Goal: Task Accomplishment & Management: Manage account settings

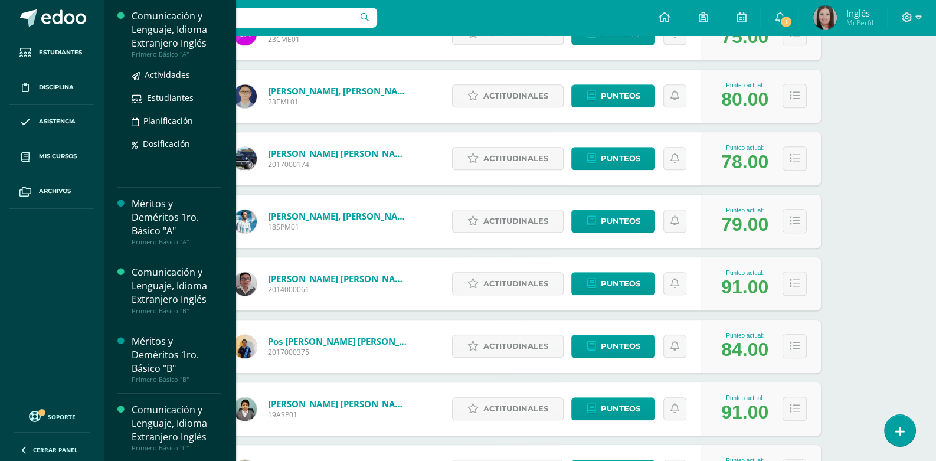
click at [181, 40] on div "Comunicación y Lenguaje, Idioma Extranjero Inglés" at bounding box center [177, 29] width 90 height 41
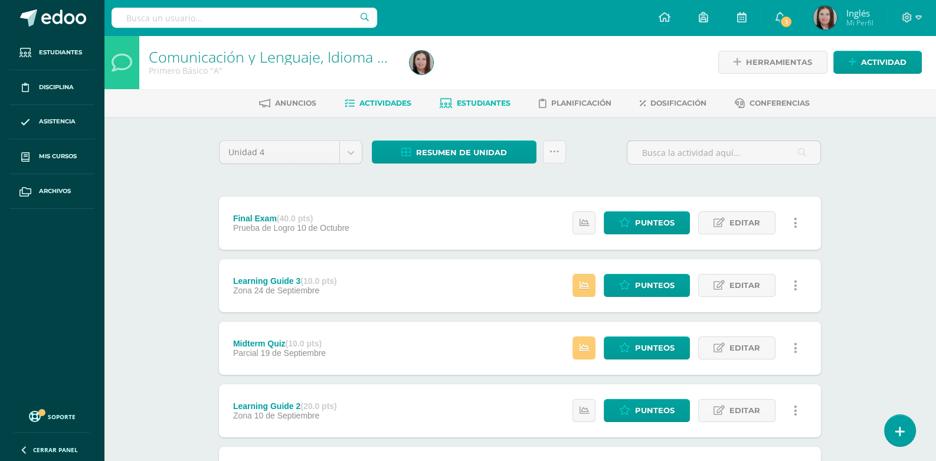
click at [470, 105] on span "Estudiantes" at bounding box center [484, 103] width 54 height 9
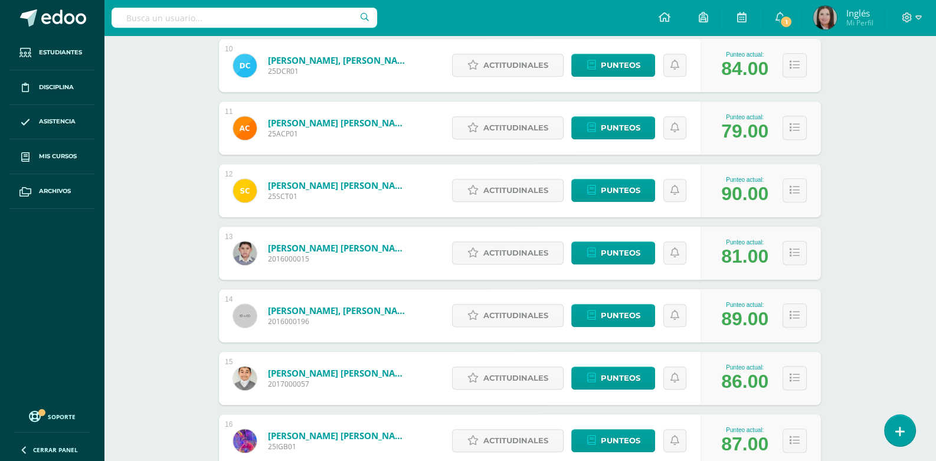
scroll to position [839, 0]
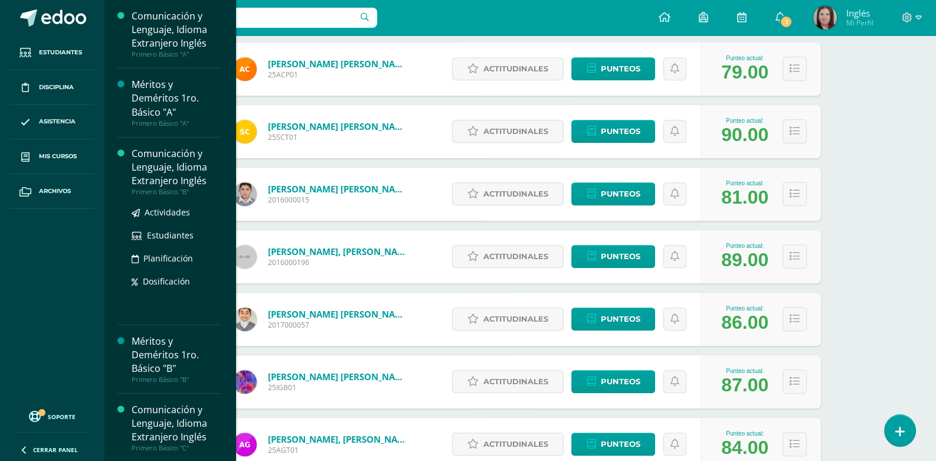
click at [176, 170] on div "Comunicación y Lenguaje, Idioma Extranjero Inglés" at bounding box center [177, 167] width 90 height 41
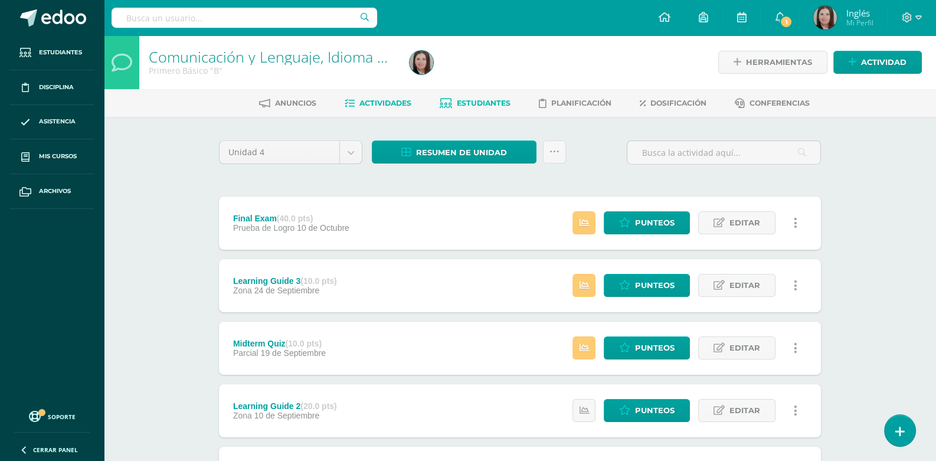
click at [484, 101] on span "Estudiantes" at bounding box center [484, 103] width 54 height 9
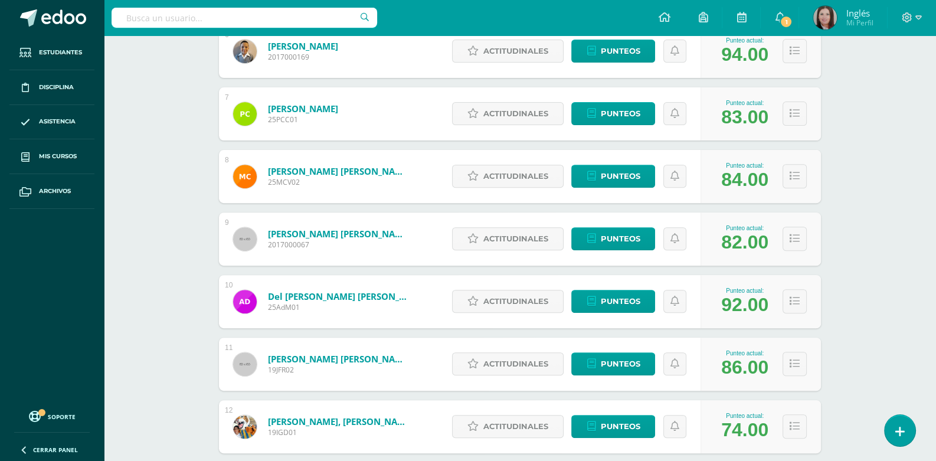
scroll to position [662, 0]
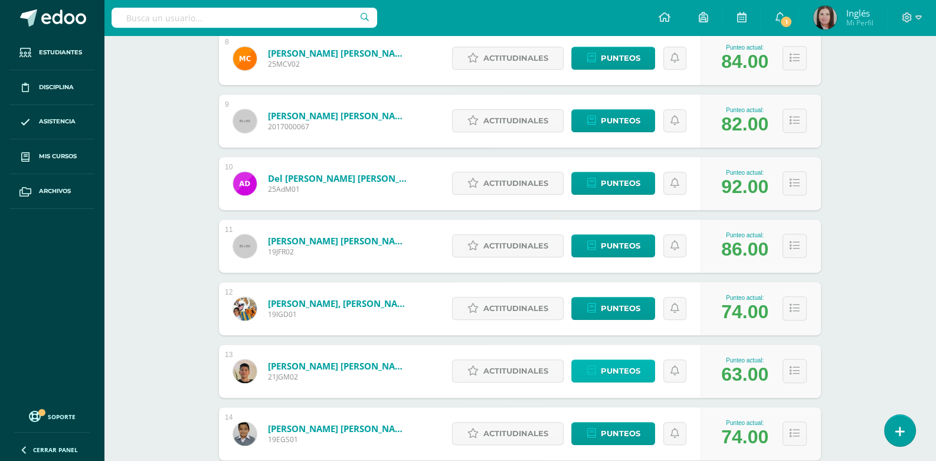
click at [600, 372] on span "Punteos" at bounding box center [620, 371] width 40 height 22
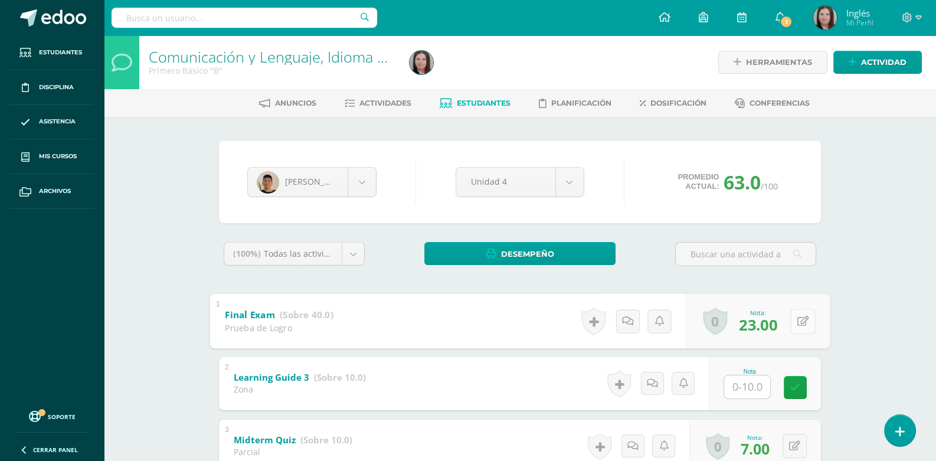
click at [789, 317] on div "0 Logros Logros obtenidos Aún no hay logros agregados Nota: 23.00" at bounding box center [758, 320] width 144 height 55
click at [803, 323] on icon at bounding box center [803, 321] width 12 height 10
type input "31"
type input "7"
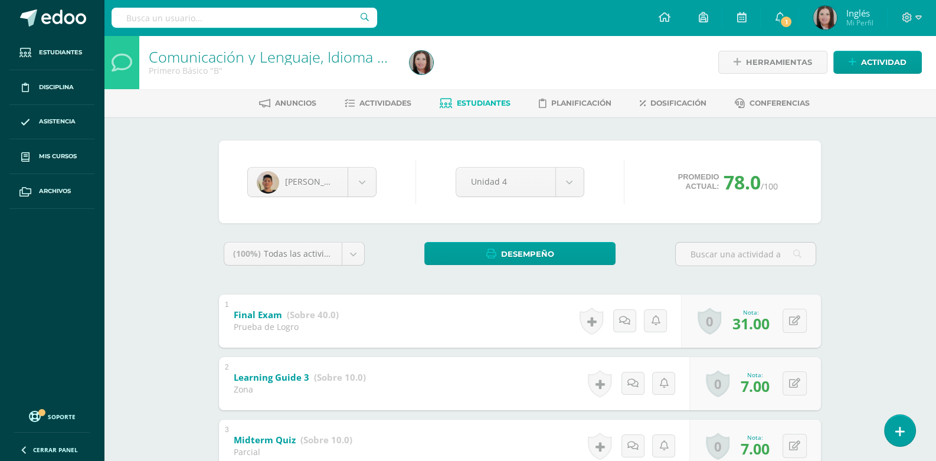
click at [490, 100] on span "Estudiantes" at bounding box center [484, 103] width 54 height 9
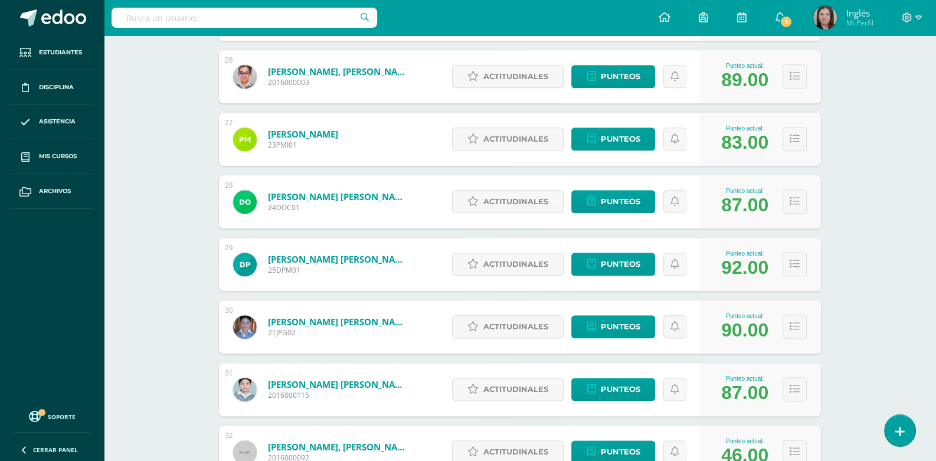
scroll to position [1887, 0]
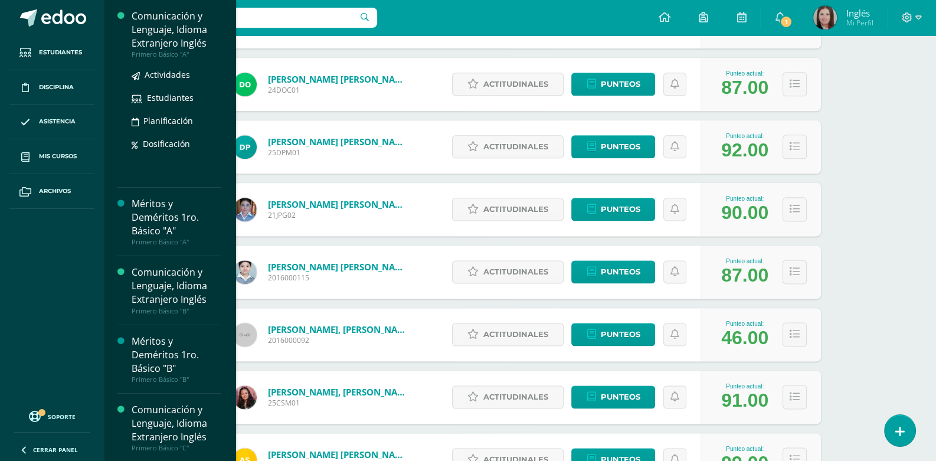
click at [154, 47] on div "Comunicación y Lenguaje, Idioma Extranjero Inglés" at bounding box center [177, 29] width 90 height 41
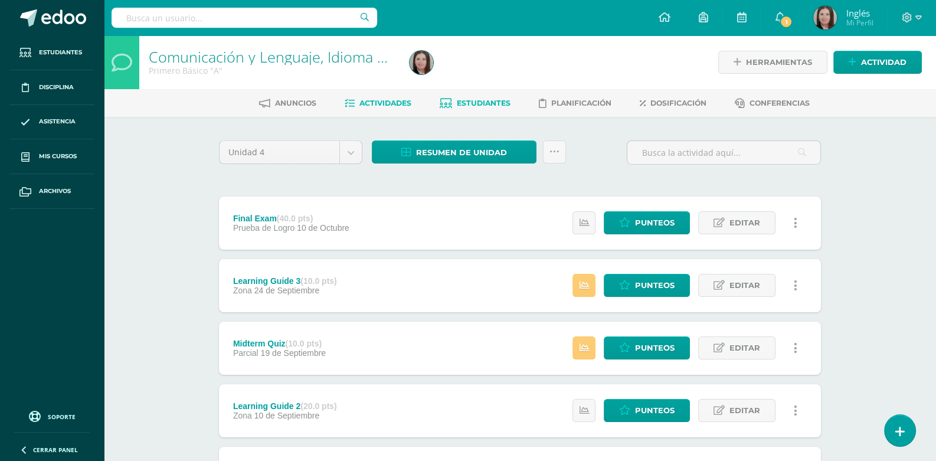
click at [473, 97] on link "Estudiantes" at bounding box center [474, 103] width 71 height 19
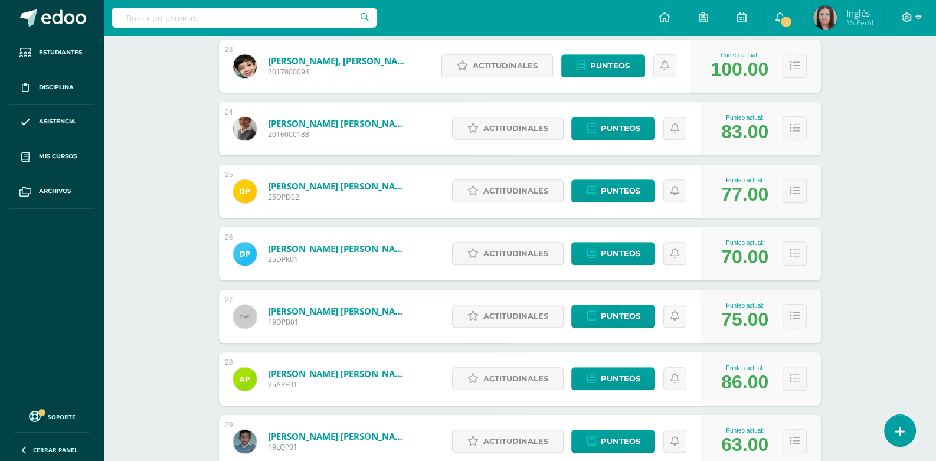
scroll to position [1652, 0]
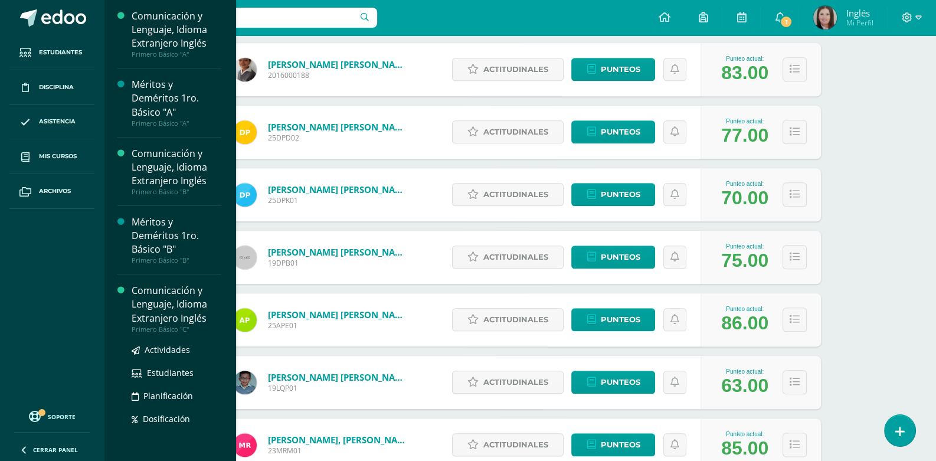
click at [189, 311] on div "Comunicación y Lenguaje, Idioma Extranjero Inglés" at bounding box center [177, 304] width 90 height 41
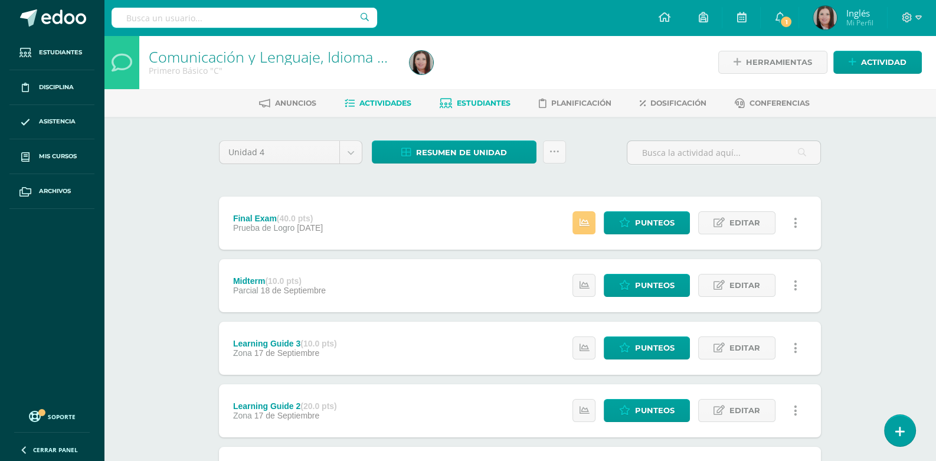
click at [506, 101] on span "Estudiantes" at bounding box center [484, 103] width 54 height 9
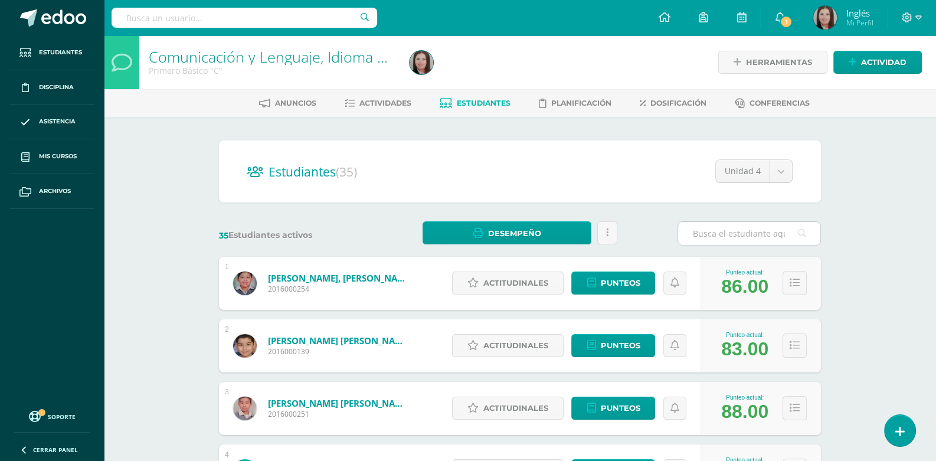
click at [752, 229] on input "text" at bounding box center [749, 233] width 142 height 23
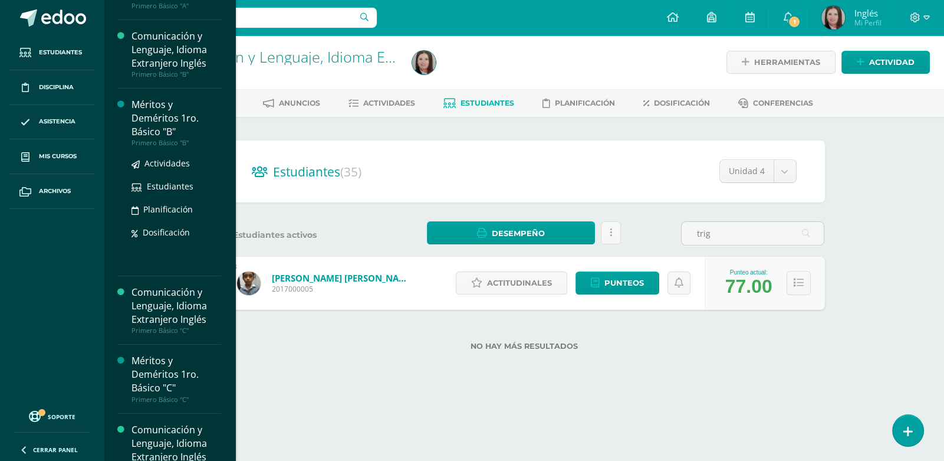
scroll to position [235, 0]
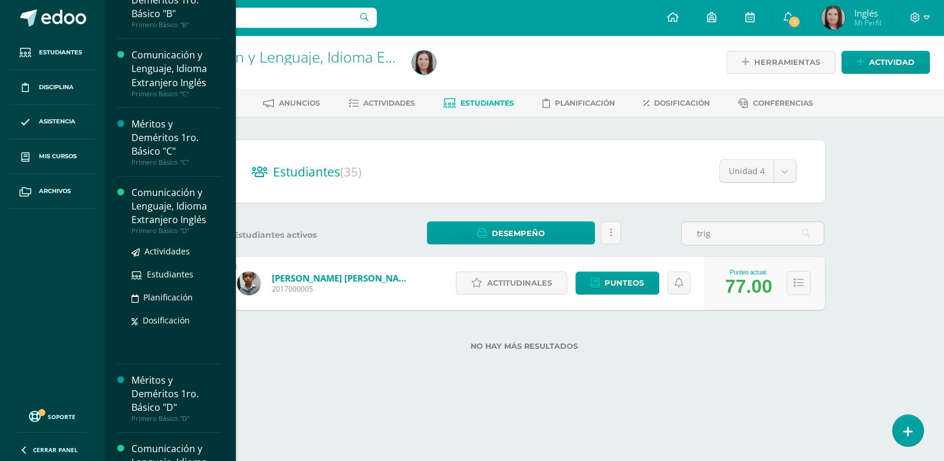
type input "trig"
click at [160, 217] on div "Comunicación y Lenguaje, Idioma Extranjero Inglés" at bounding box center [177, 206] width 90 height 41
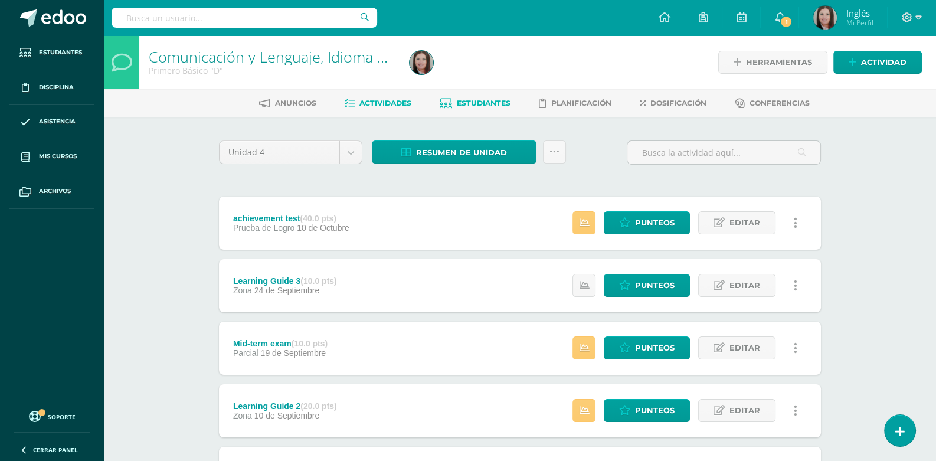
click at [489, 106] on span "Estudiantes" at bounding box center [484, 103] width 54 height 9
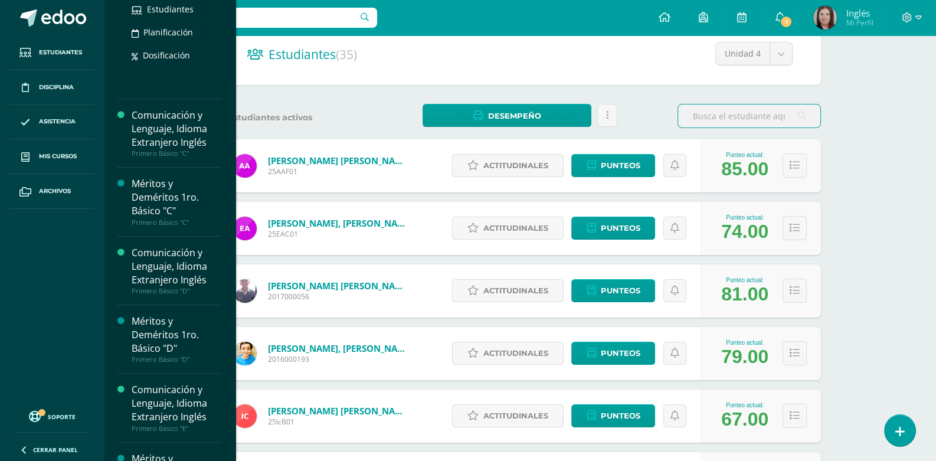
scroll to position [354, 0]
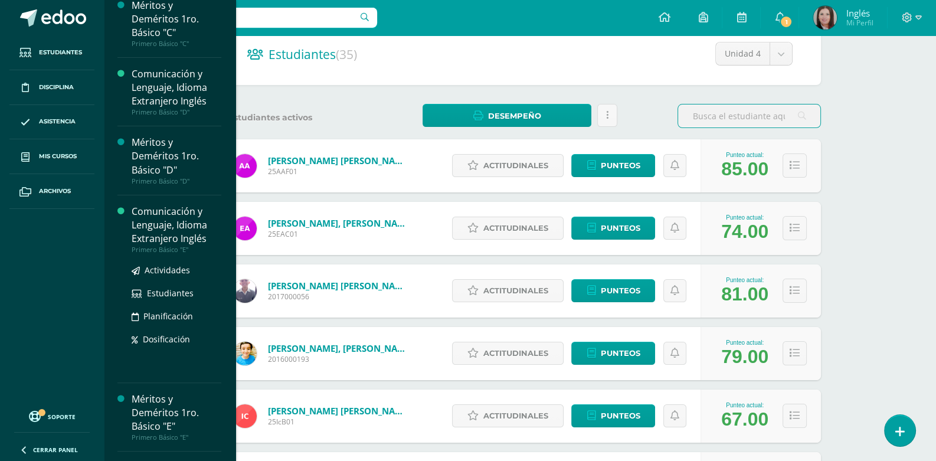
click at [181, 224] on div "Comunicación y Lenguaje, Idioma Extranjero Inglés" at bounding box center [177, 225] width 90 height 41
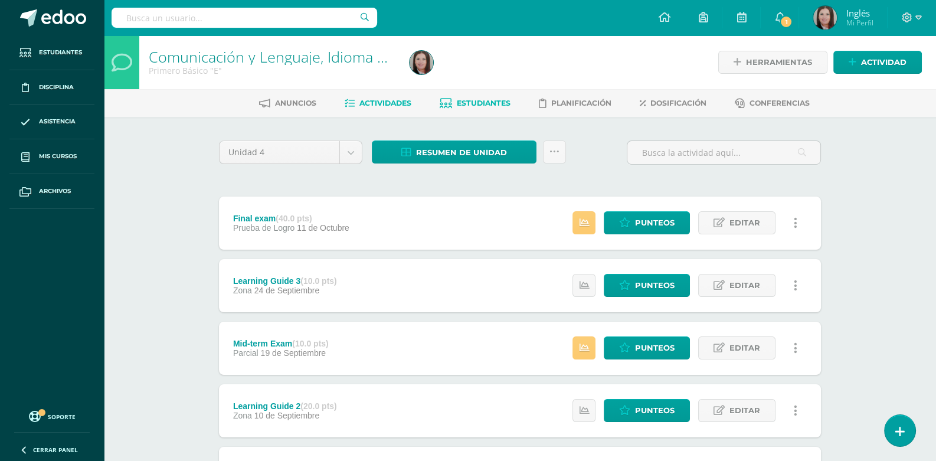
click at [493, 107] on link "Estudiantes" at bounding box center [474, 103] width 71 height 19
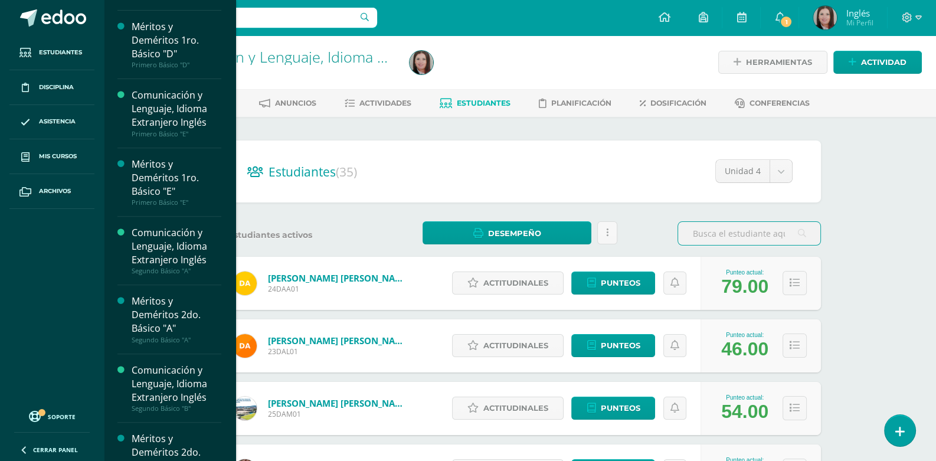
scroll to position [707, 0]
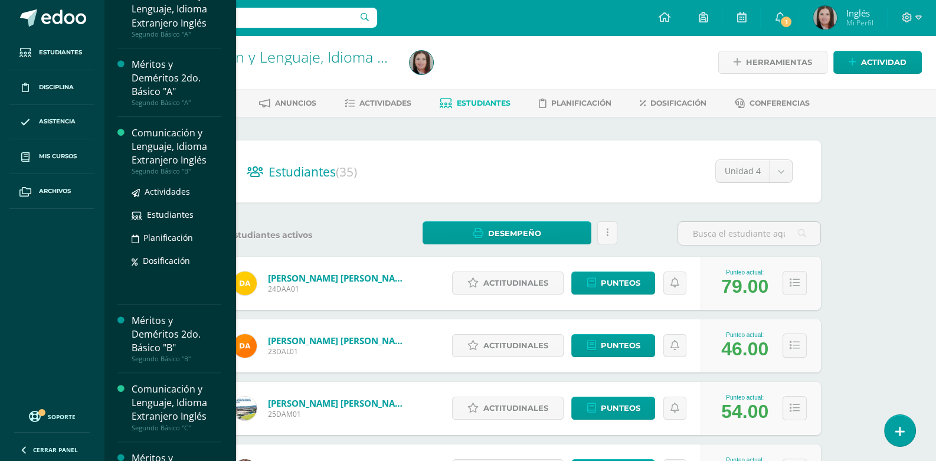
click at [168, 153] on div "Comunicación y Lenguaje, Idioma Extranjero Inglés" at bounding box center [177, 146] width 90 height 41
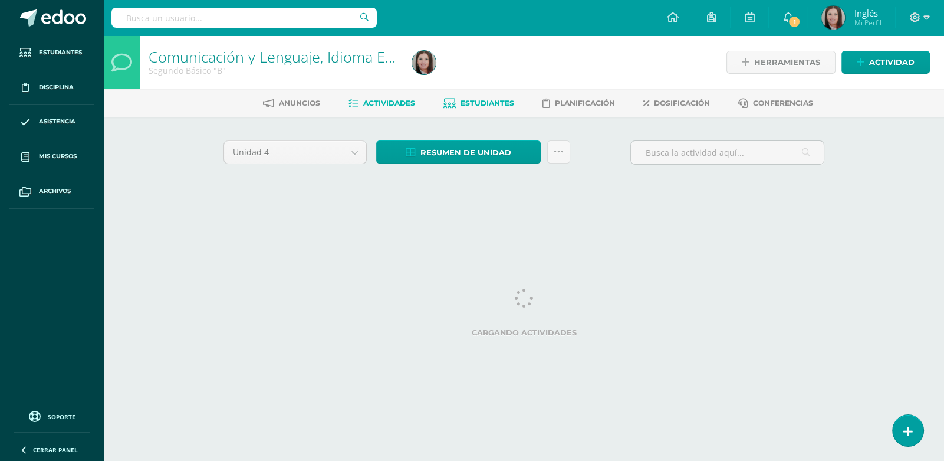
click at [471, 108] on link "Estudiantes" at bounding box center [479, 103] width 71 height 19
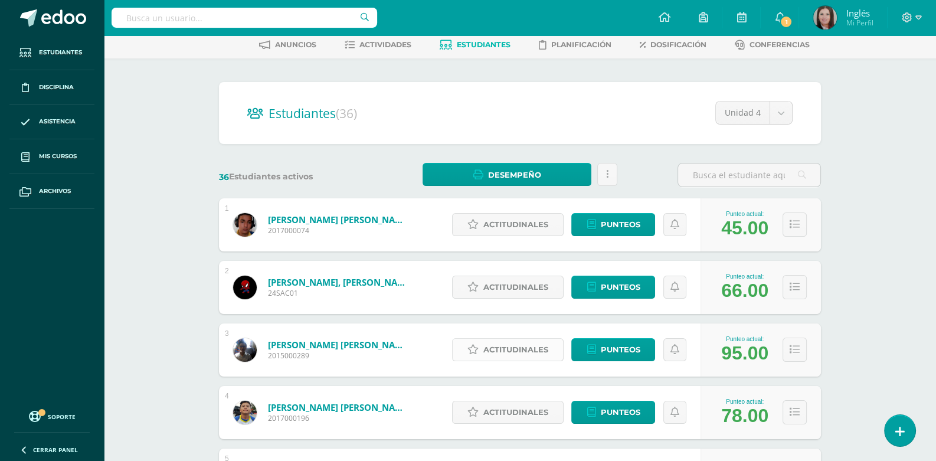
scroll to position [177, 0]
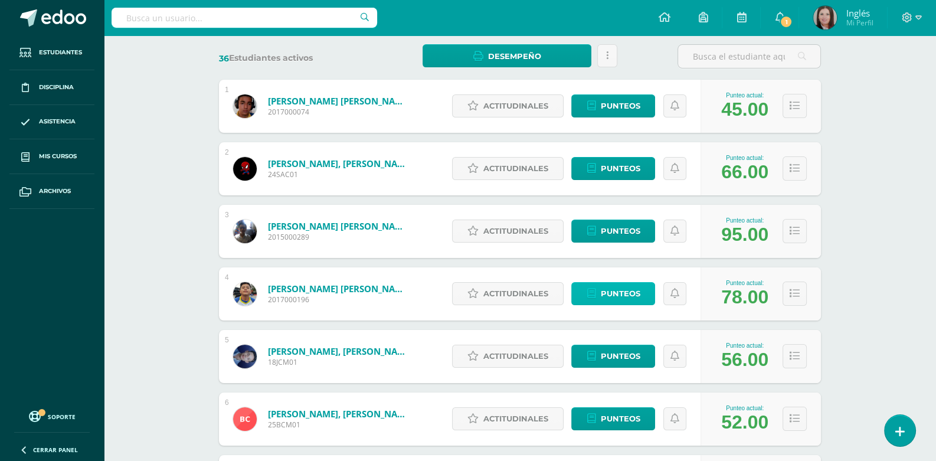
click at [611, 294] on span "Punteos" at bounding box center [620, 294] width 40 height 22
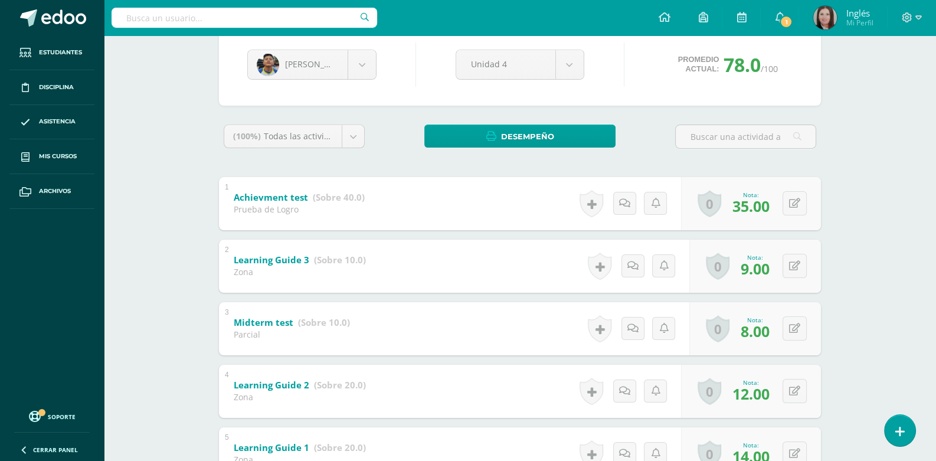
scroll to position [177, 0]
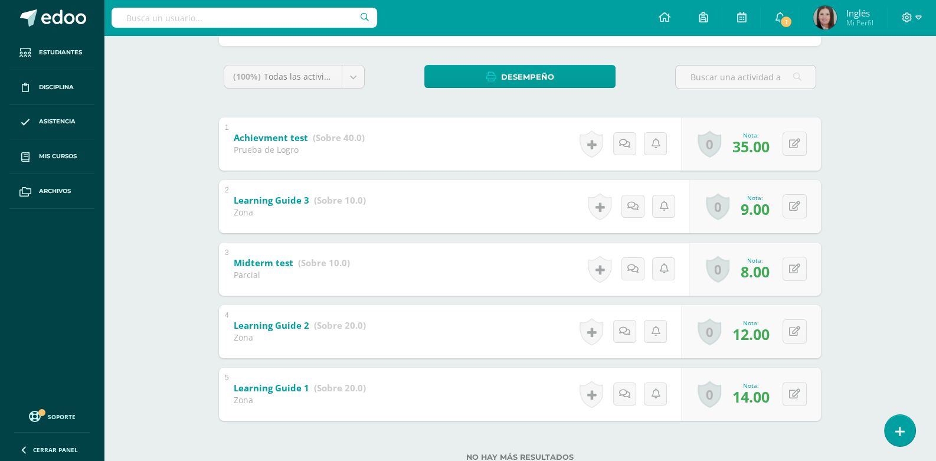
click at [120, 359] on div "Comunicación y Lenguaje, Idioma Extranjero Inglés Segundo Básico "B" Herramient…" at bounding box center [520, 178] width 832 height 641
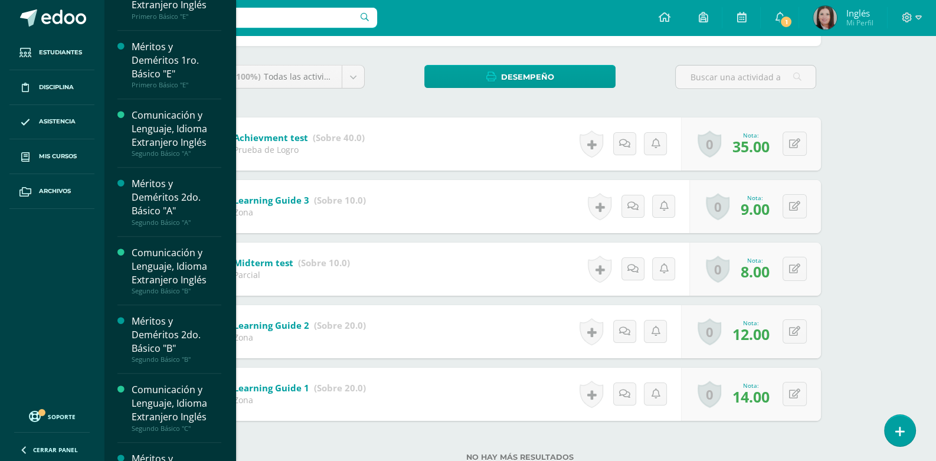
scroll to position [765, 0]
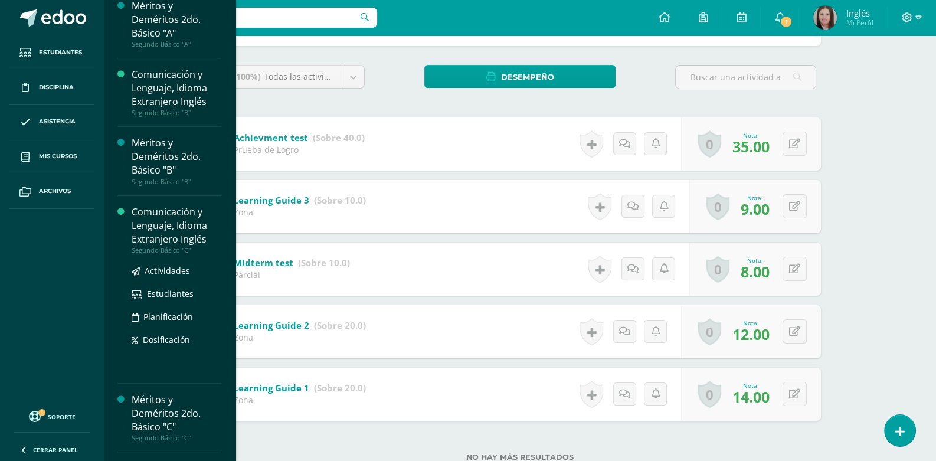
click at [164, 227] on div "Comunicación y Lenguaje, Idioma Extranjero Inglés" at bounding box center [177, 225] width 90 height 41
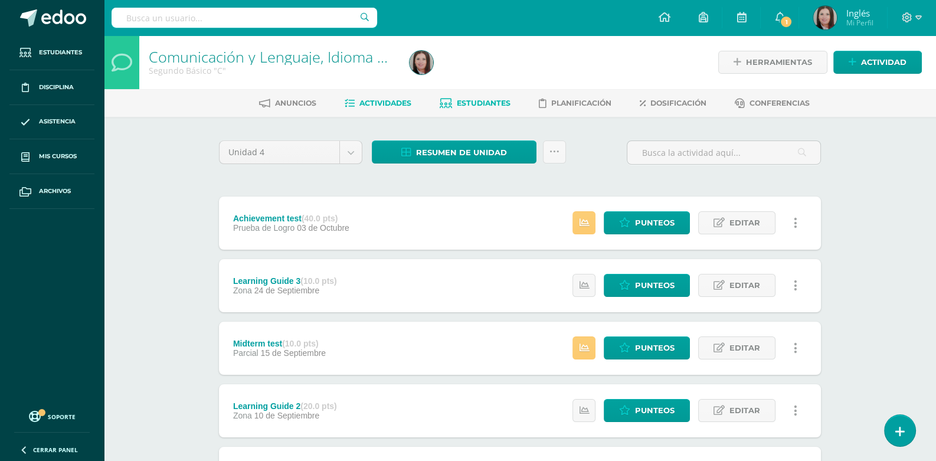
click at [478, 103] on span "Estudiantes" at bounding box center [484, 103] width 54 height 9
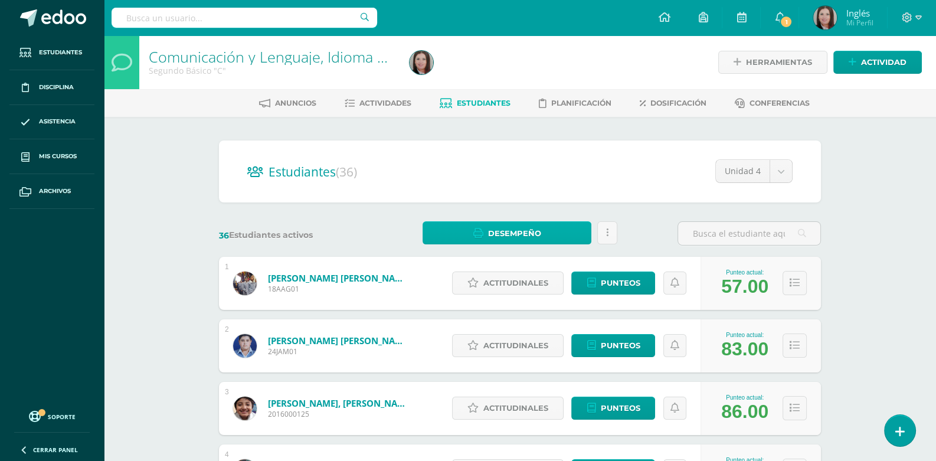
scroll to position [58, 0]
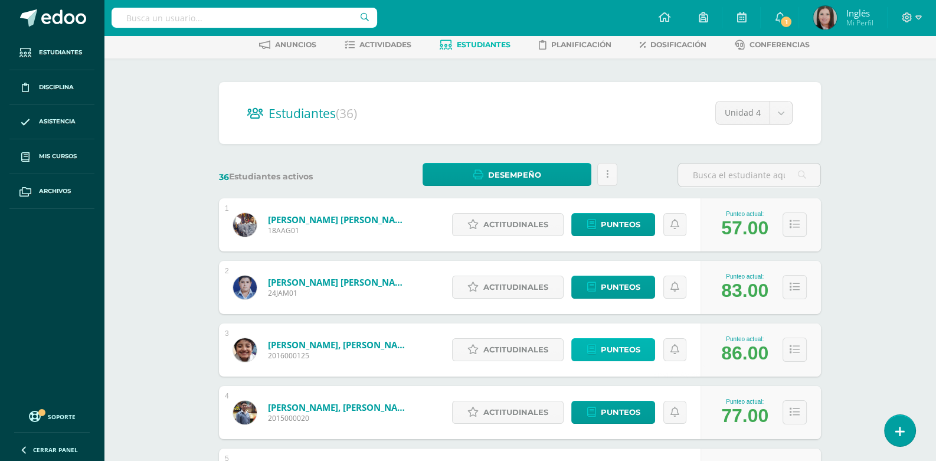
click at [616, 344] on span "Punteos" at bounding box center [620, 350] width 40 height 22
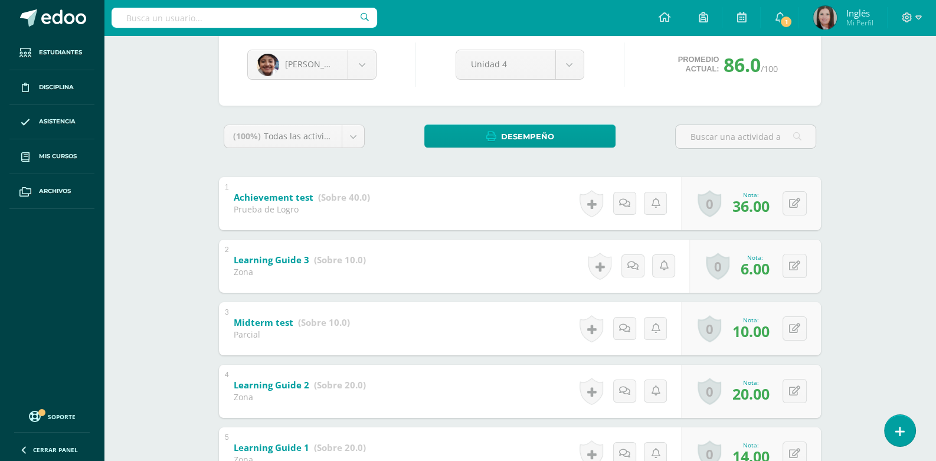
scroll to position [177, 0]
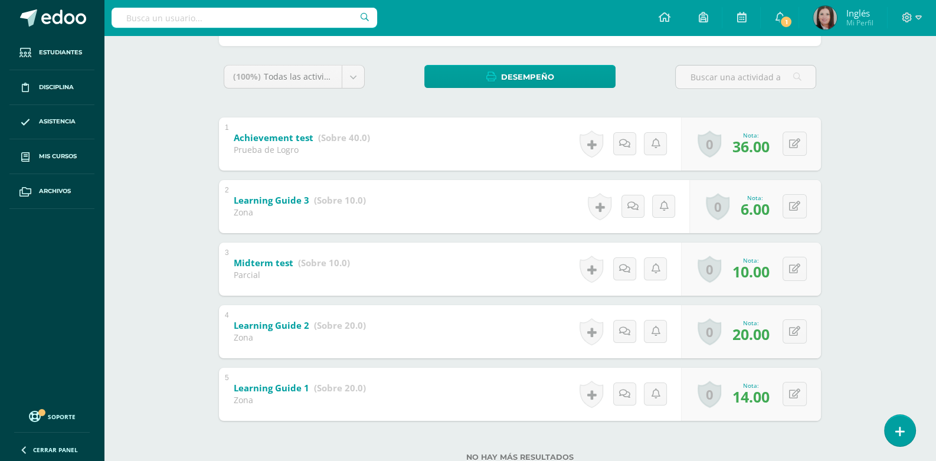
click at [832, 294] on div "Diego Argueta Angel Alvarado Jose Anavisca Diego Argueta Santiago Armas Juan Az…" at bounding box center [519, 219] width 649 height 559
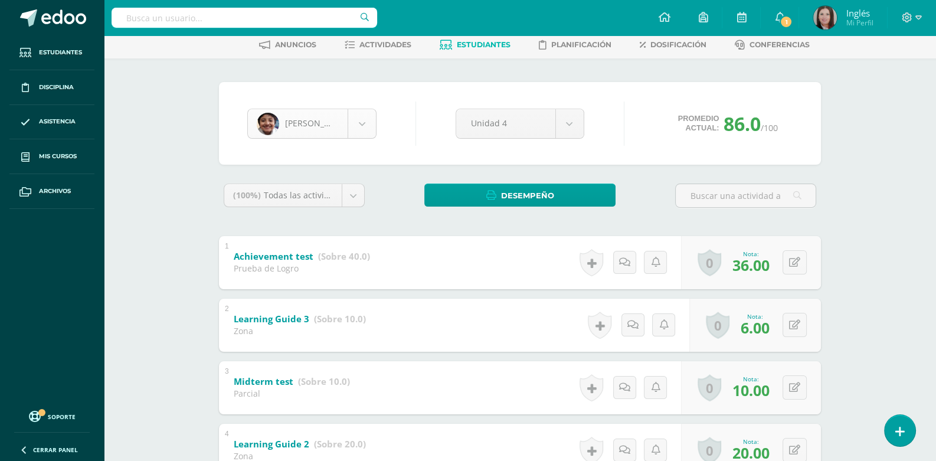
click at [365, 120] on body "Estudiantes Disciplina Asistencia Mis cursos Archivos Soporte Ayuda Reportar un…" at bounding box center [468, 280] width 936 height 676
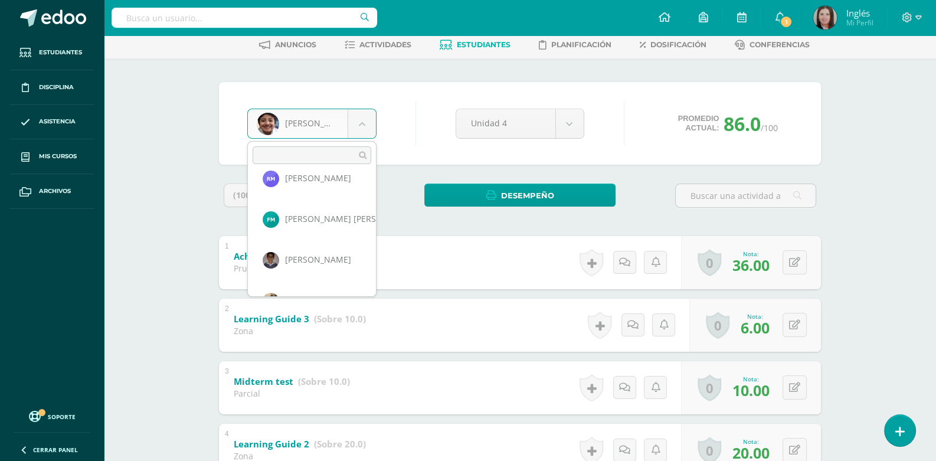
scroll to position [976, 0]
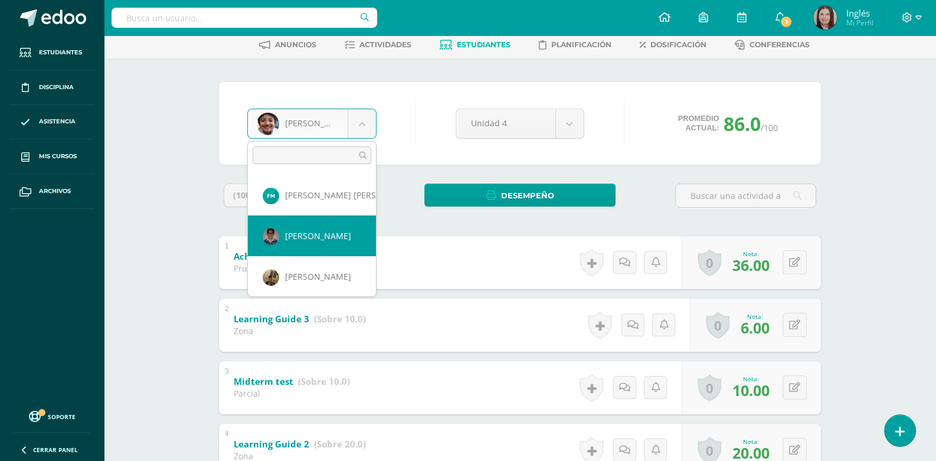
select select "478"
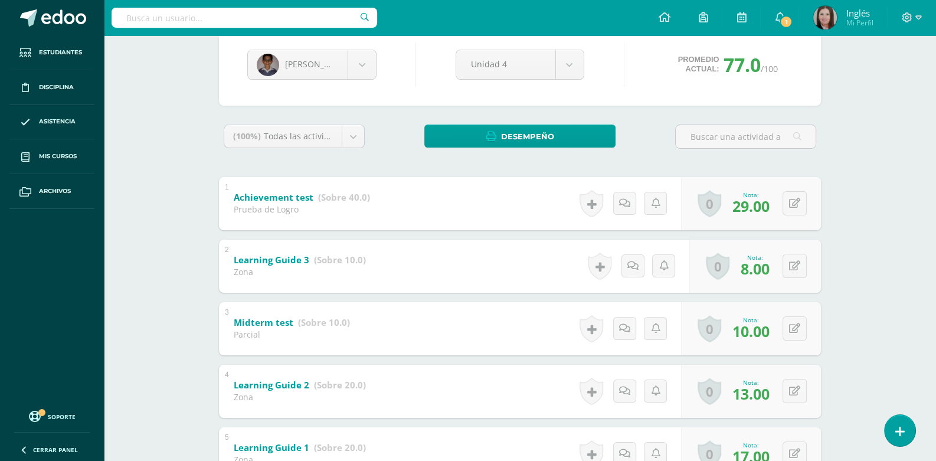
scroll to position [177, 0]
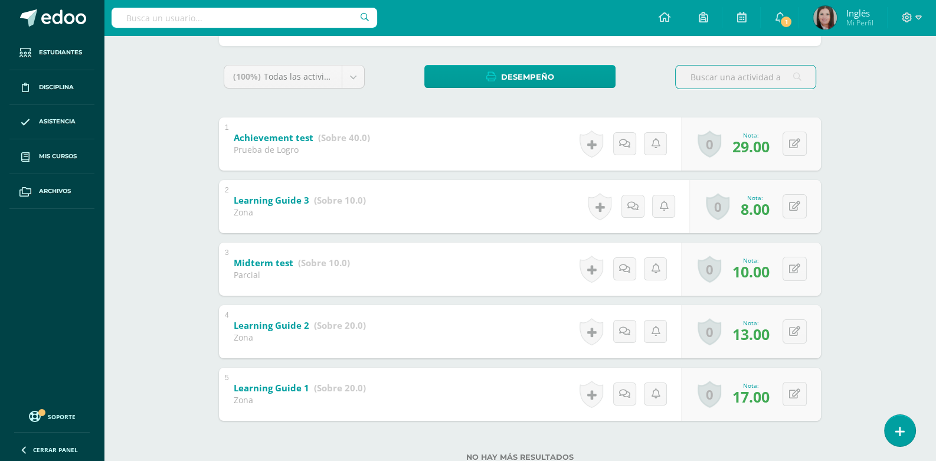
click at [533, 111] on div "(100%) Todas las actividades de esta unidad Todas las actividades de esta unida…" at bounding box center [520, 270] width 602 height 411
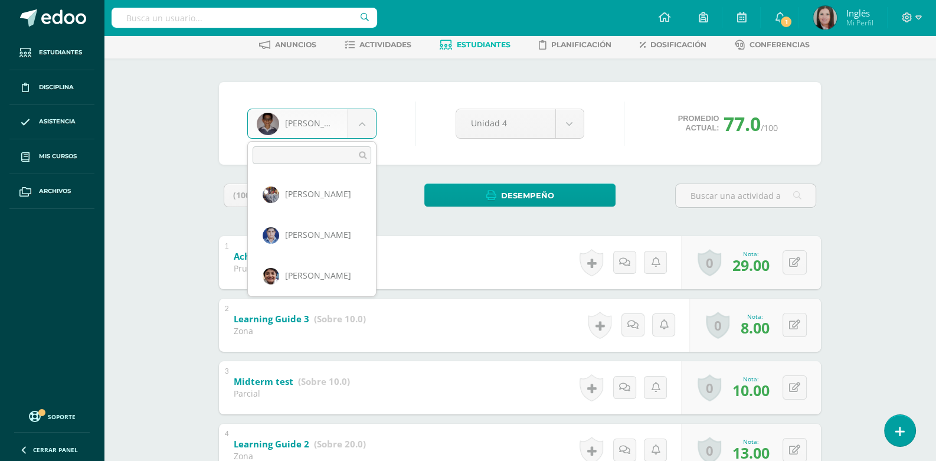
click at [366, 126] on body "Estudiantes Disciplina Asistencia Mis cursos Archivos Soporte Ayuda Reportar un…" at bounding box center [468, 280] width 936 height 676
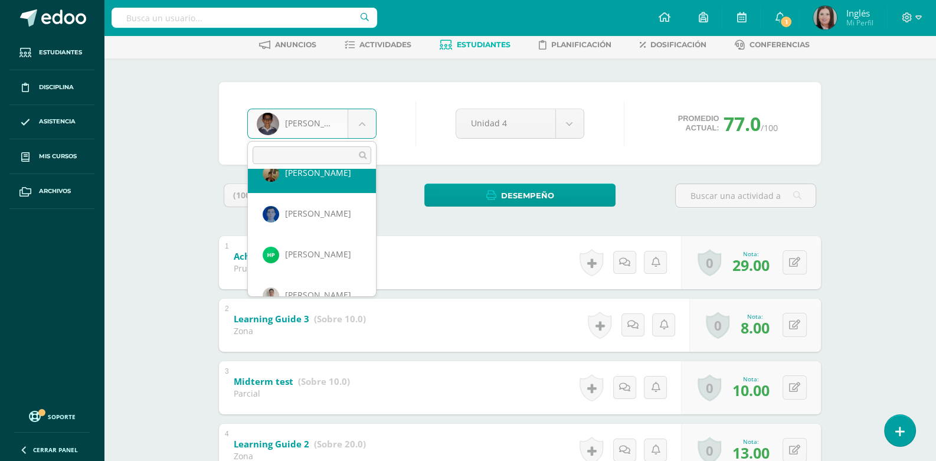
scroll to position [1062, 0]
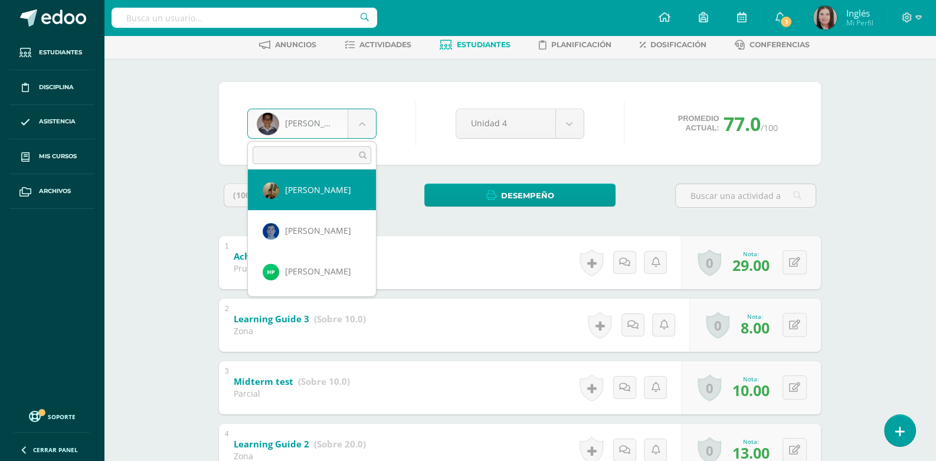
select select "422"
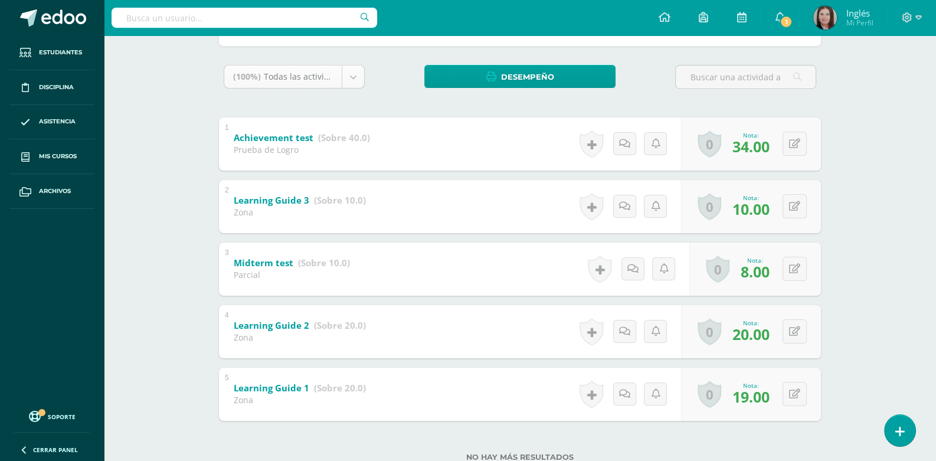
scroll to position [117, 0]
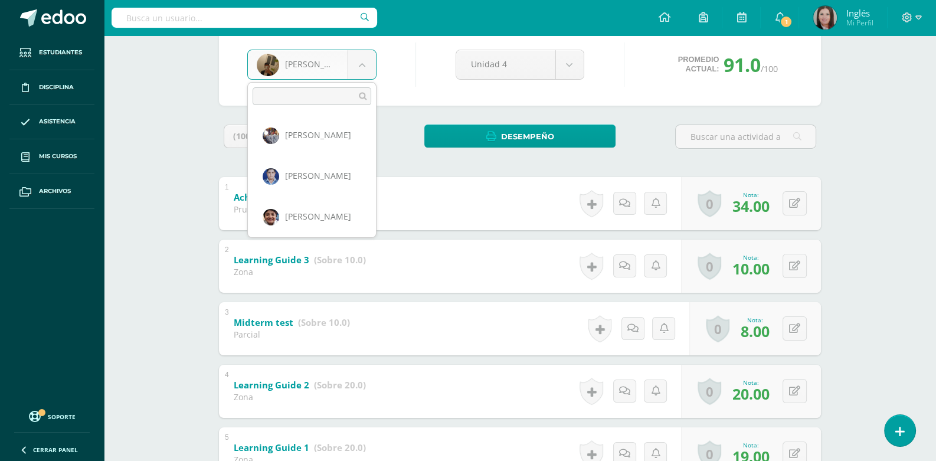
click at [364, 61] on body "Estudiantes Disciplina Asistencia Mis cursos Archivos Soporte Ayuda Reportar un…" at bounding box center [468, 221] width 936 height 676
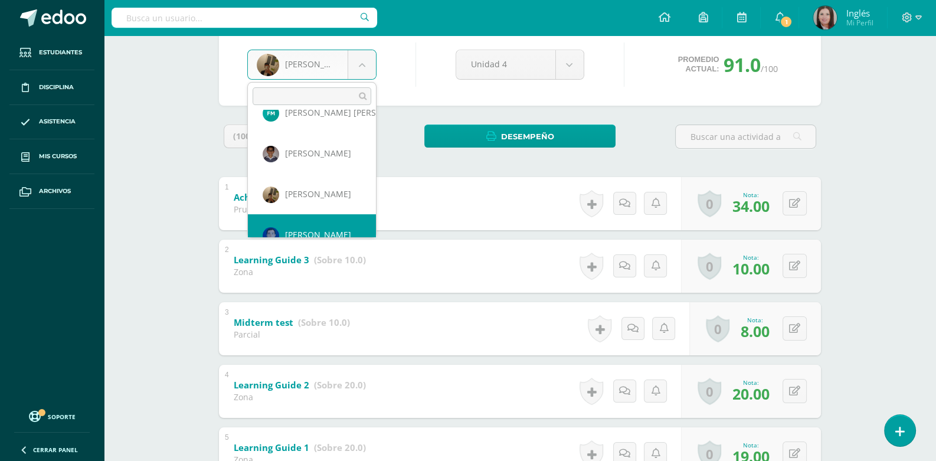
scroll to position [1016, 0]
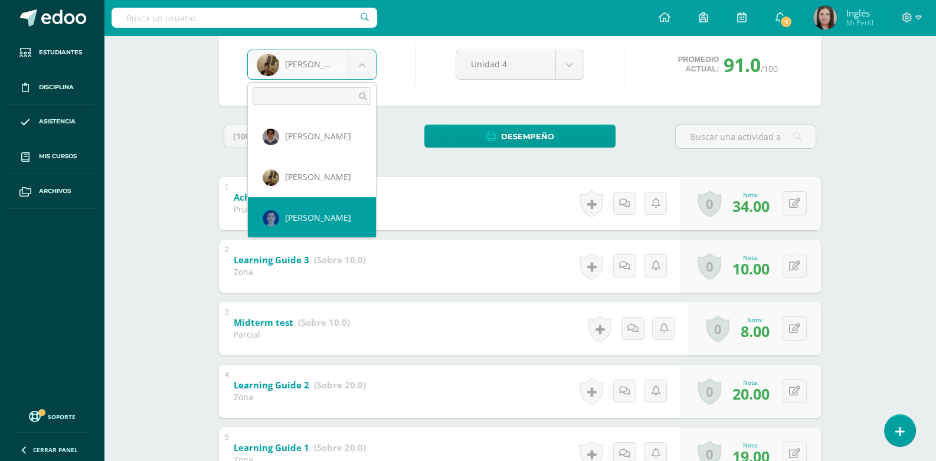
select select "2038"
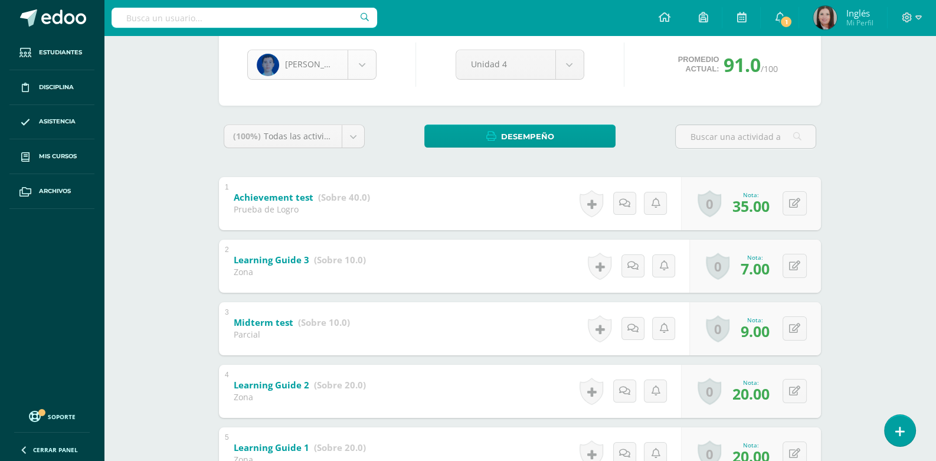
scroll to position [1016, 0]
click at [369, 67] on body "Estudiantes Disciplina Asistencia Mis cursos Archivos Soporte Ayuda Reportar un…" at bounding box center [468, 221] width 936 height 676
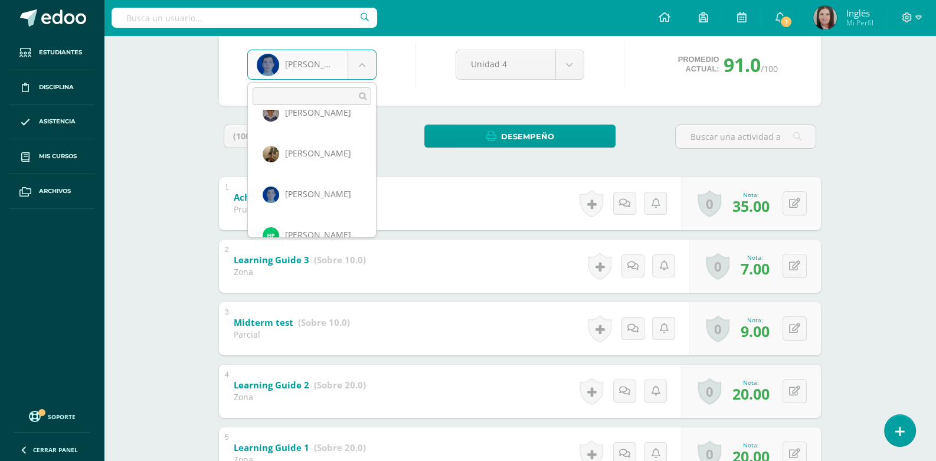
scroll to position [1057, 0]
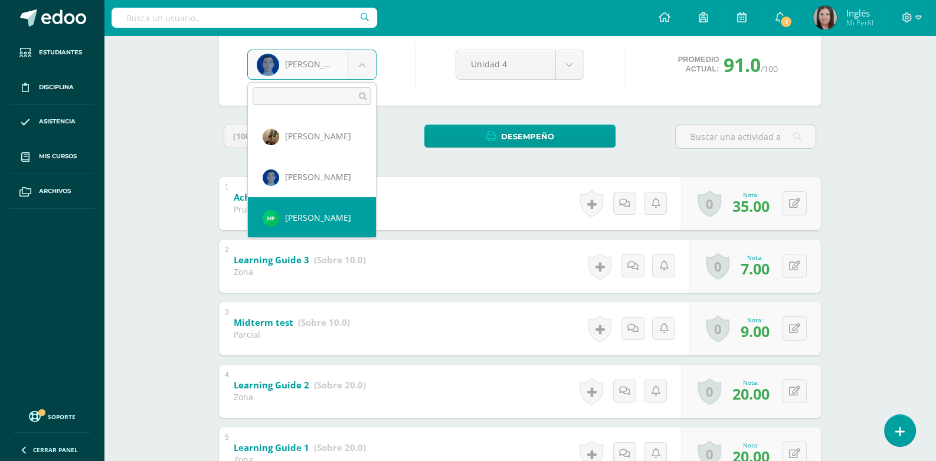
select select "1955"
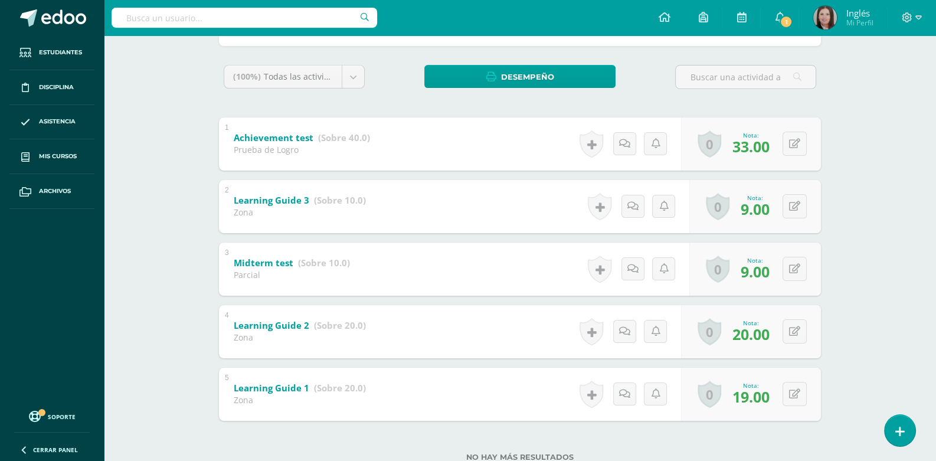
scroll to position [117, 0]
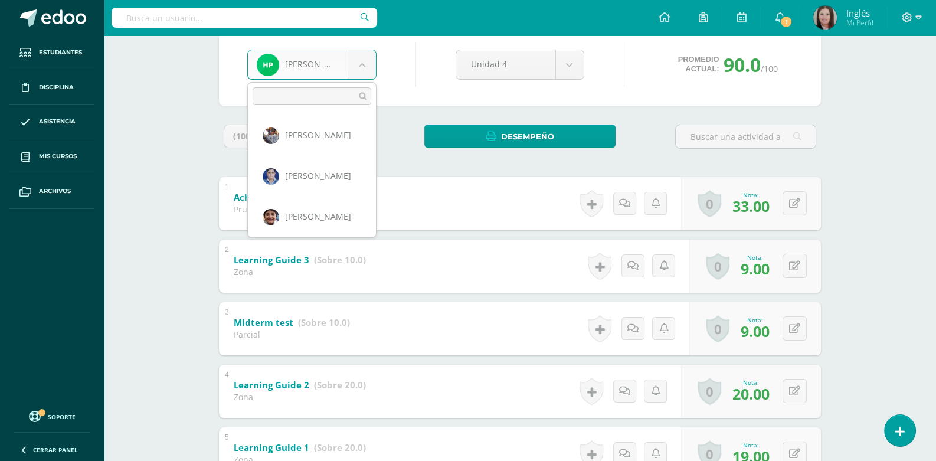
click at [366, 65] on body "Estudiantes Disciplina Asistencia Mis cursos Archivos Soporte Ayuda Reportar un…" at bounding box center [468, 221] width 936 height 676
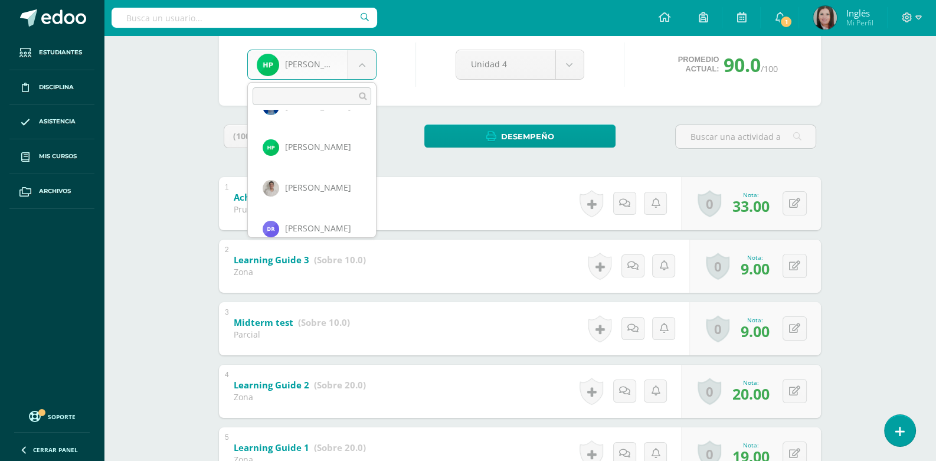
scroll to position [1139, 0]
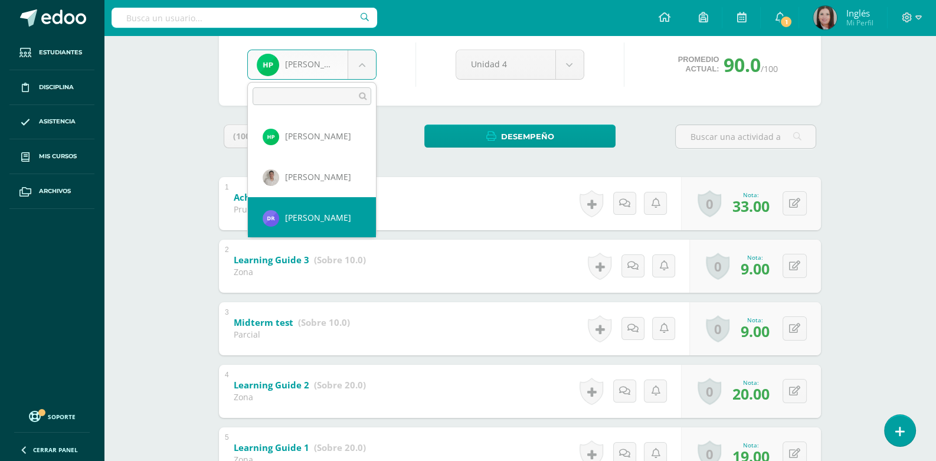
select select "2040"
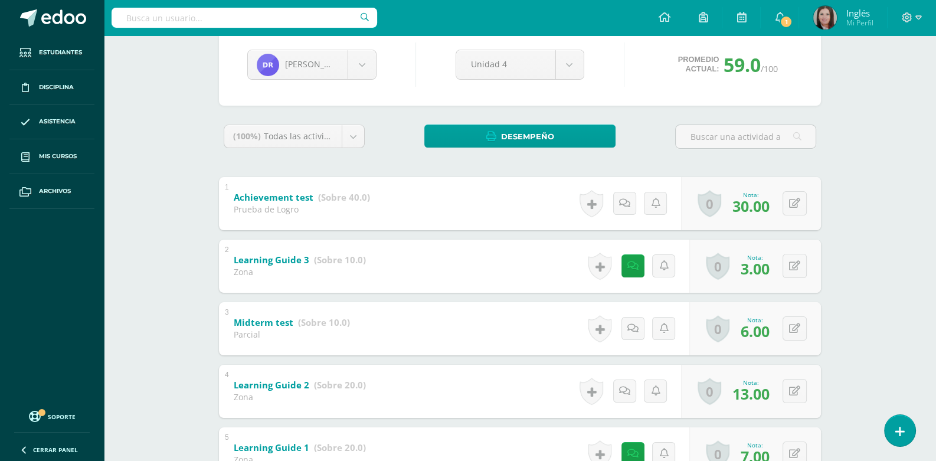
scroll to position [177, 0]
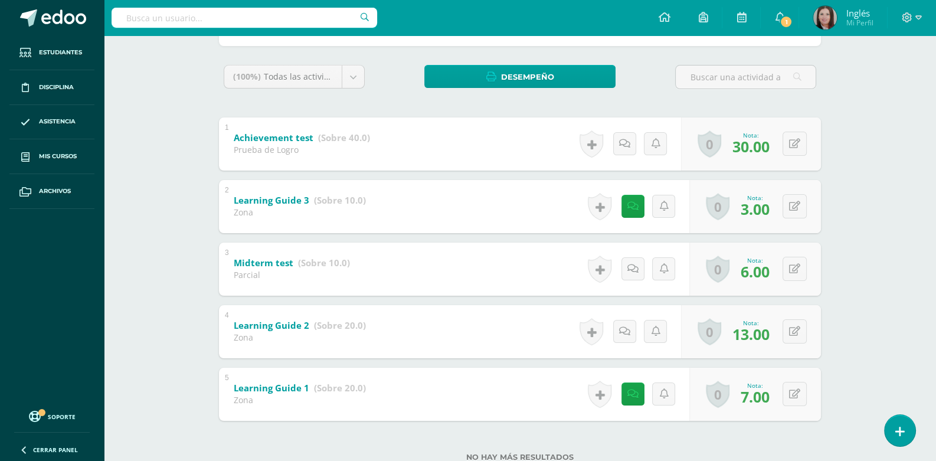
click at [381, 77] on div "(100%) Todas las actividades de esta unidad Todas las actividades de esta unida…" at bounding box center [520, 82] width 602 height 34
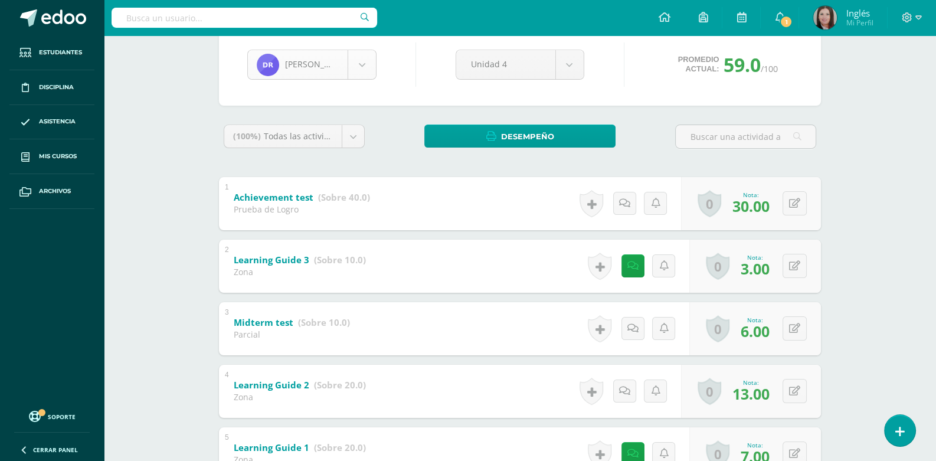
scroll to position [1139, 0]
click at [363, 63] on body "Estudiantes Disciplina Asistencia Mis cursos Archivos Soporte Ayuda Reportar un…" at bounding box center [468, 221] width 936 height 676
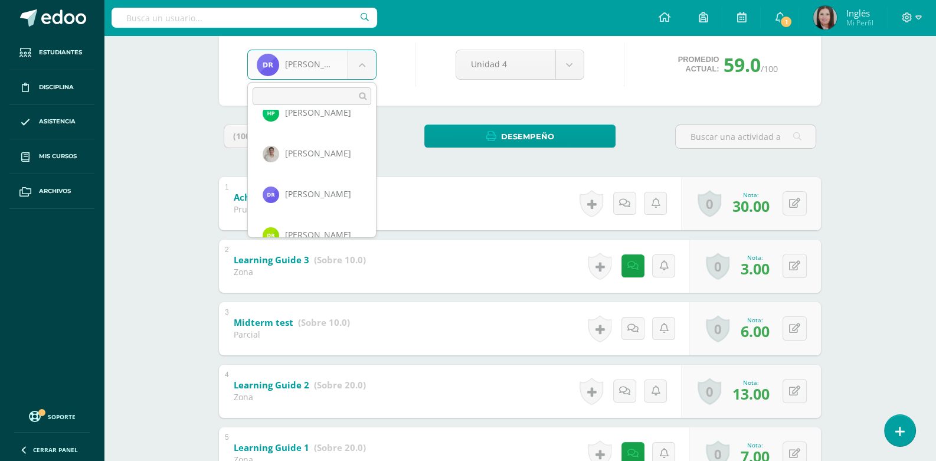
scroll to position [1179, 0]
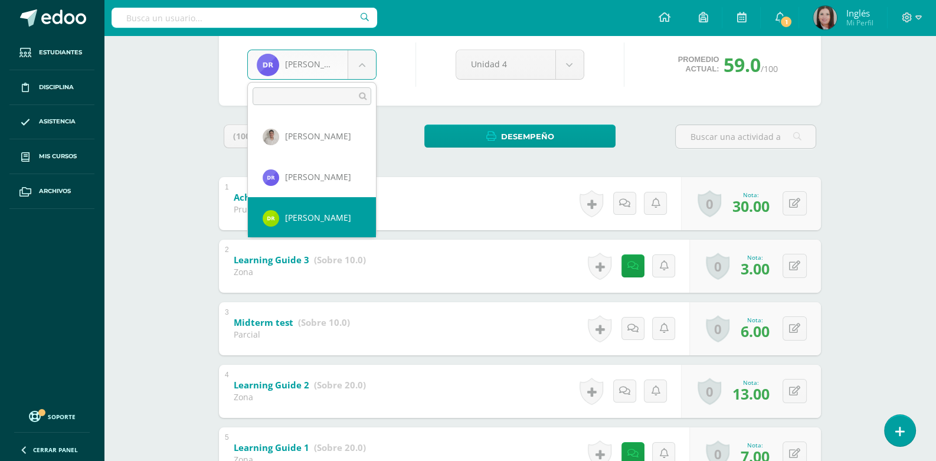
select select "1961"
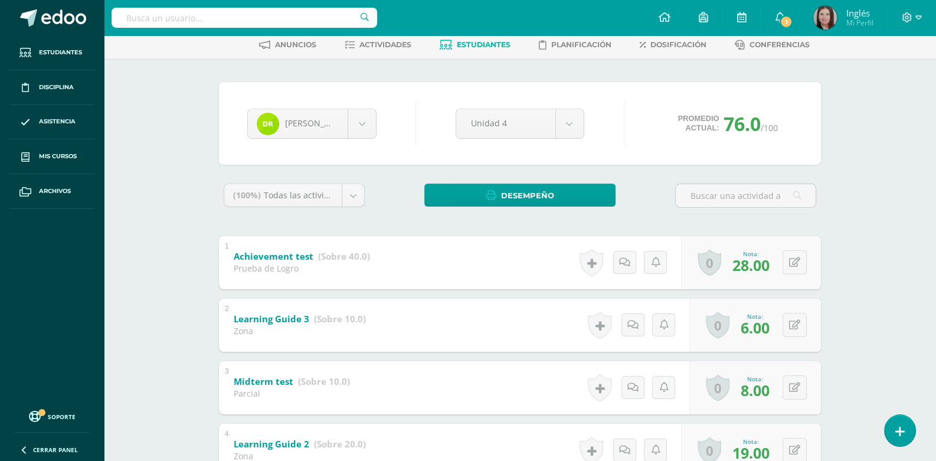
scroll to position [117, 0]
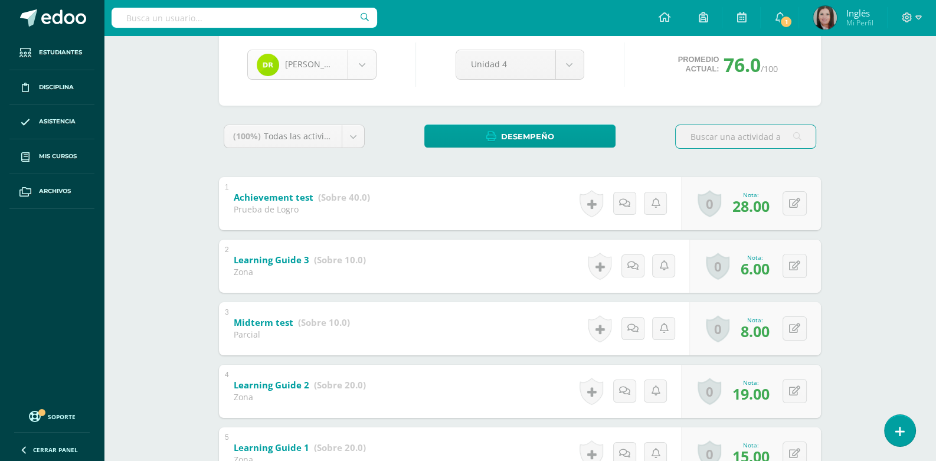
click at [369, 63] on body "Estudiantes Disciplina Asistencia Mis cursos Archivos Soporte Ayuda Reportar un…" at bounding box center [468, 221] width 936 height 676
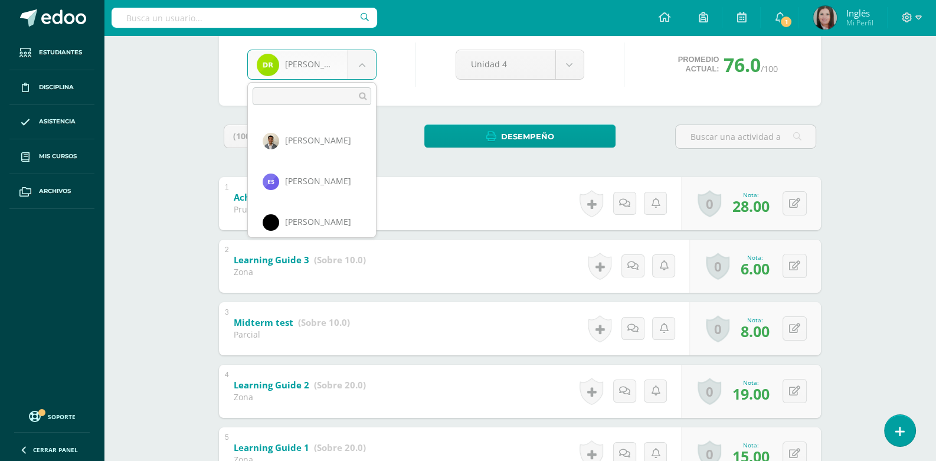
scroll to position [1301, 0]
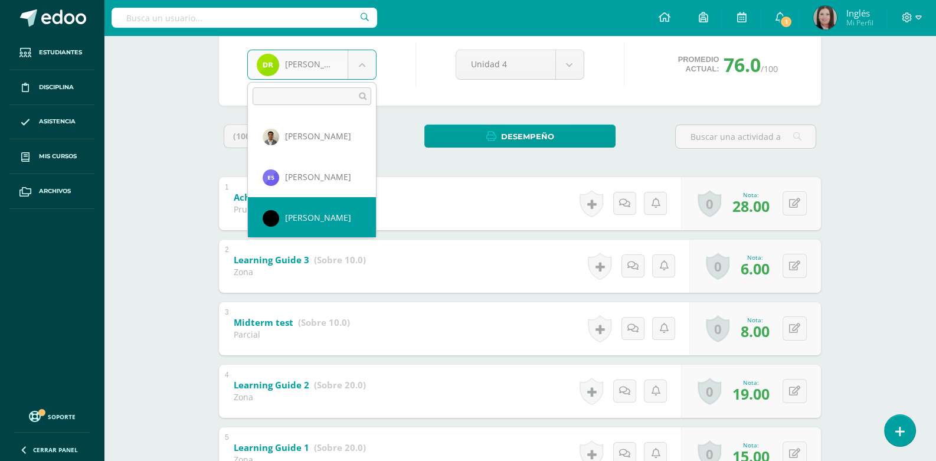
select select "458"
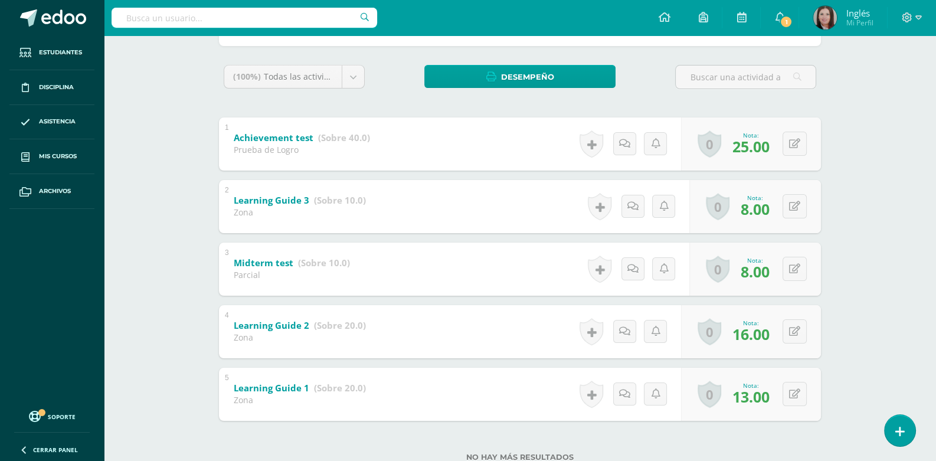
scroll to position [117, 0]
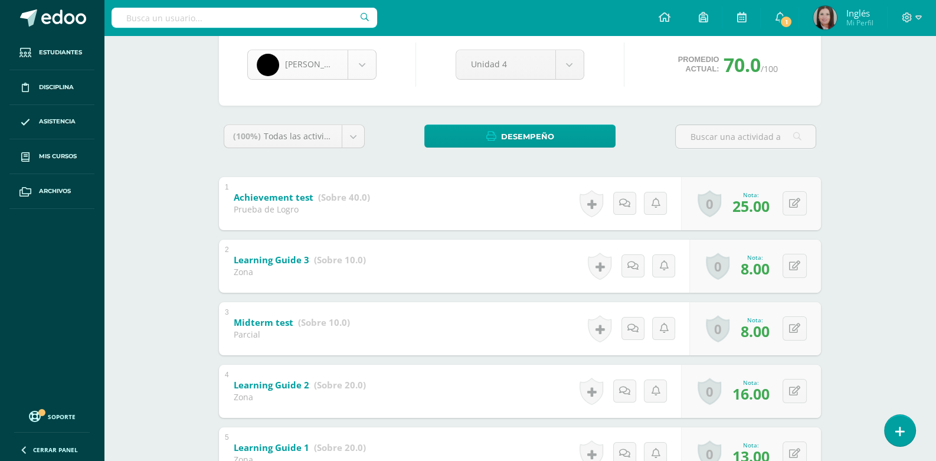
click at [362, 63] on body "Estudiantes Disciplina Asistencia Mis cursos Archivos Soporte Ayuda Reportar un…" at bounding box center [468, 221] width 936 height 676
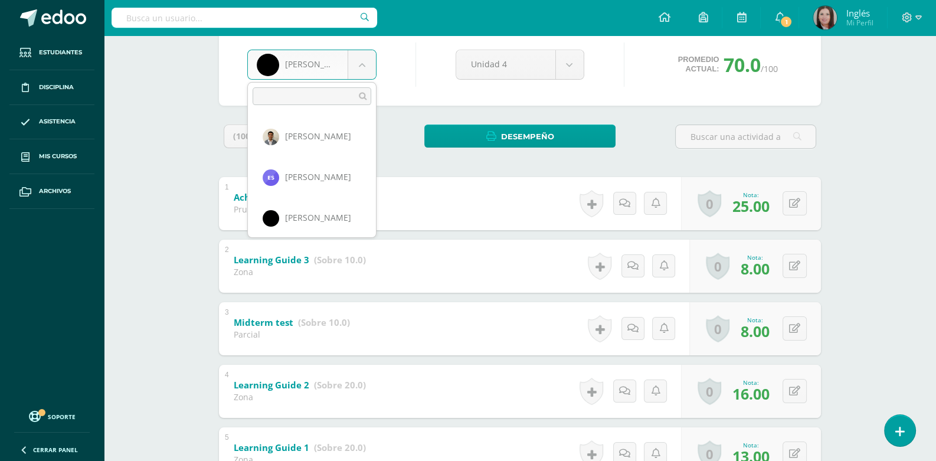
scroll to position [1347, 0]
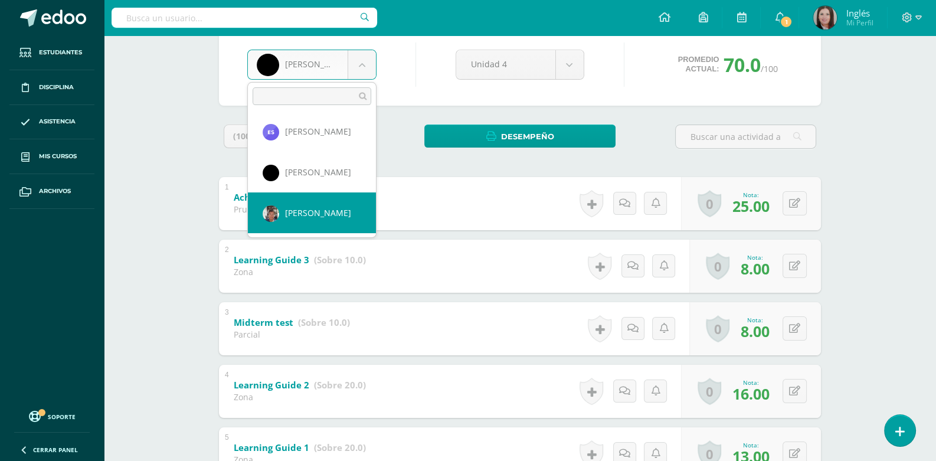
select select "399"
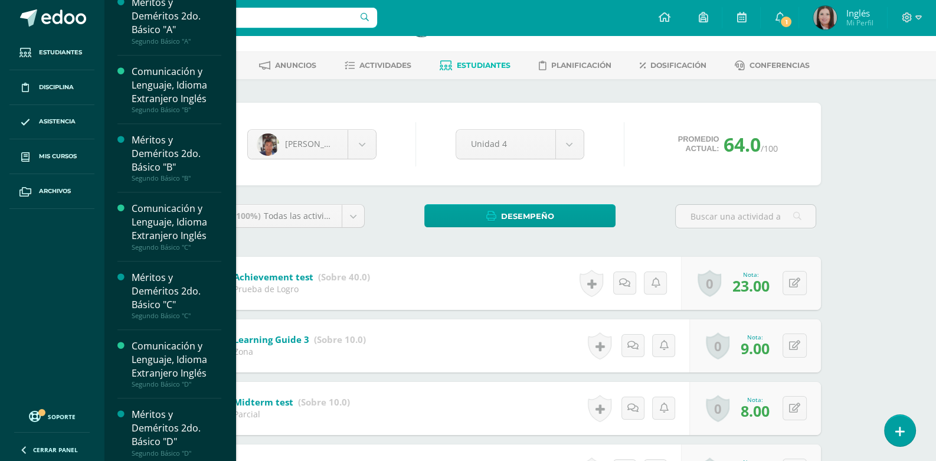
scroll to position [946, 0]
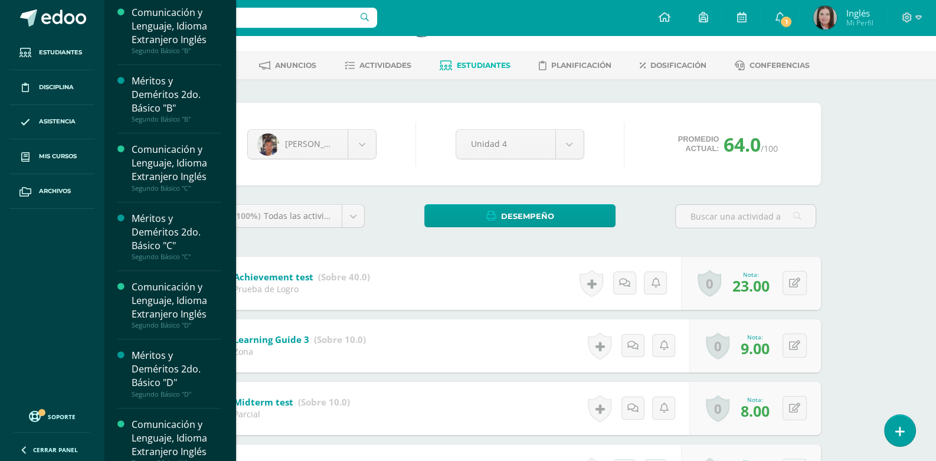
click at [162, 280] on div "Comunicación y Lenguaje, Idioma Extranjero Inglés" at bounding box center [177, 300] width 90 height 41
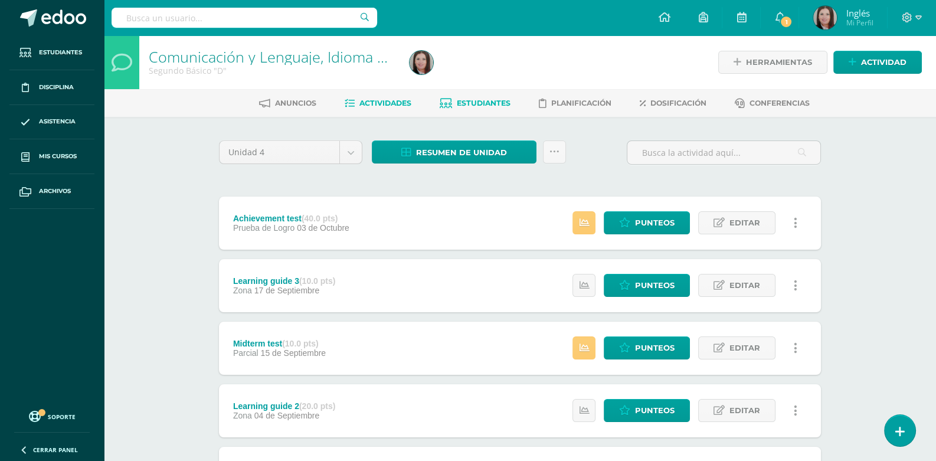
click at [476, 105] on span "Estudiantes" at bounding box center [484, 103] width 54 height 9
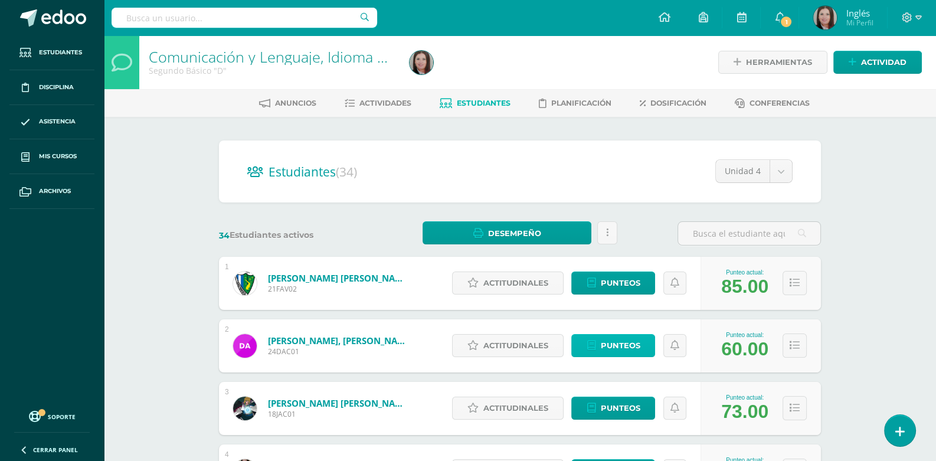
click at [613, 346] on span "Punteos" at bounding box center [620, 345] width 40 height 22
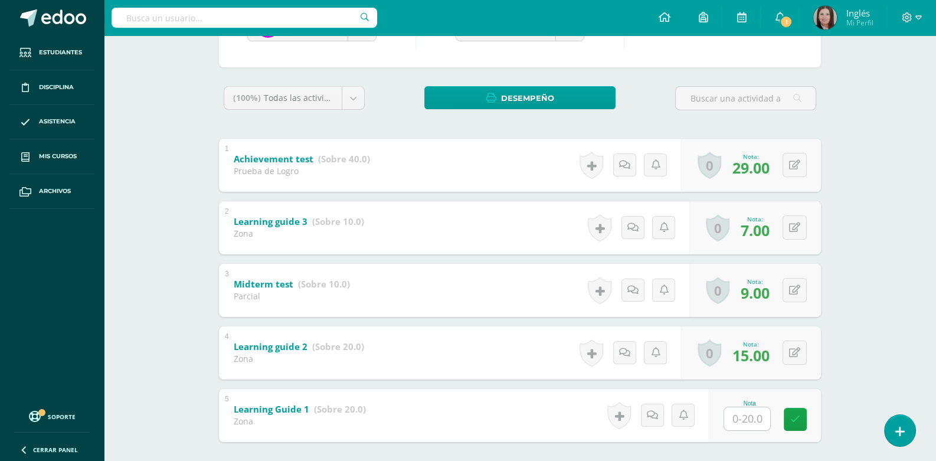
scroll to position [97, 0]
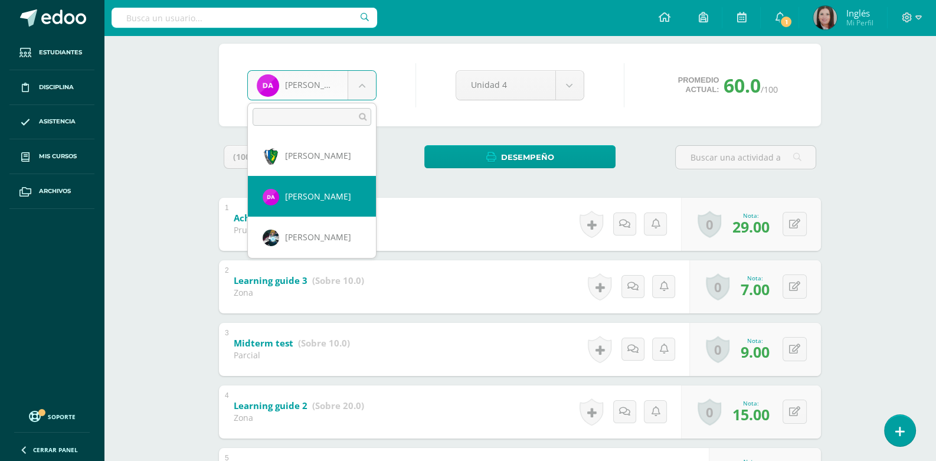
click at [362, 86] on body "Estudiantes Disciplina Asistencia Mis cursos Archivos Soporte Ayuda Reportar un…" at bounding box center [468, 241] width 936 height 676
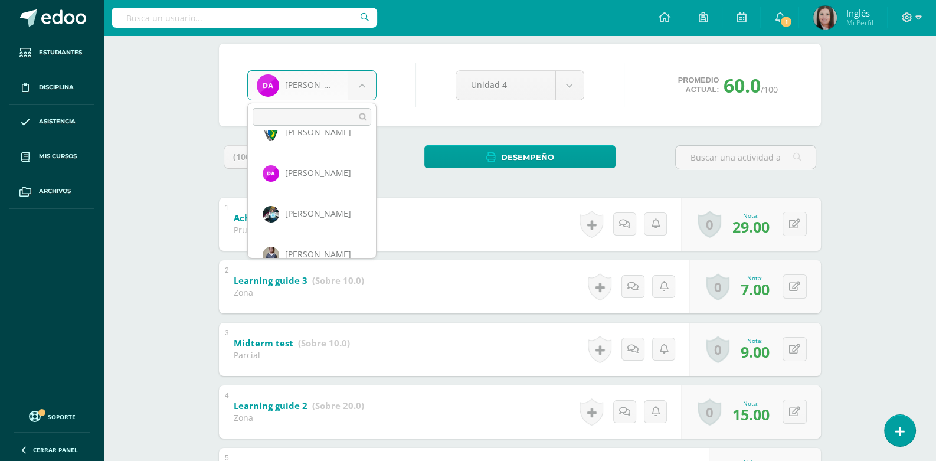
scroll to position [47, 0]
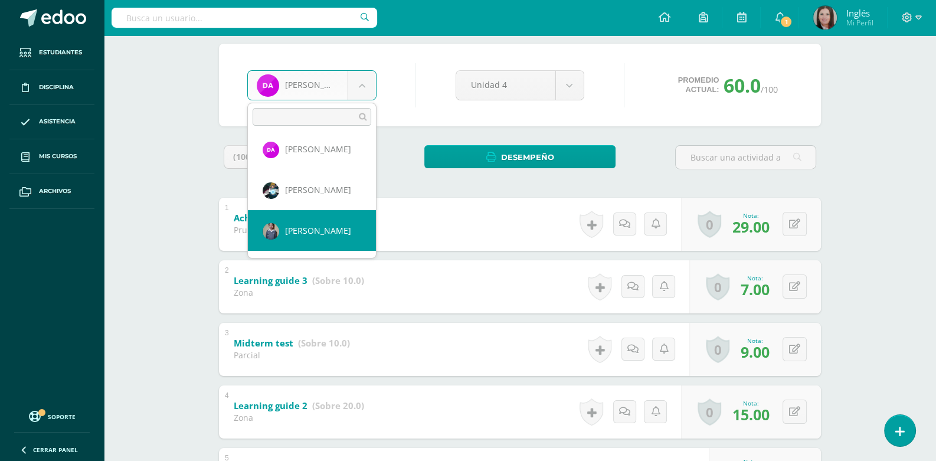
select select "403"
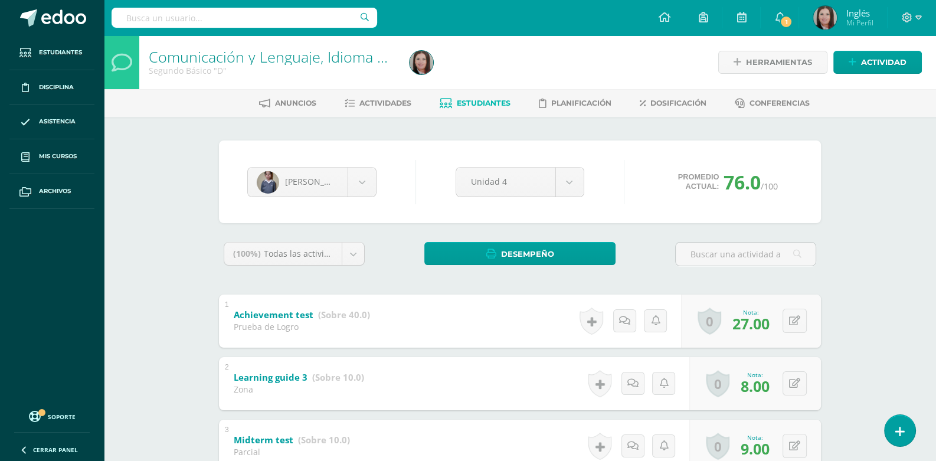
click at [563, 291] on div "(100%) Todas las actividades de esta unidad Todas las actividades de esta unida…" at bounding box center [520, 447] width 602 height 411
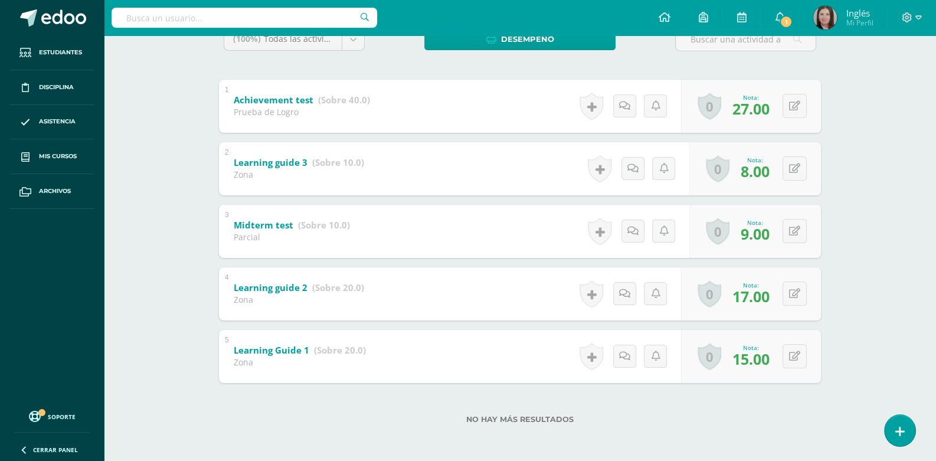
scroll to position [97, 0]
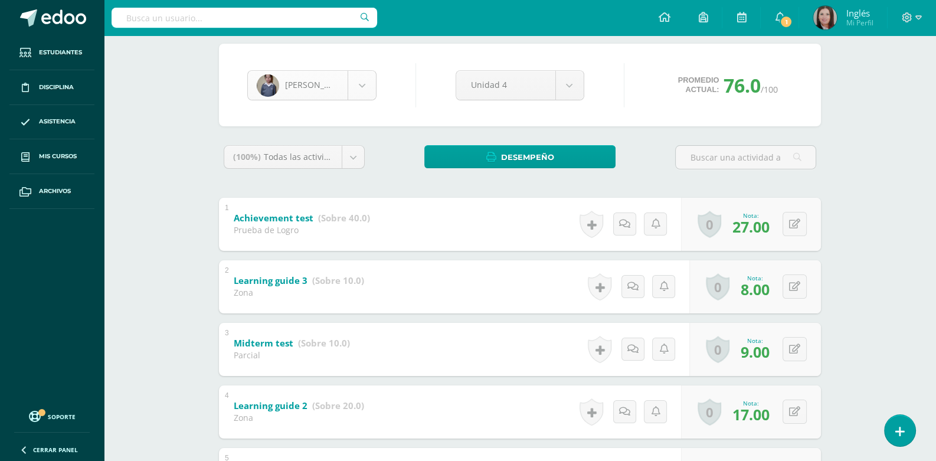
click at [359, 90] on body "Estudiantes Disciplina Asistencia Mis cursos Archivos Soporte Ayuda Reportar un…" at bounding box center [468, 241] width 936 height 676
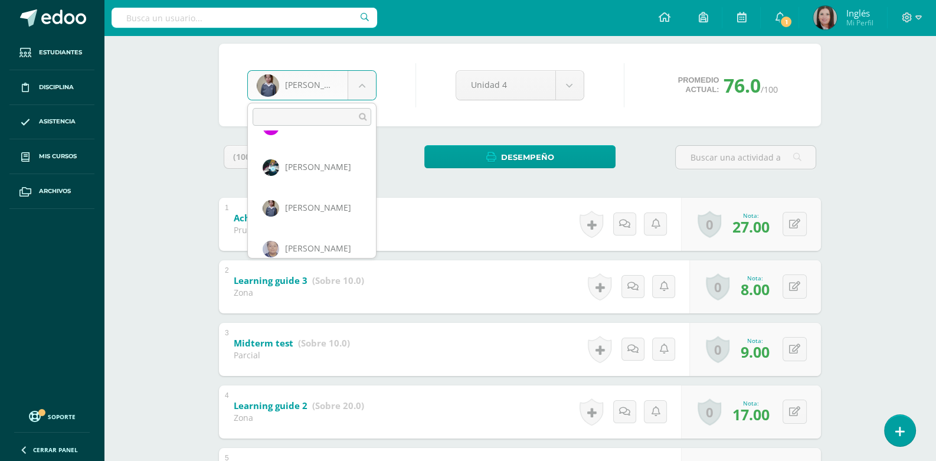
scroll to position [94, 0]
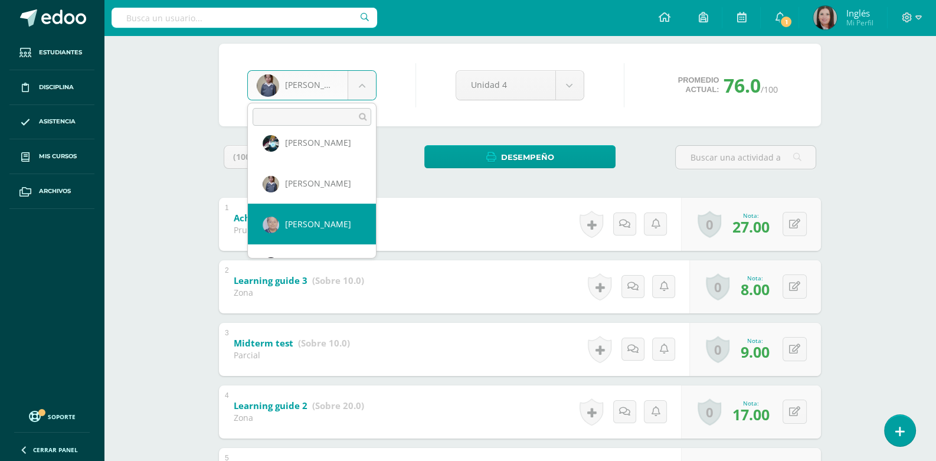
select select "431"
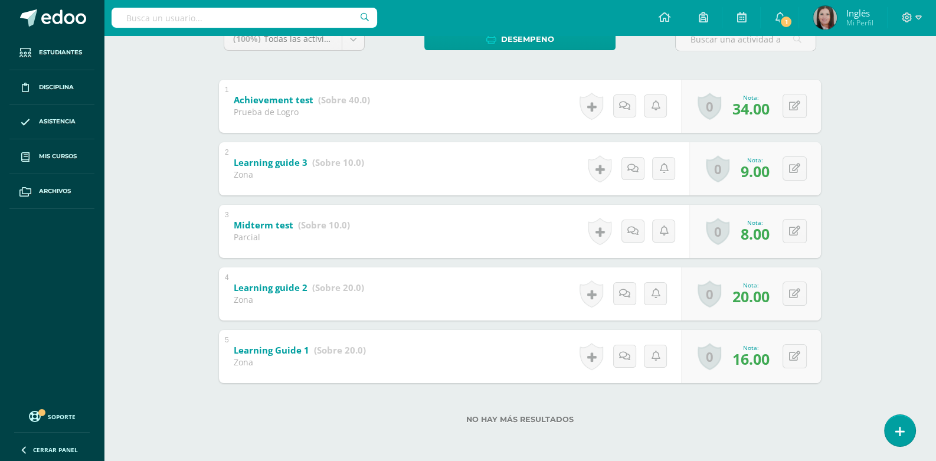
scroll to position [97, 0]
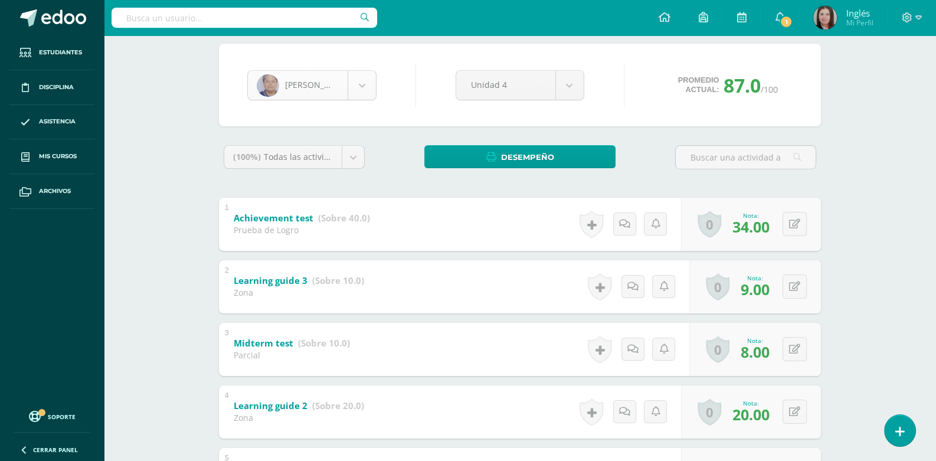
click at [363, 84] on body "Estudiantes Disciplina Asistencia Mis cursos Archivos Soporte Ayuda Reportar un…" at bounding box center [468, 241] width 936 height 676
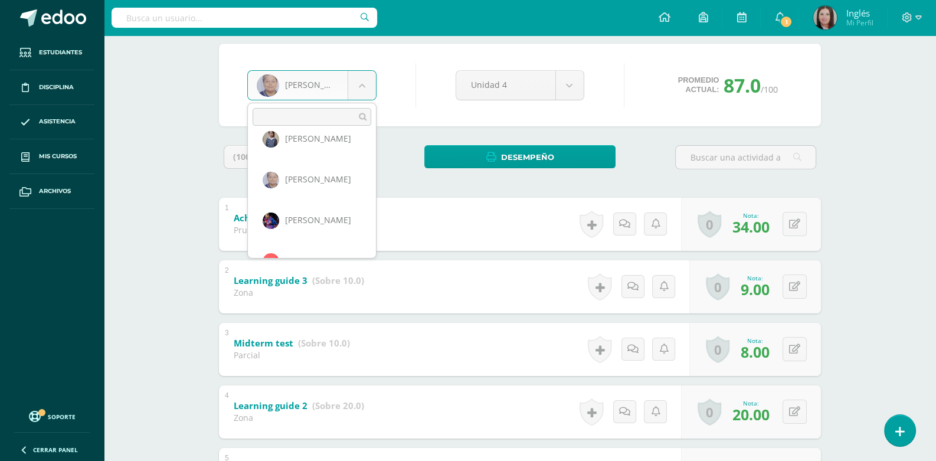
scroll to position [163, 0]
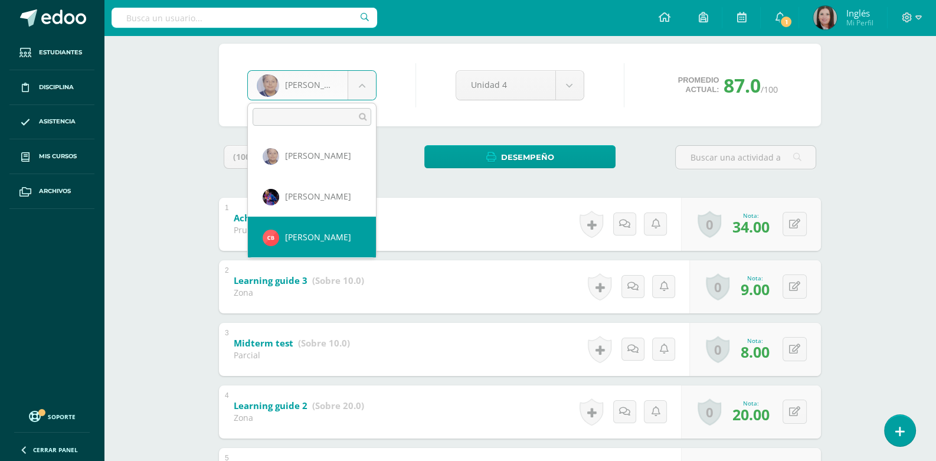
select select "2290"
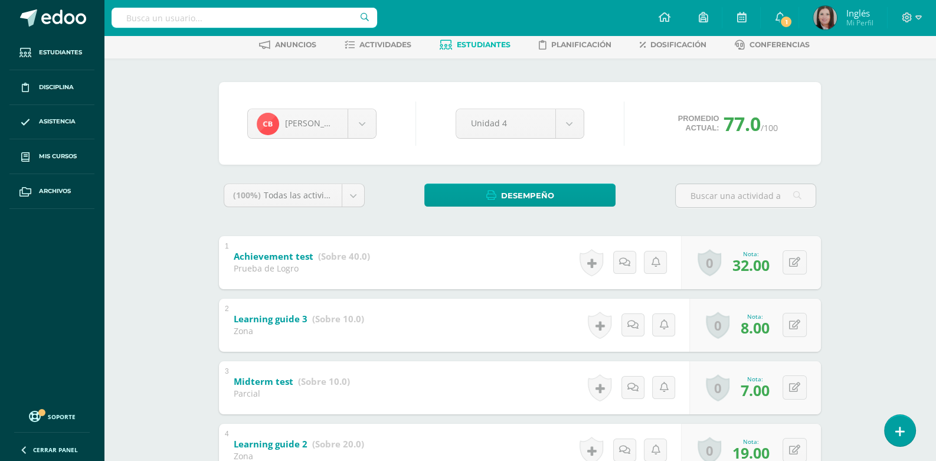
scroll to position [117, 0]
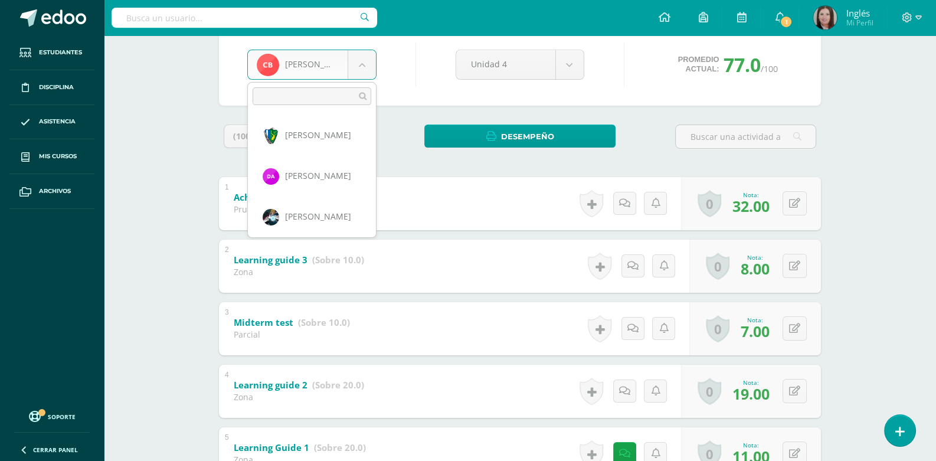
click at [362, 64] on body "Estudiantes Disciplina Asistencia Mis cursos Archivos Soporte Ayuda Reportar un…" at bounding box center [468, 221] width 936 height 676
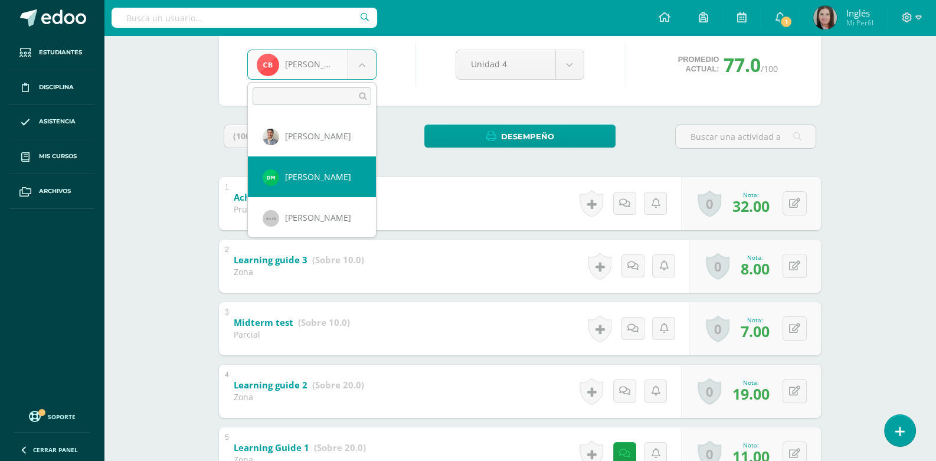
select select "1848"
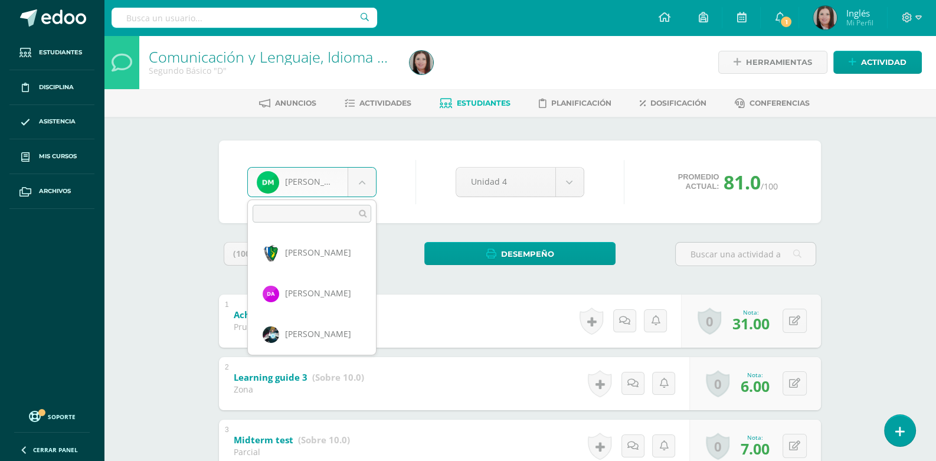
scroll to position [243, 0]
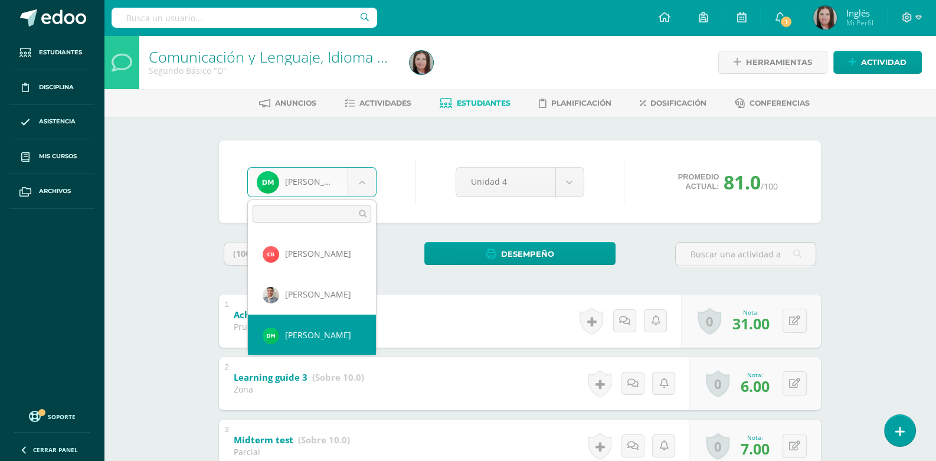
click at [360, 192] on body "Estudiantes Disciplina Asistencia Mis cursos Archivos Soporte Ayuda Reportar un…" at bounding box center [468, 338] width 936 height 676
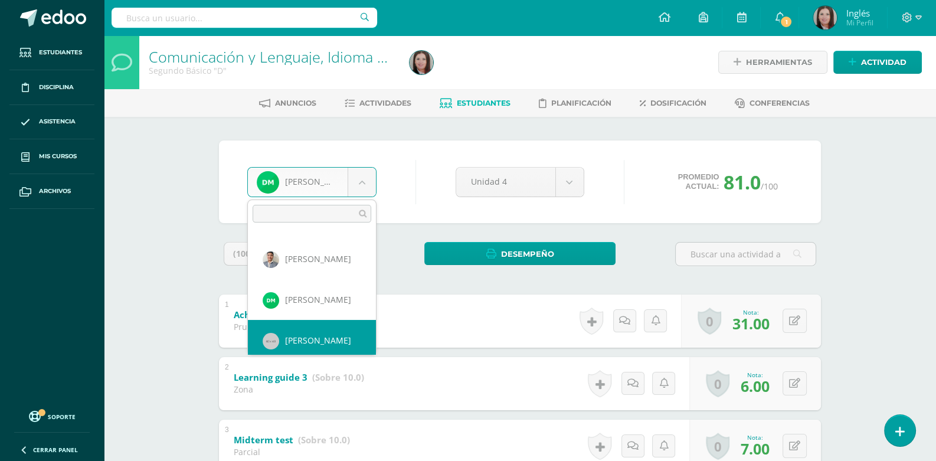
scroll to position [284, 0]
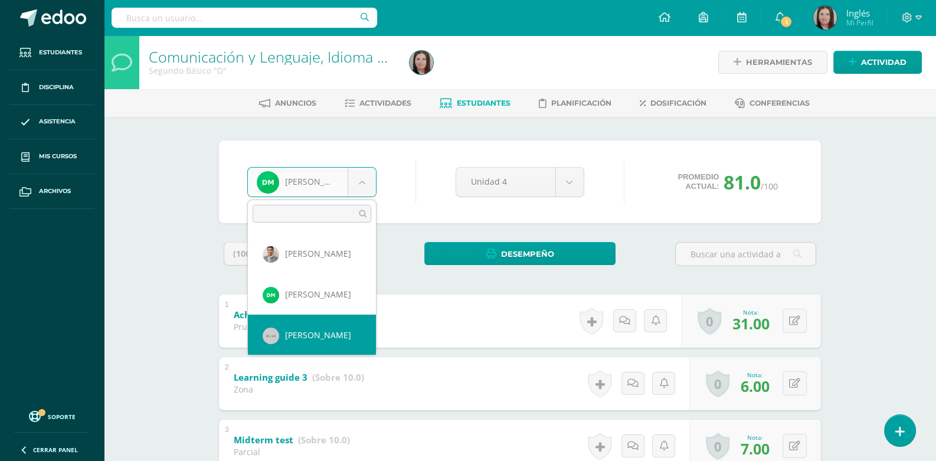
select select "410"
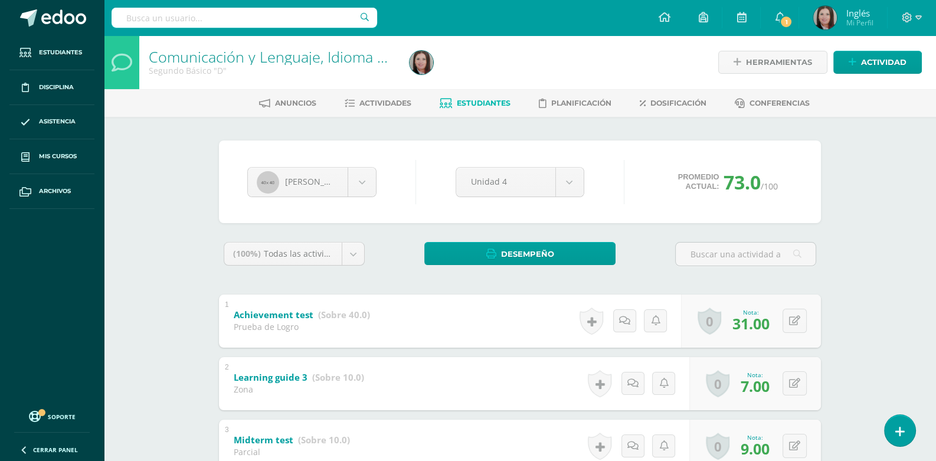
click at [386, 258] on div "(100%) Todas las actividades de esta unidad Todas las actividades de esta unida…" at bounding box center [520, 259] width 602 height 34
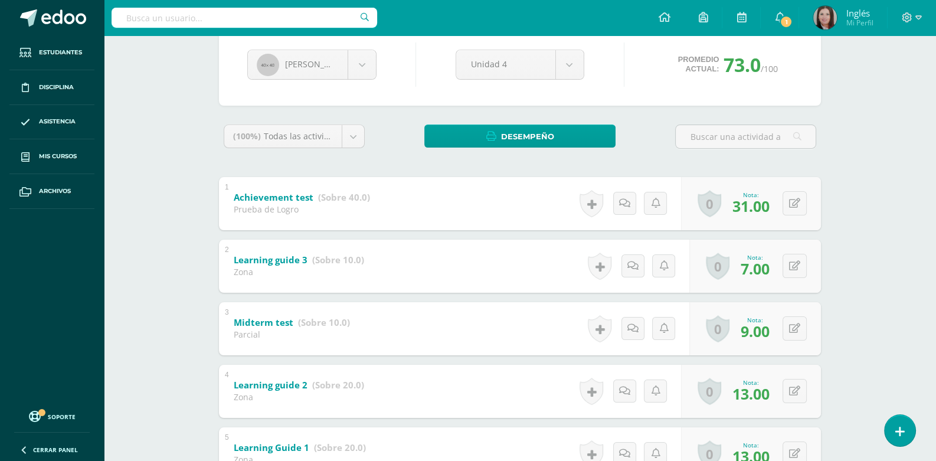
scroll to position [177, 0]
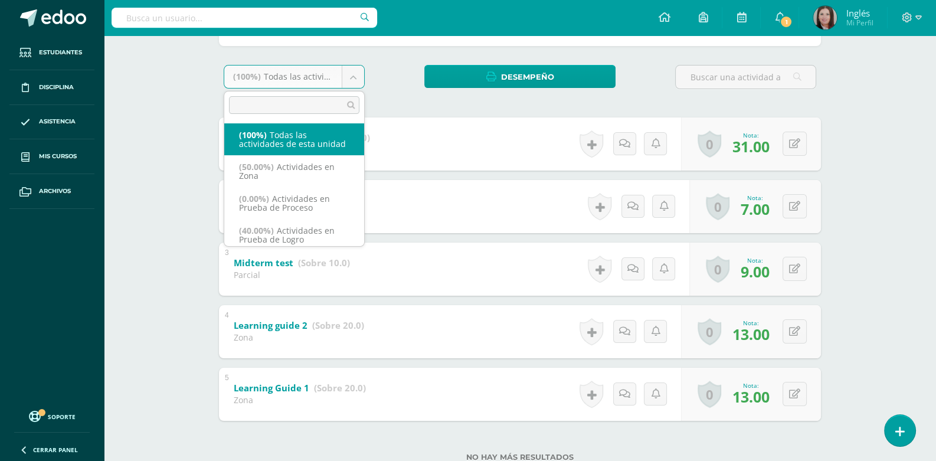
click at [347, 75] on body "Estudiantes Disciplina Asistencia Mis cursos Archivos Soporte Ayuda Reportar un…" at bounding box center [468, 161] width 936 height 676
click at [395, 79] on body "Estudiantes Disciplina Asistencia Mis cursos Archivos Soporte Ayuda Reportar un…" at bounding box center [468, 161] width 936 height 676
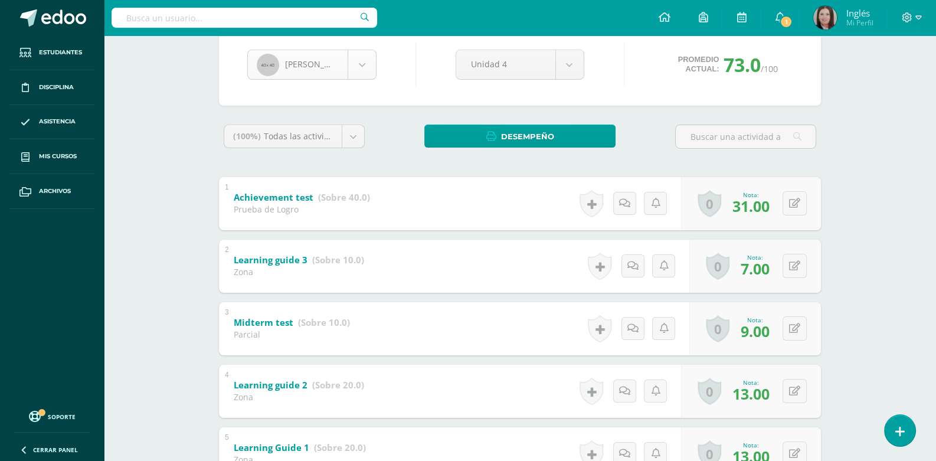
scroll to position [284, 0]
click at [366, 68] on body "Estudiantes Disciplina Asistencia Mis cursos Archivos Soporte Ayuda Reportar un…" at bounding box center [468, 221] width 936 height 676
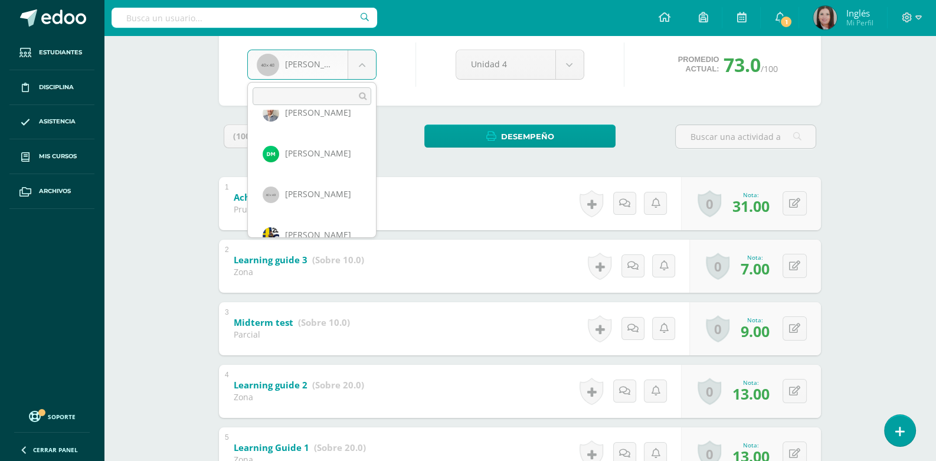
scroll to position [331, 0]
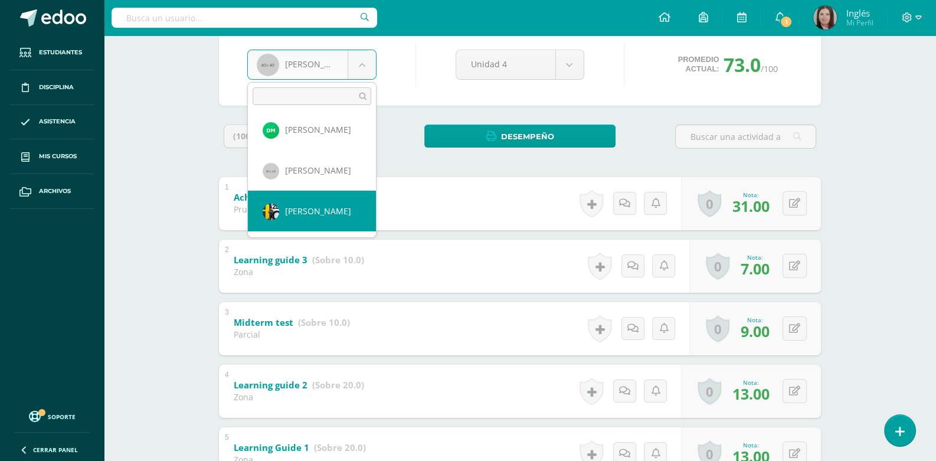
select select "2291"
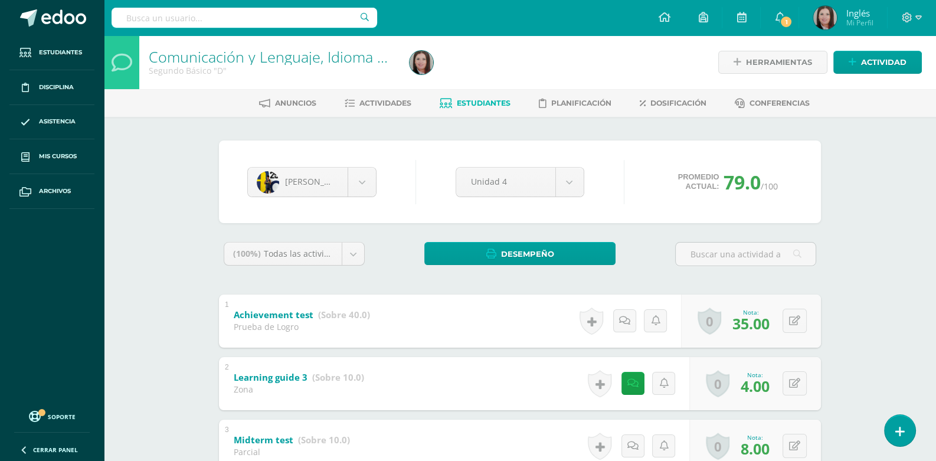
click at [406, 369] on div "2 Learning guide 3 (Sobre 10.0) Zona Nota 4.00 0 [GEOGRAPHIC_DATA] Logros obten…" at bounding box center [520, 383] width 602 height 53
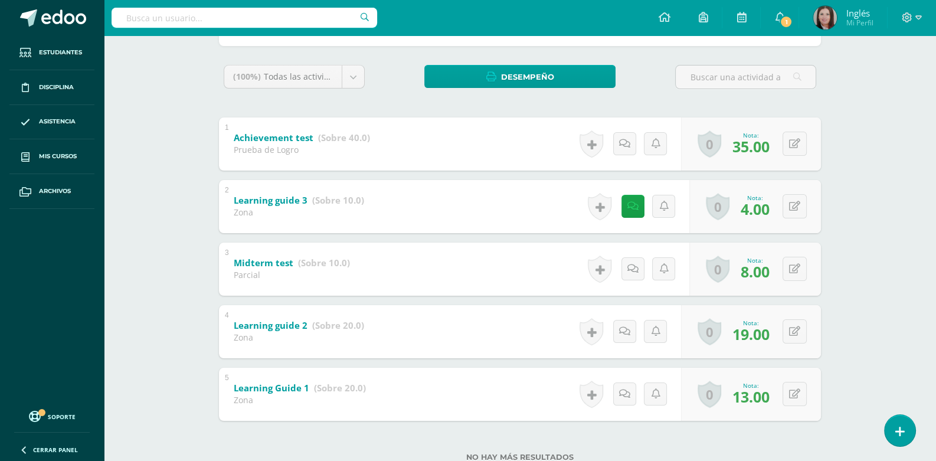
scroll to position [58, 0]
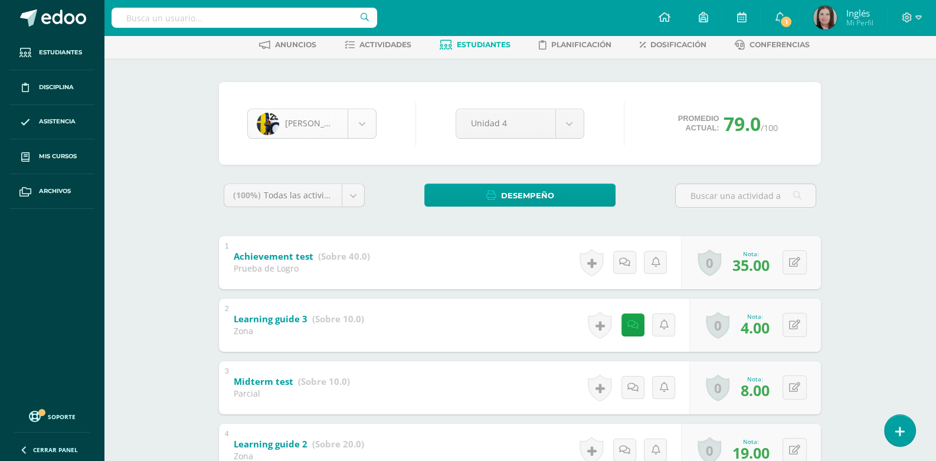
click at [357, 117] on body "Estudiantes Disciplina Asistencia Mis cursos Archivos Soporte Ayuda Reportar un…" at bounding box center [468, 280] width 936 height 676
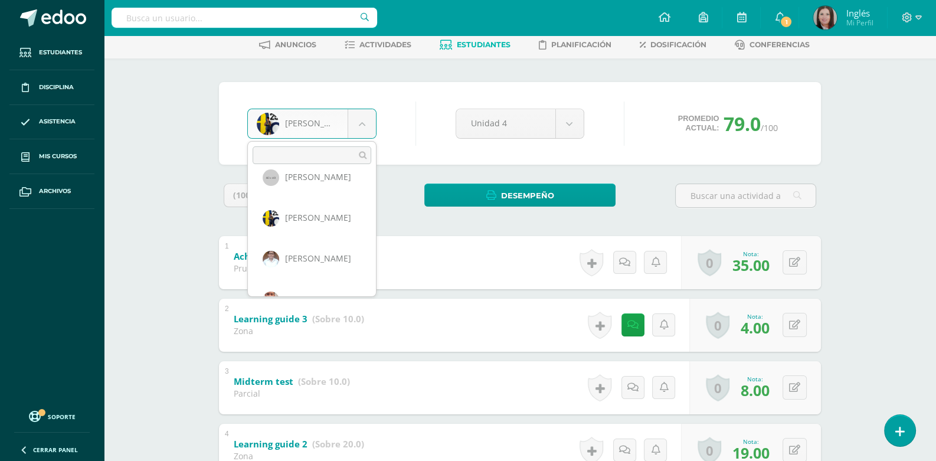
scroll to position [406, 0]
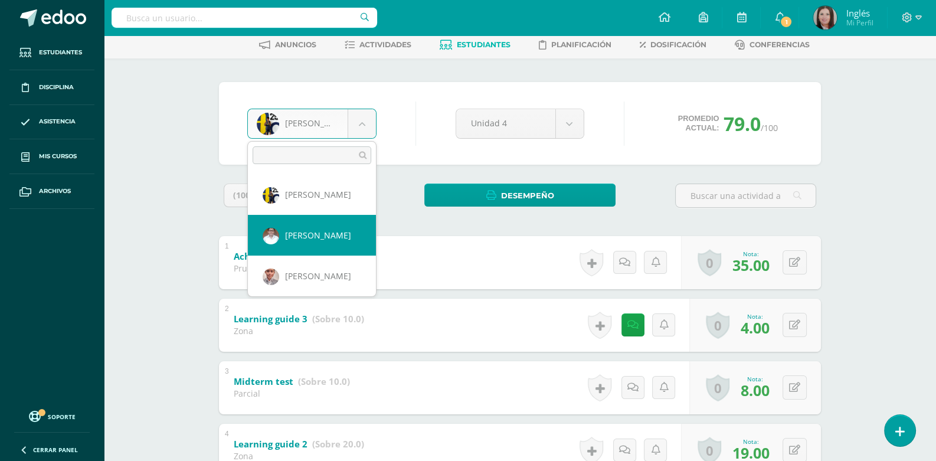
select select "442"
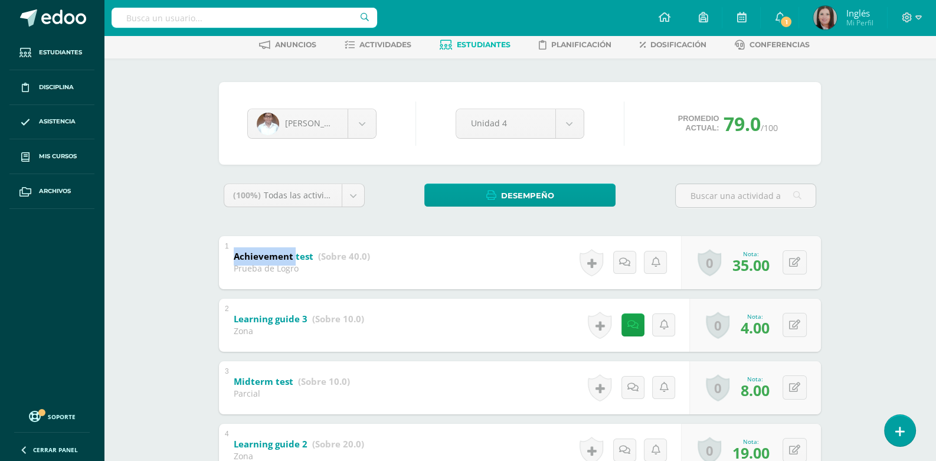
click at [343, 232] on div "(100%) Todas las actividades de esta unidad Todas las actividades de esta unida…" at bounding box center [520, 388] width 602 height 411
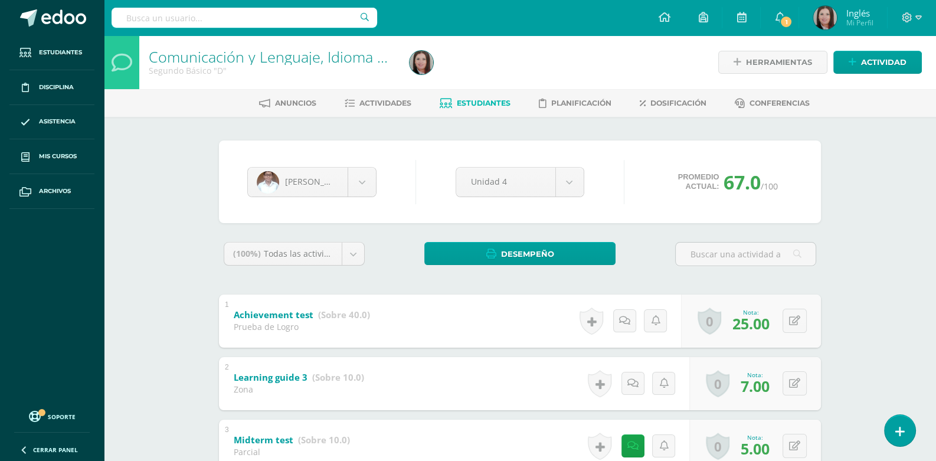
click at [566, 324] on div "1 Achievement test (Sobre 40.0) Prueba de Logro Nota 25.00 0 Logros Logros obte…" at bounding box center [520, 320] width 602 height 53
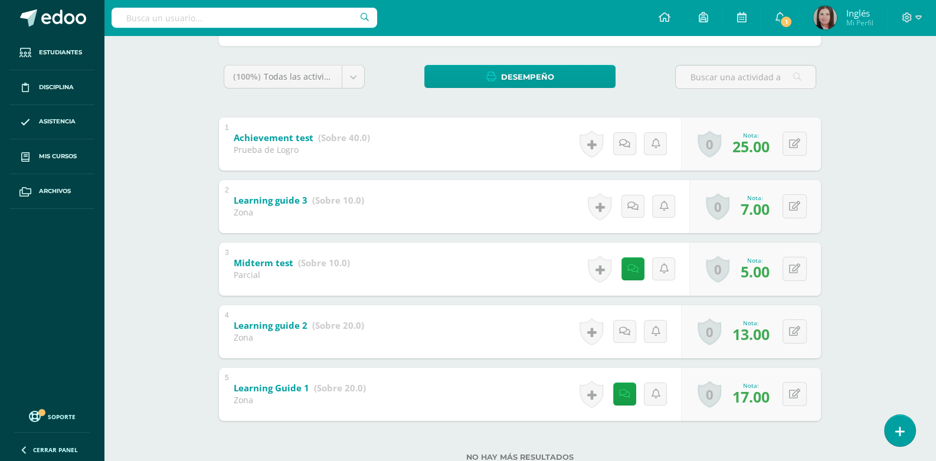
scroll to position [58, 0]
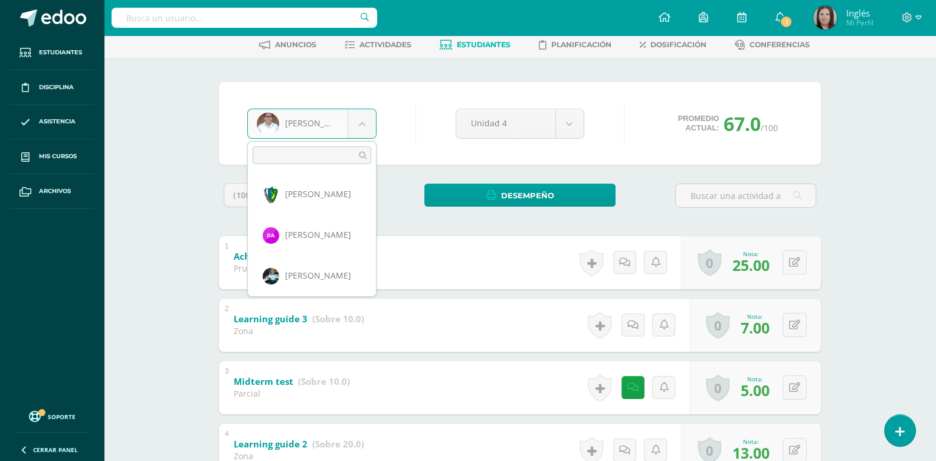
click at [357, 124] on body "Estudiantes Disciplina Asistencia Mis cursos Archivos Soporte Ayuda Reportar un…" at bounding box center [468, 280] width 936 height 676
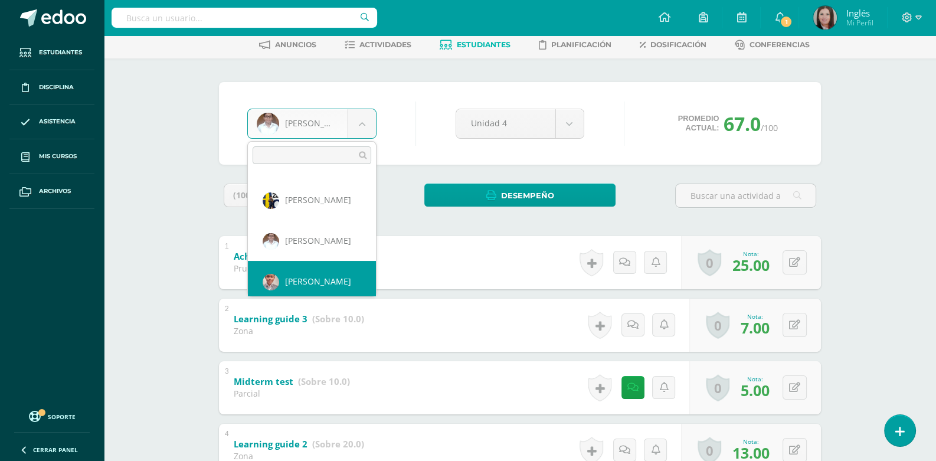
scroll to position [406, 0]
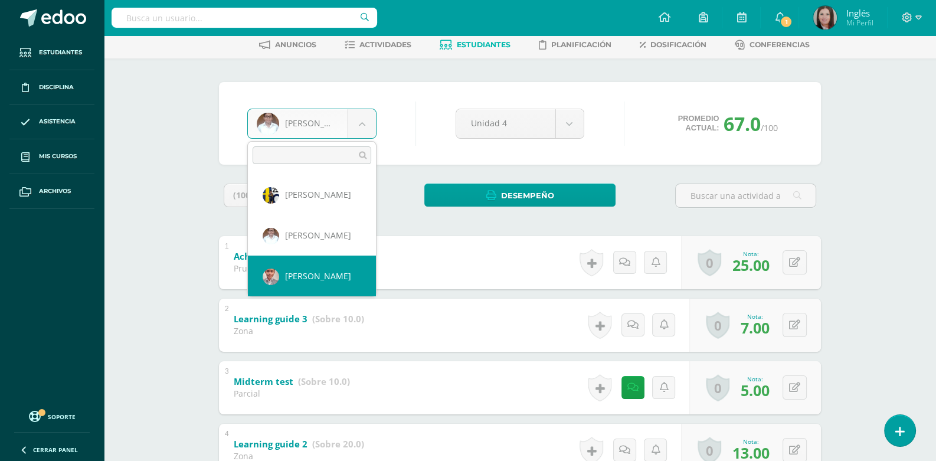
select select "1951"
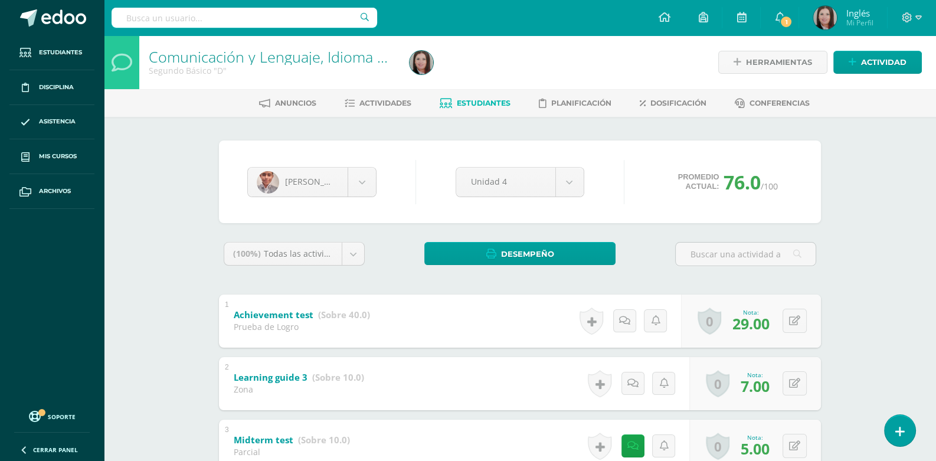
click at [537, 310] on div "1 Achievement test (Sobre 40.0) Prueba de Logro Nota 29.00 0 [GEOGRAPHIC_DATA] …" at bounding box center [520, 320] width 602 height 53
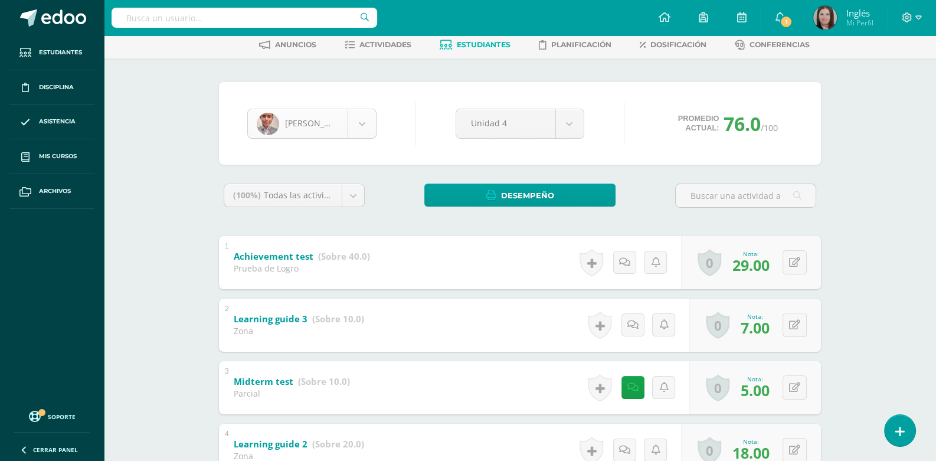
scroll to position [406, 0]
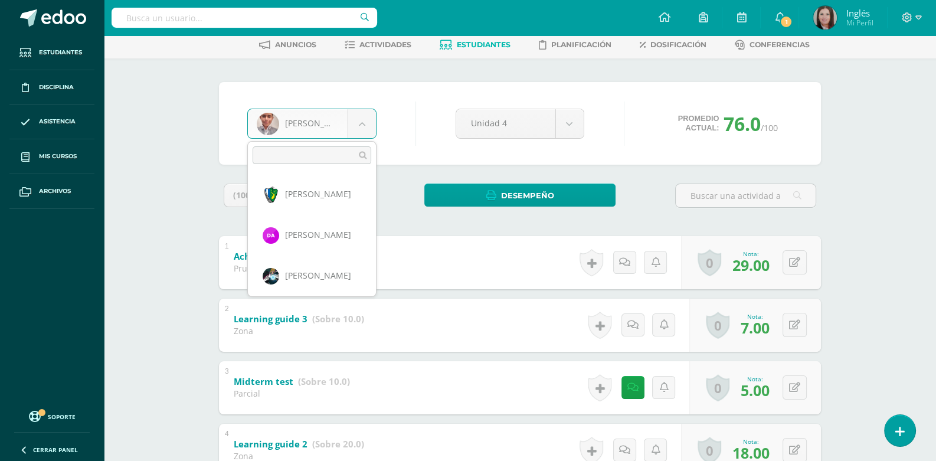
click at [370, 122] on body "Estudiantes Disciplina Asistencia Mis cursos Archivos Soporte Ayuda Reportar un…" at bounding box center [468, 280] width 936 height 676
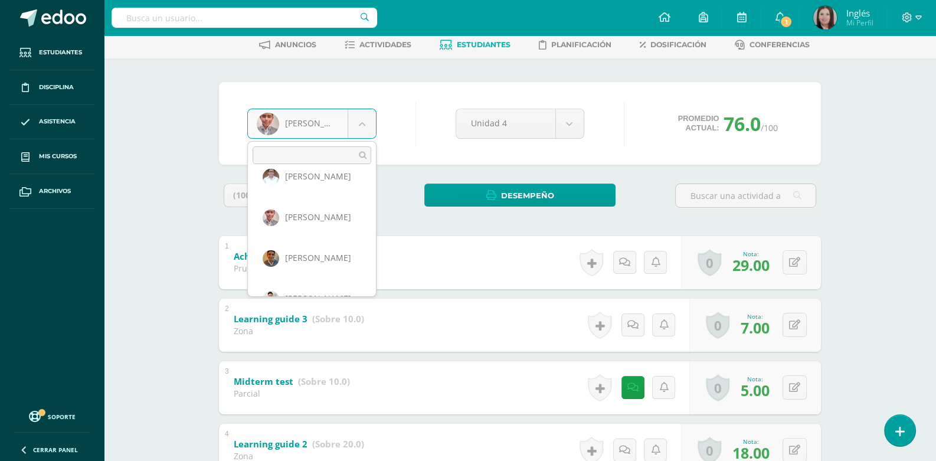
scroll to position [489, 0]
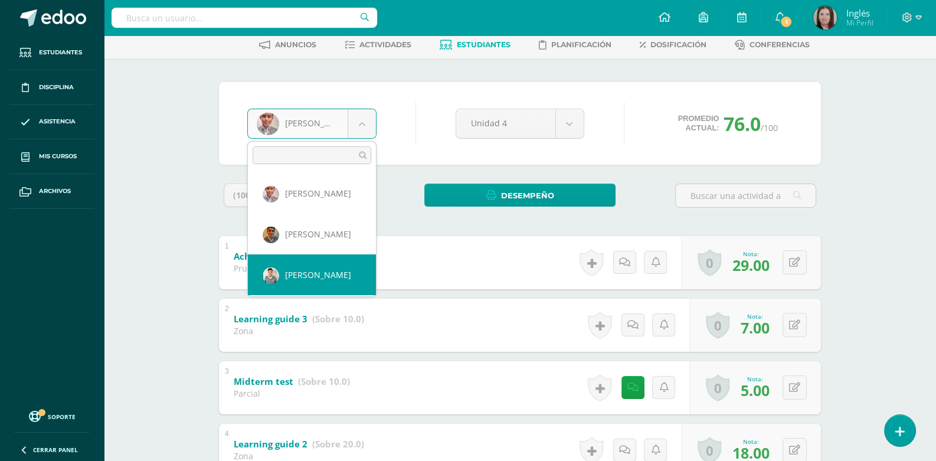
select select "385"
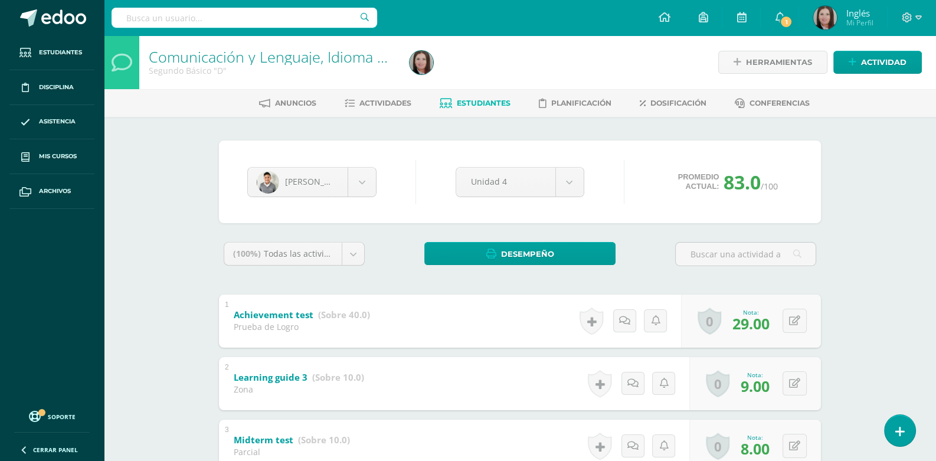
click at [386, 334] on div "1 Achievement test (Sobre 40.0) Prueba de Logro Nota 29.00 0 Logros Logros obte…" at bounding box center [520, 320] width 602 height 53
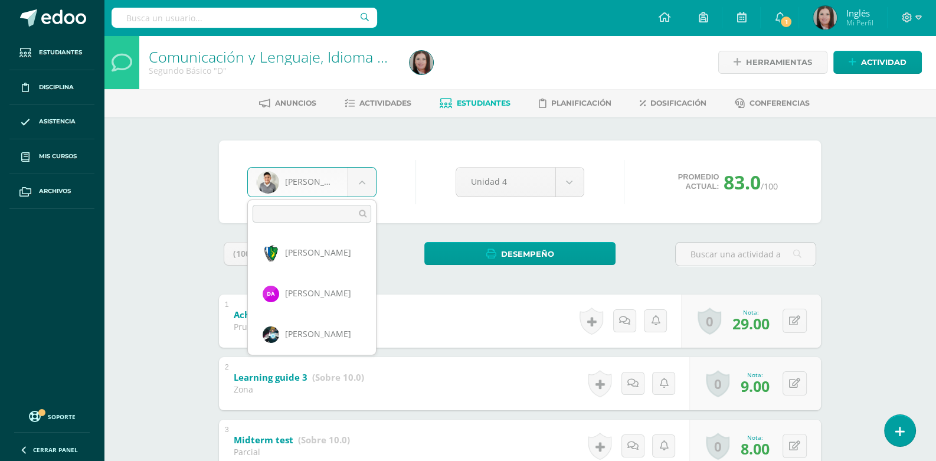
click at [364, 176] on body "Estudiantes Disciplina Asistencia Mis cursos Archivos Soporte Ayuda Reportar un…" at bounding box center [468, 338] width 936 height 676
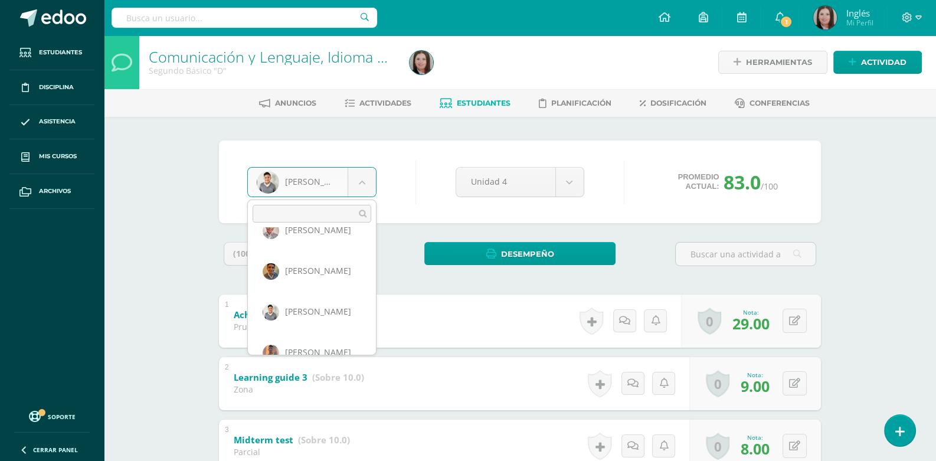
scroll to position [534, 0]
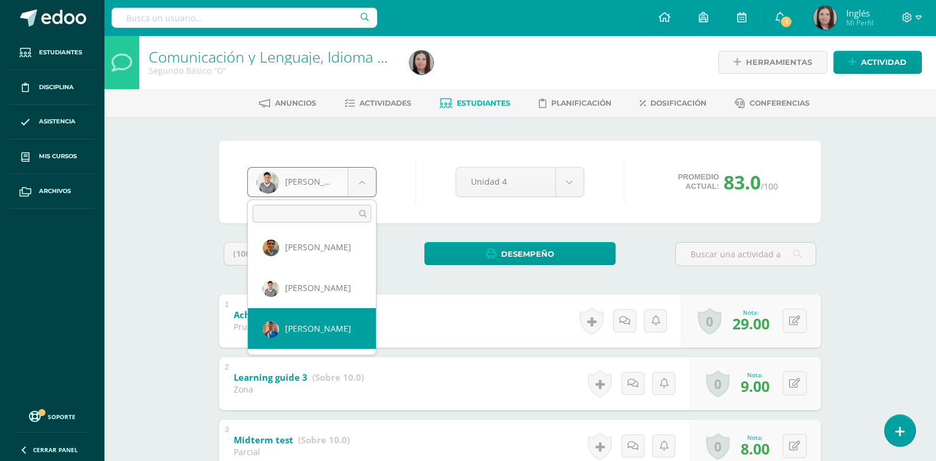
select select "445"
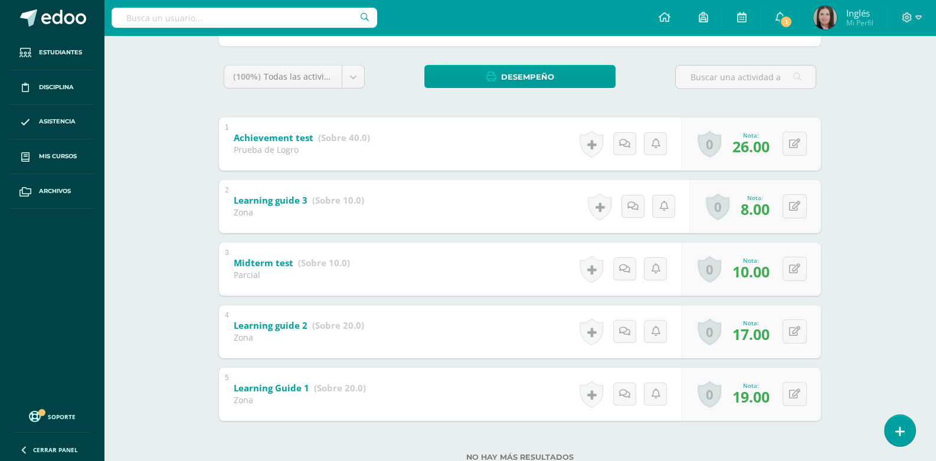
scroll to position [58, 0]
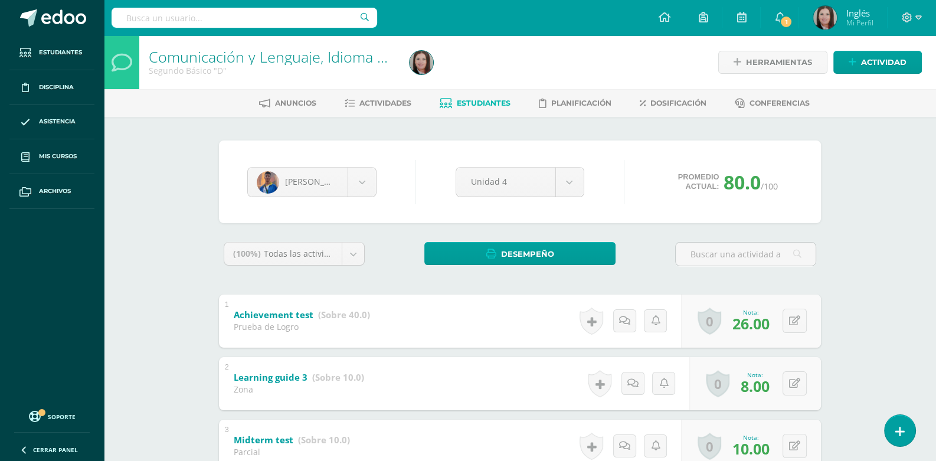
click at [468, 103] on span "Estudiantes" at bounding box center [484, 103] width 54 height 9
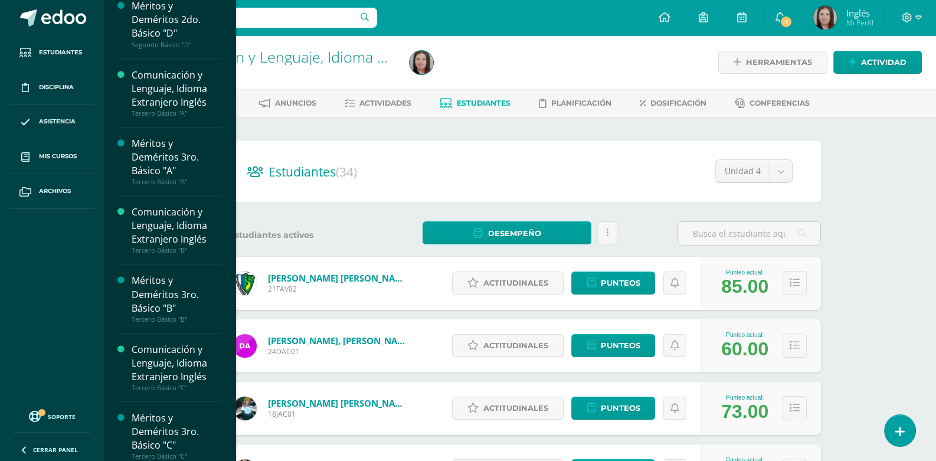
scroll to position [1354, 0]
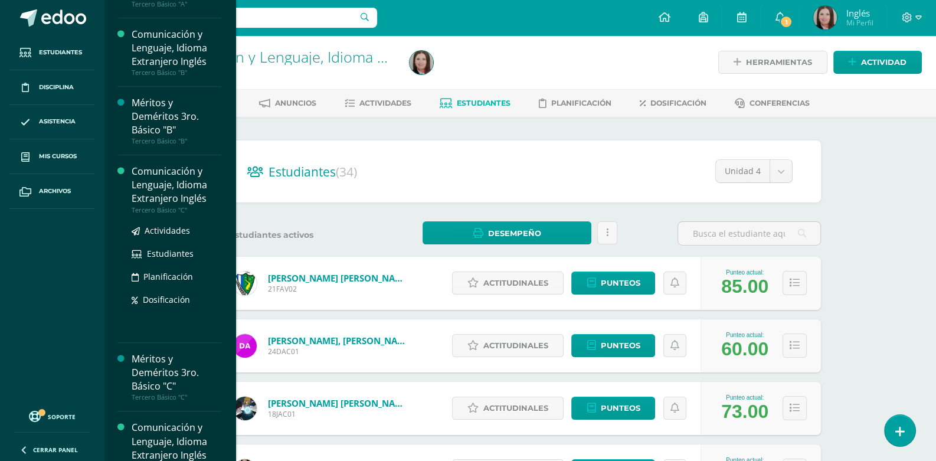
click at [169, 176] on div "Comunicación y Lenguaje, Idioma Extranjero Inglés" at bounding box center [177, 185] width 90 height 41
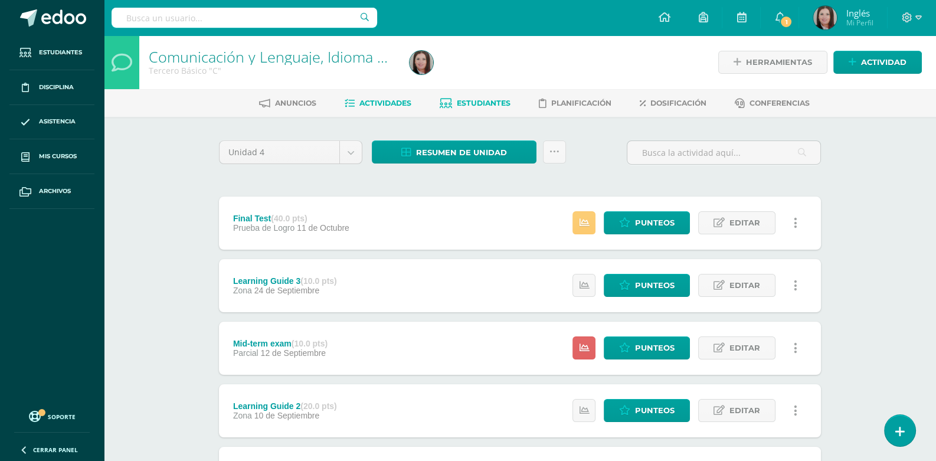
click at [487, 102] on span "Estudiantes" at bounding box center [484, 103] width 54 height 9
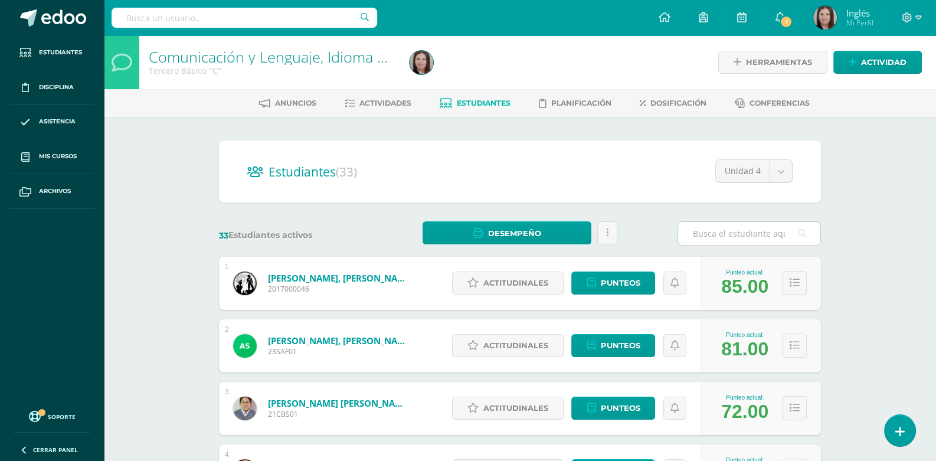
click at [734, 234] on input "text" at bounding box center [749, 233] width 142 height 23
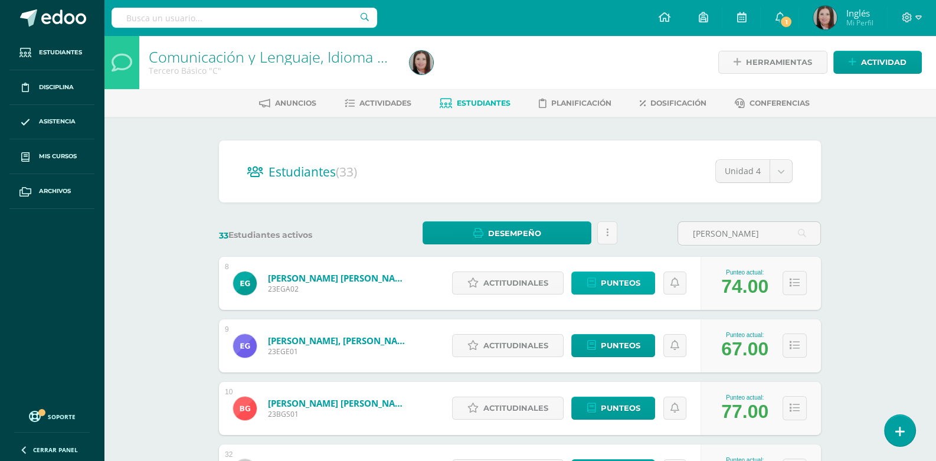
type input "gonzalez"
click at [625, 288] on span "Punteos" at bounding box center [620, 283] width 40 height 22
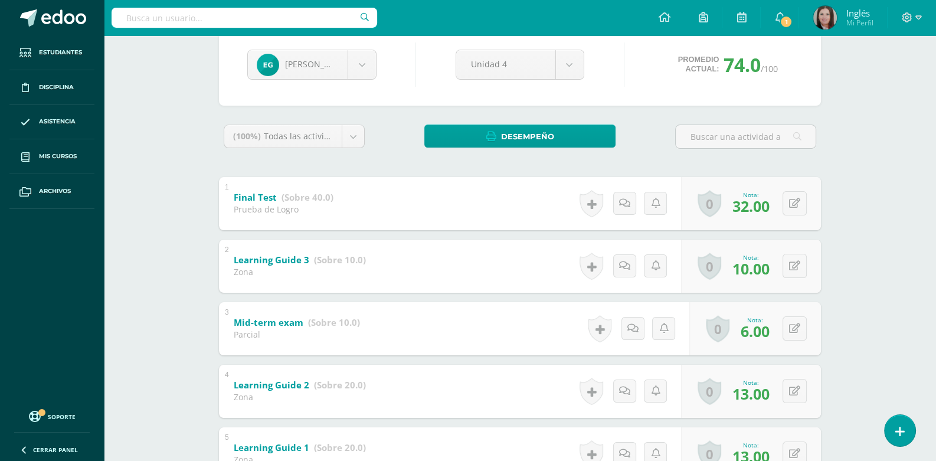
scroll to position [177, 0]
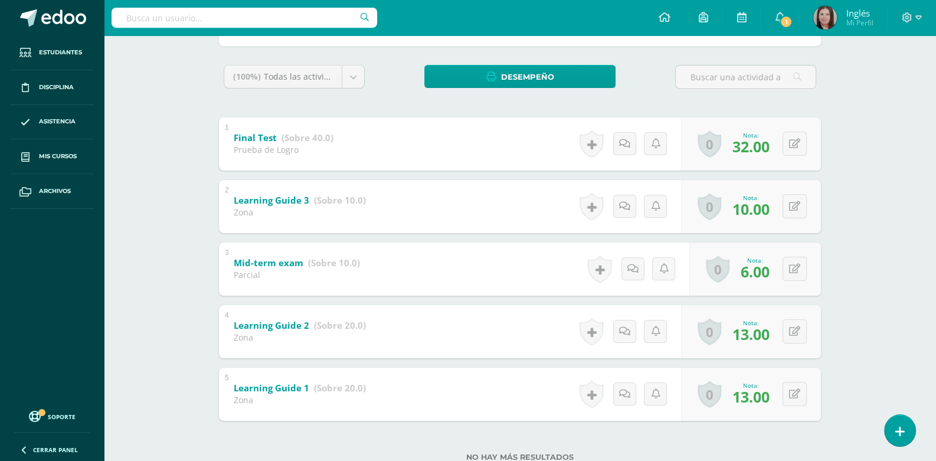
click at [378, 78] on div "(100%) Todas las actividades de esta unidad Todas las actividades de esta unida…" at bounding box center [520, 82] width 602 height 34
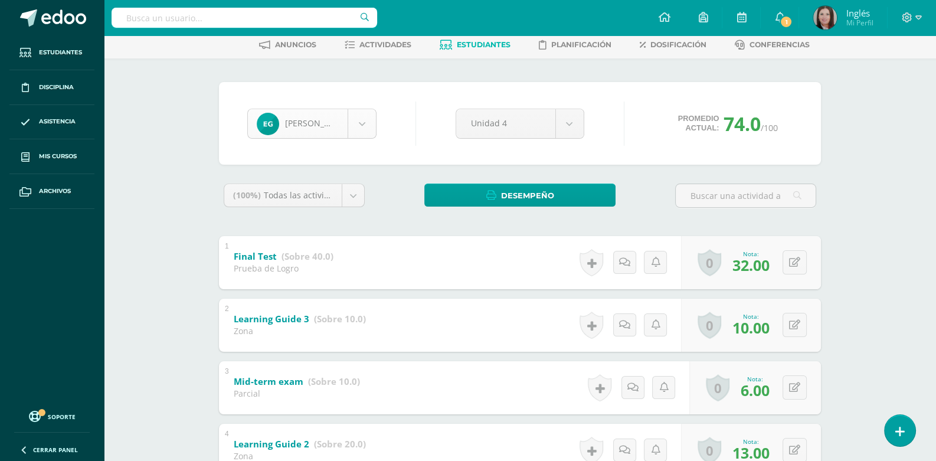
click at [363, 126] on body "Estudiantes Disciplina Asistencia Mis cursos Archivos Soporte Ayuda Reportar un…" at bounding box center [468, 280] width 936 height 676
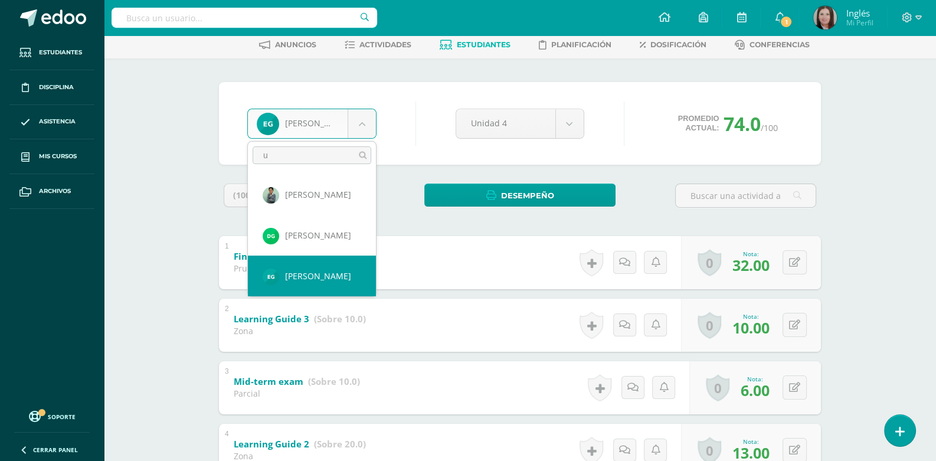
scroll to position [0, 0]
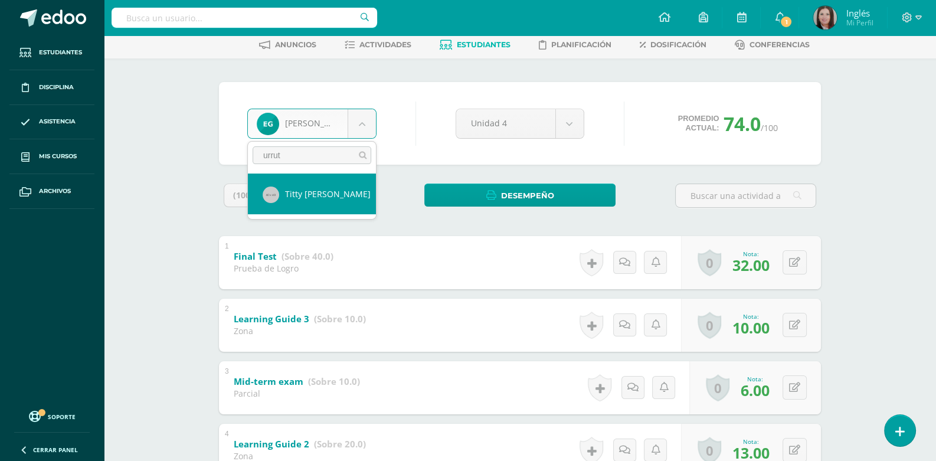
type input "urrut"
select select "515"
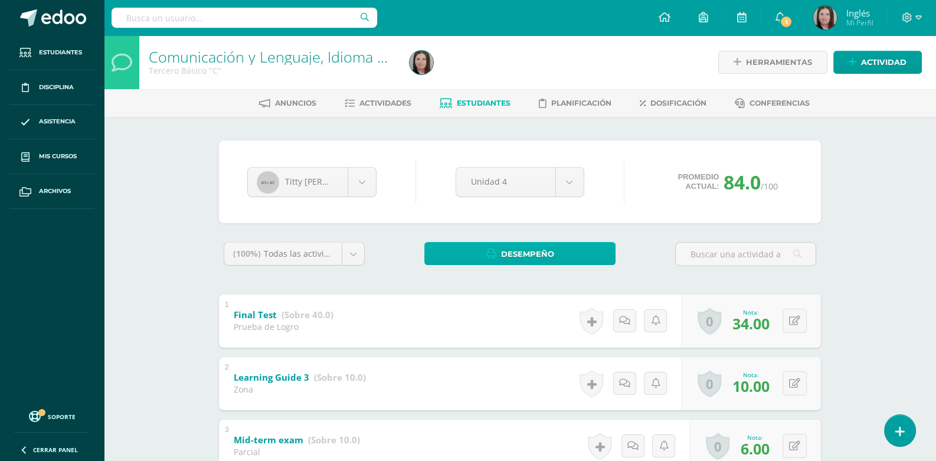
scroll to position [58, 0]
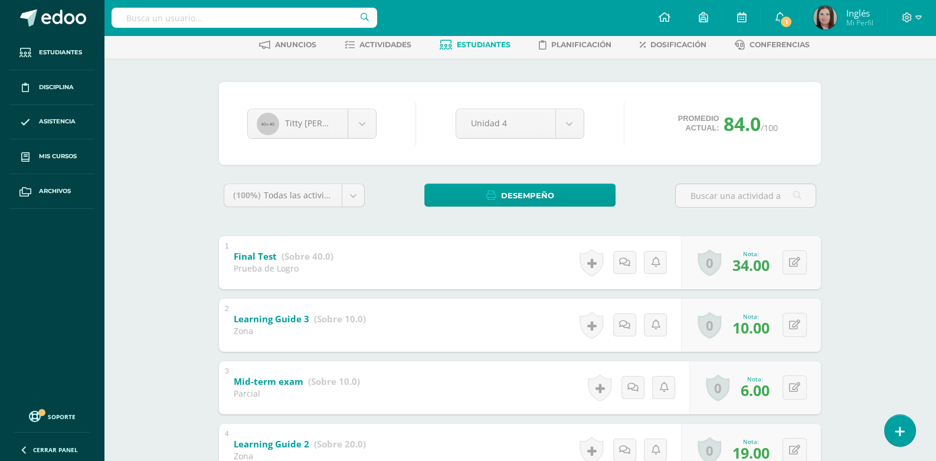
click at [152, 279] on div "Comunicación y Lenguaje, Idioma Extranjero Inglés Tercero Básico "C" Herramient…" at bounding box center [520, 297] width 832 height 641
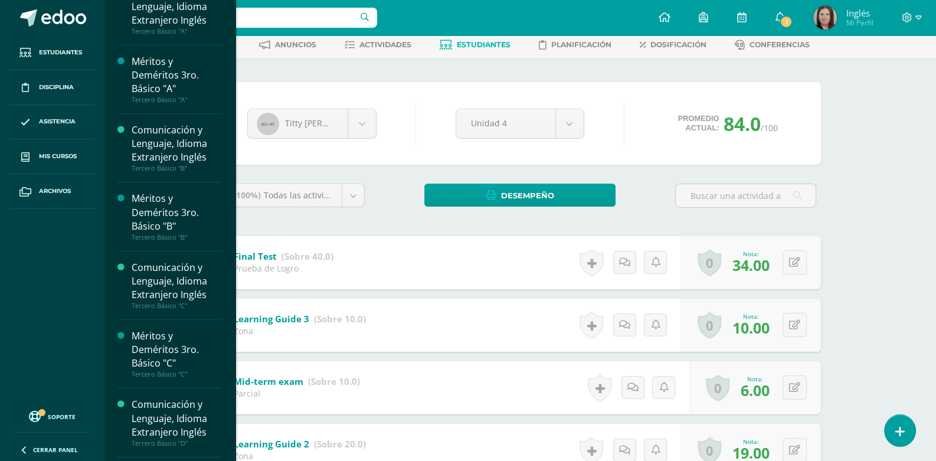
scroll to position [1495, 0]
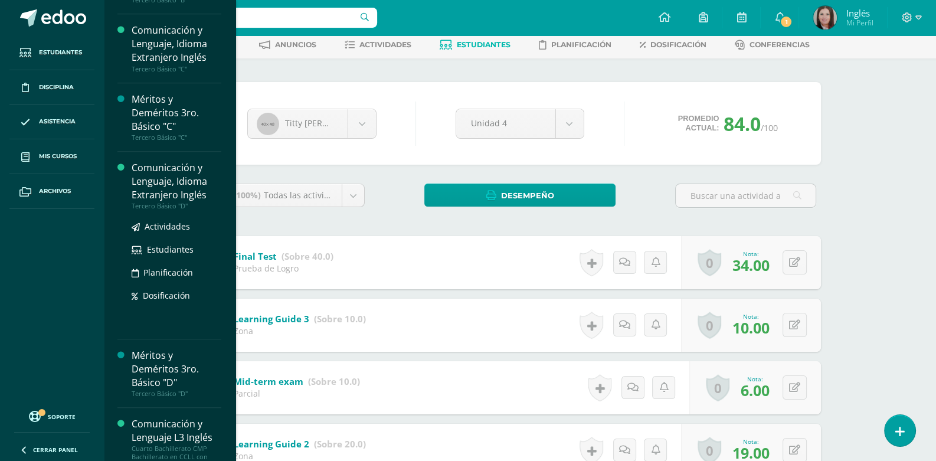
click at [171, 173] on div "Comunicación y Lenguaje, Idioma Extranjero Inglés" at bounding box center [177, 181] width 90 height 41
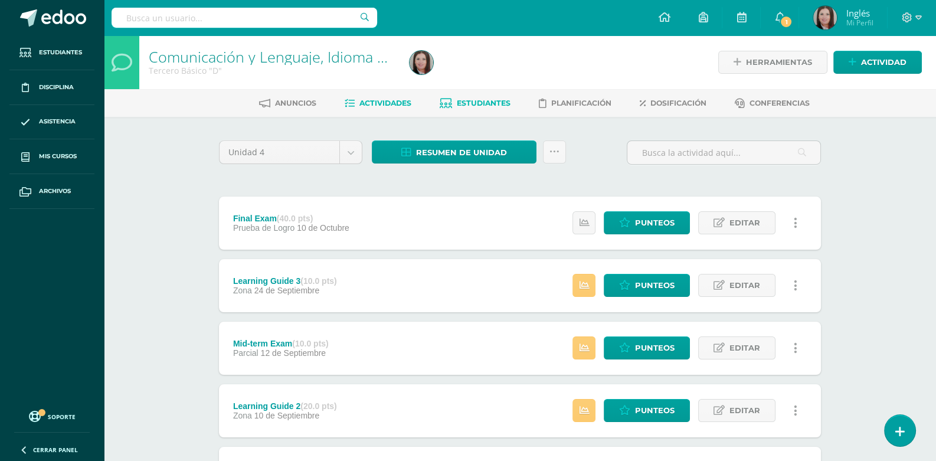
click at [494, 105] on span "Estudiantes" at bounding box center [484, 103] width 54 height 9
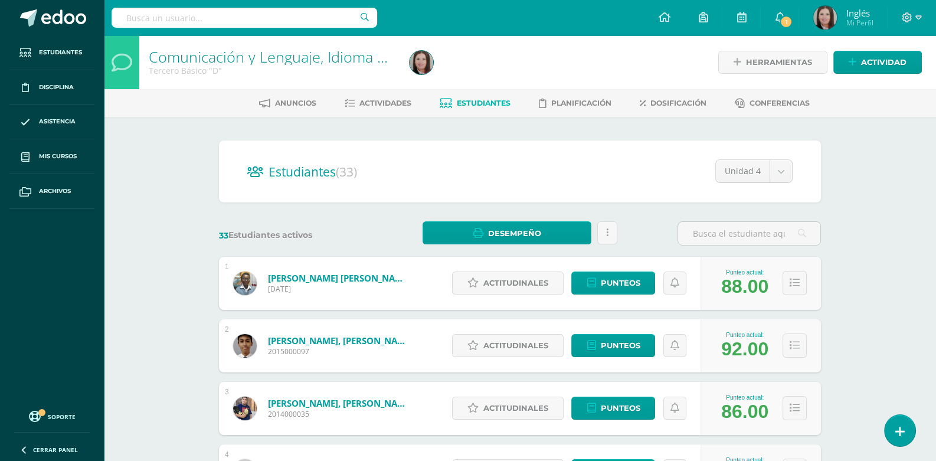
scroll to position [58, 0]
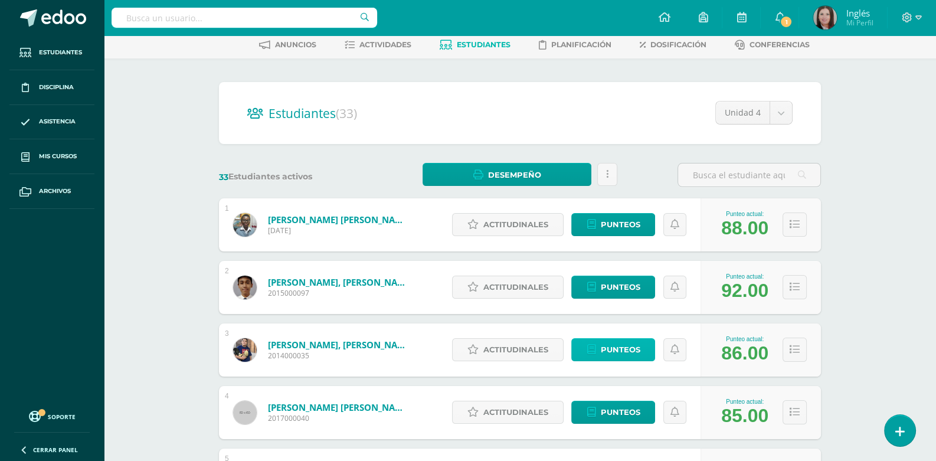
click at [621, 343] on span "Punteos" at bounding box center [620, 350] width 40 height 22
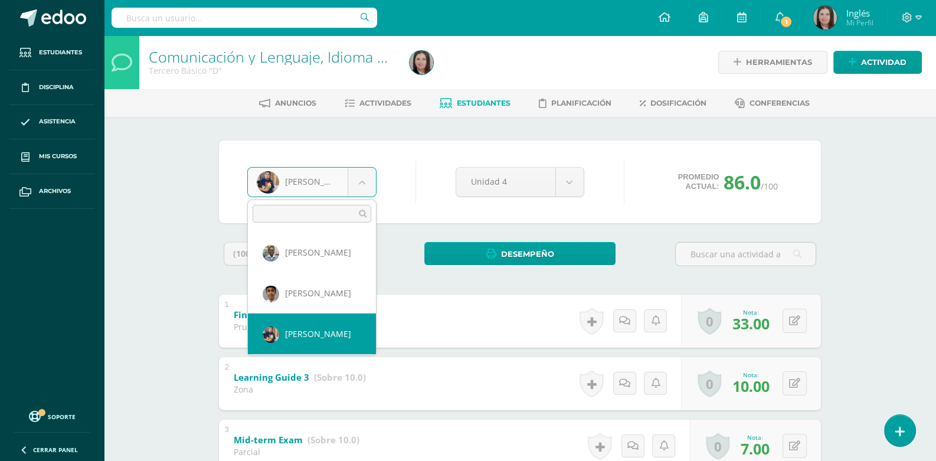
click at [369, 181] on body "Error al traer asignaciones para creación de actividades, por favor recargue la…" at bounding box center [468, 338] width 936 height 676
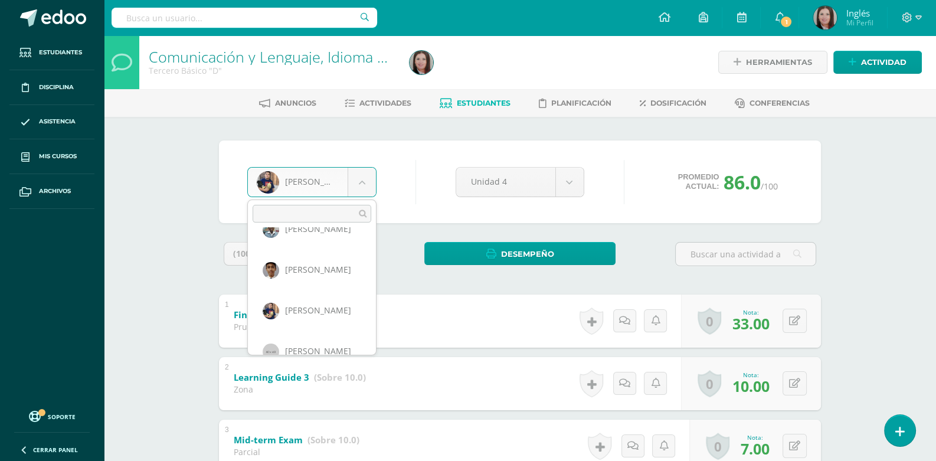
scroll to position [40, 0]
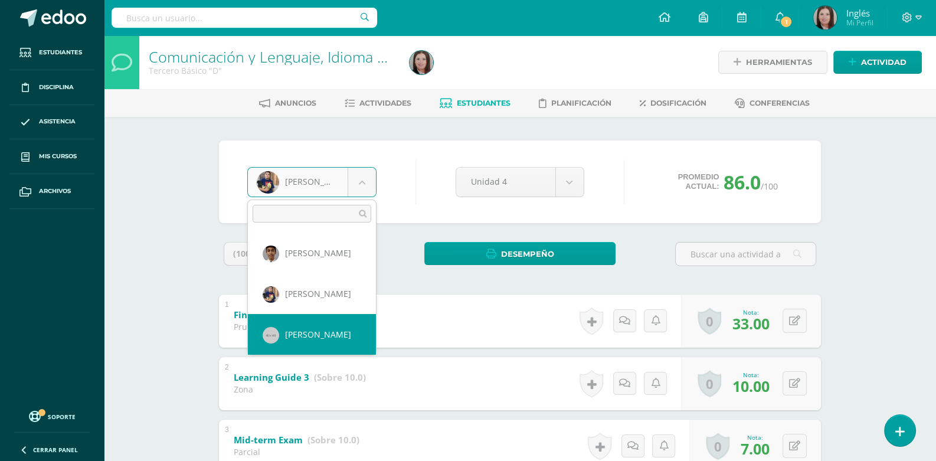
select select "577"
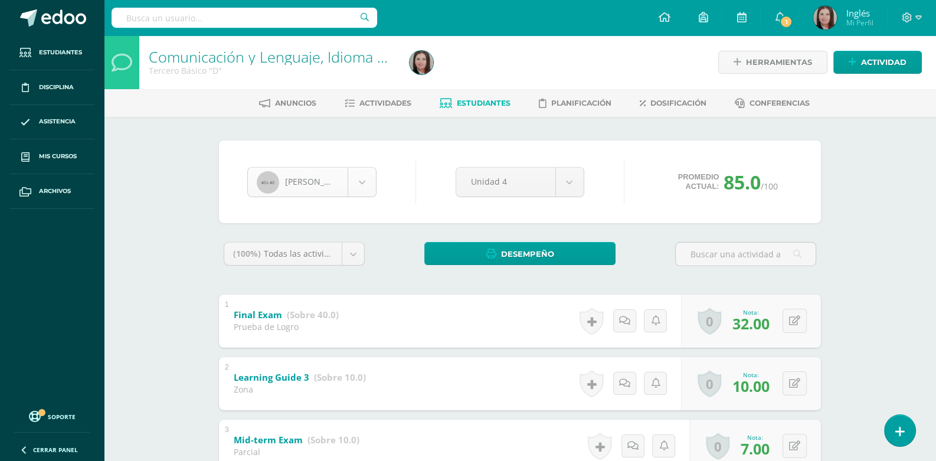
scroll to position [40, 0]
click at [365, 186] on body "Estudiantes Disciplina Asistencia Mis cursos Archivos Soporte Ayuda Reportar un…" at bounding box center [468, 338] width 936 height 676
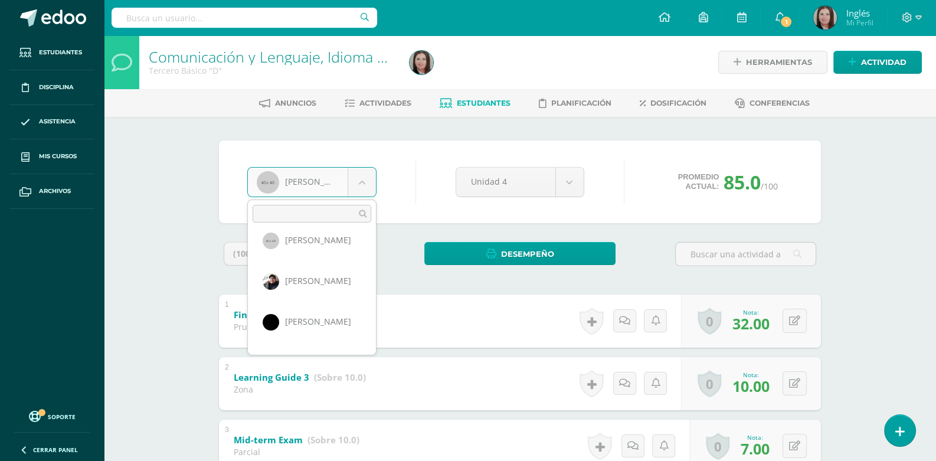
scroll to position [162, 0]
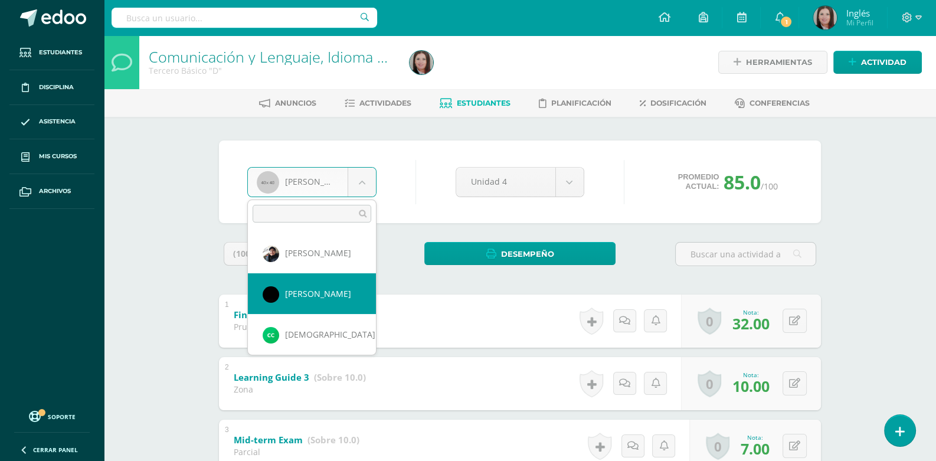
select select "489"
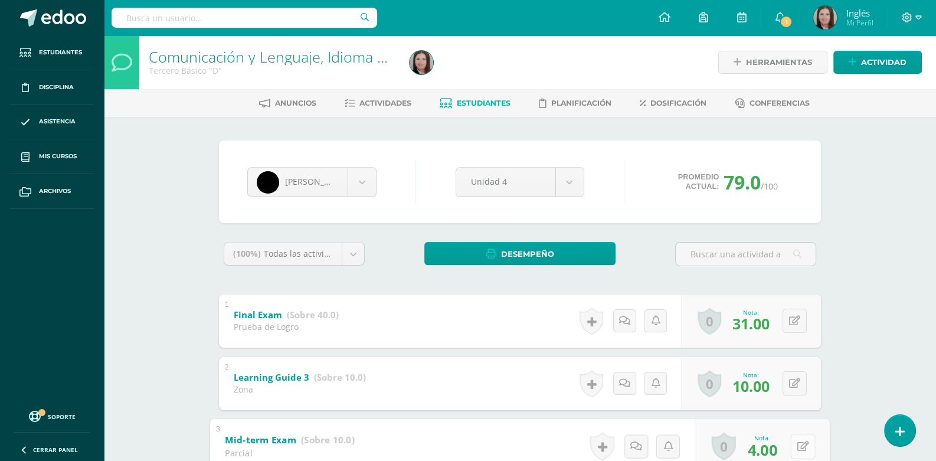
click at [801, 444] on button at bounding box center [802, 446] width 25 height 25
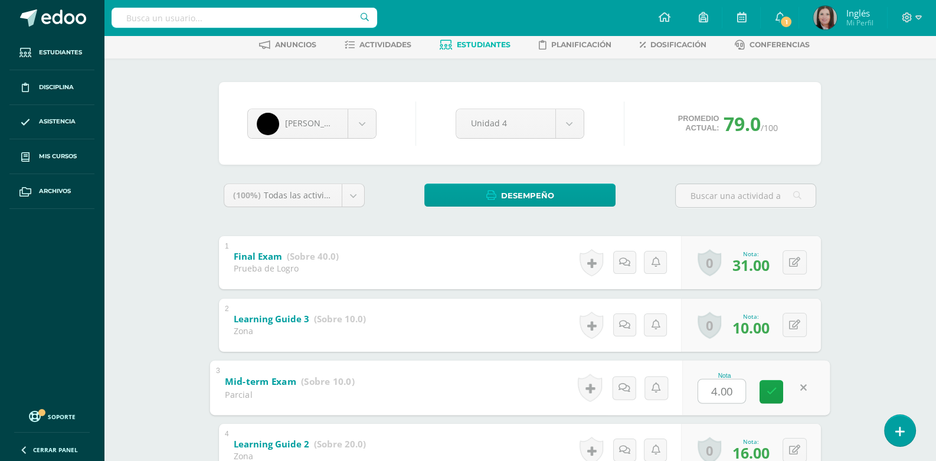
type input "6"
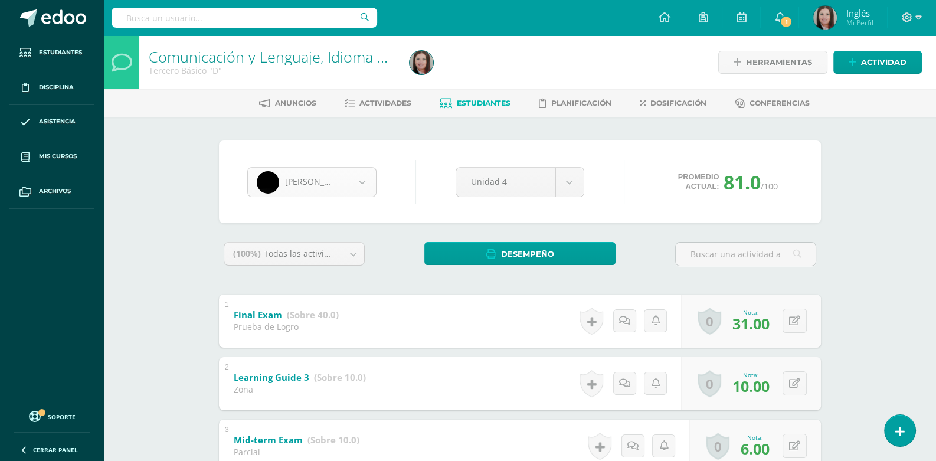
click at [360, 181] on body "Estudiantes Disciplina Asistencia Mis cursos Archivos Soporte Ayuda Reportar un…" at bounding box center [468, 338] width 936 height 676
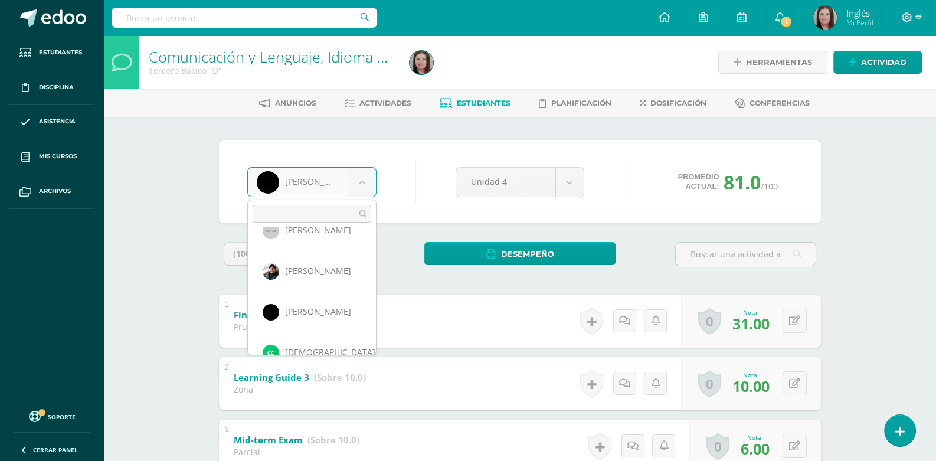
scroll to position [162, 0]
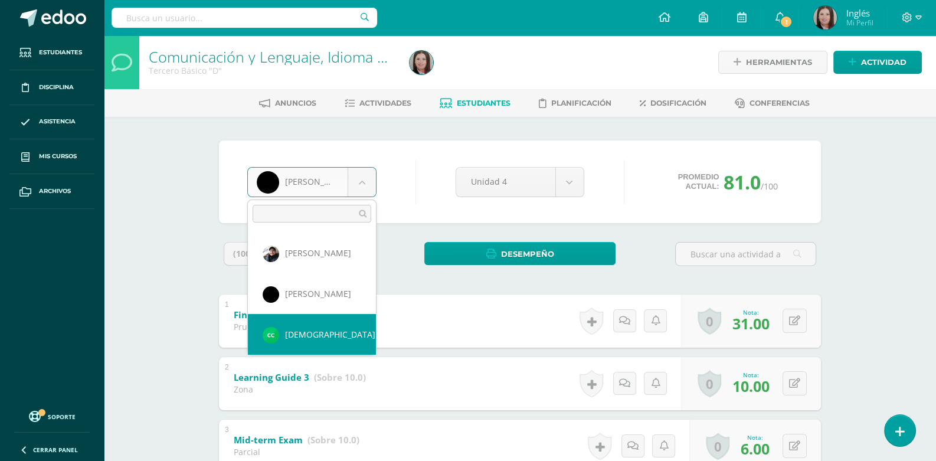
select select "1746"
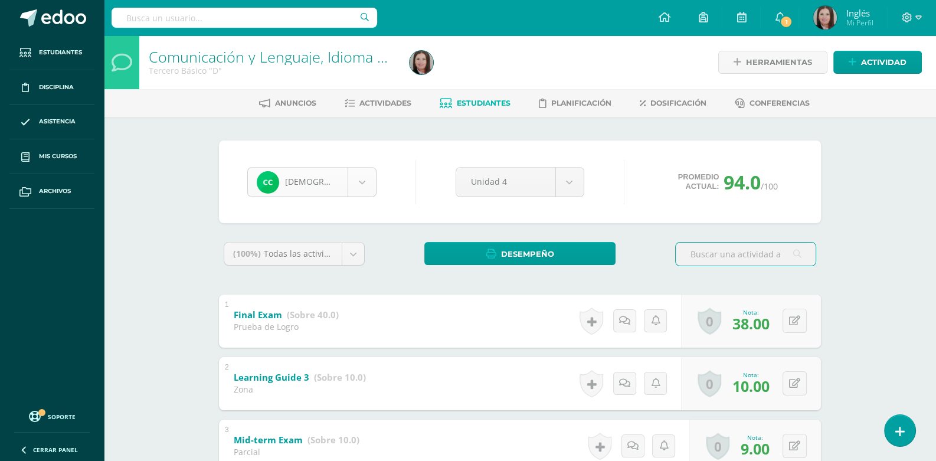
click at [360, 189] on body "Error al traer asignaciones para creación de actividades, por favor recargue la…" at bounding box center [468, 338] width 936 height 676
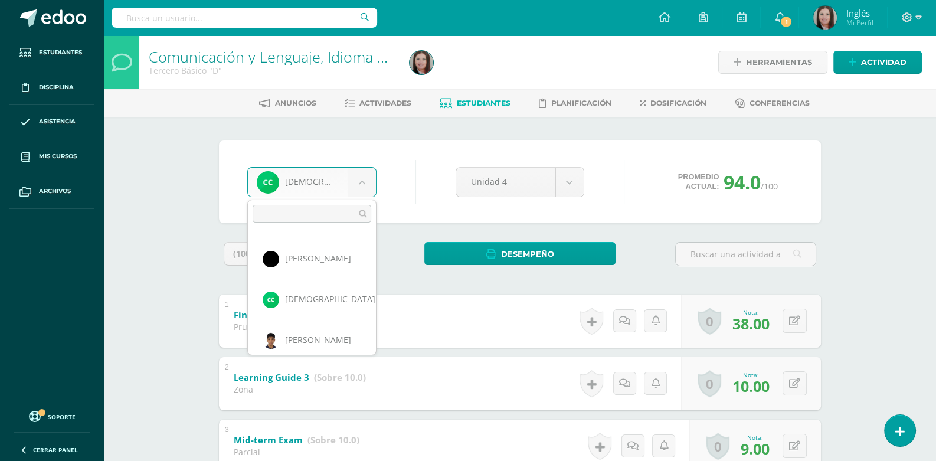
scroll to position [203, 0]
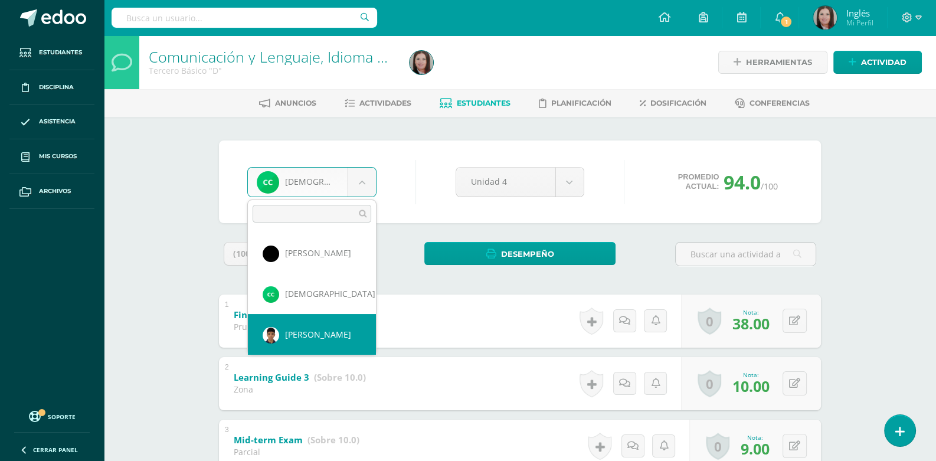
select select "490"
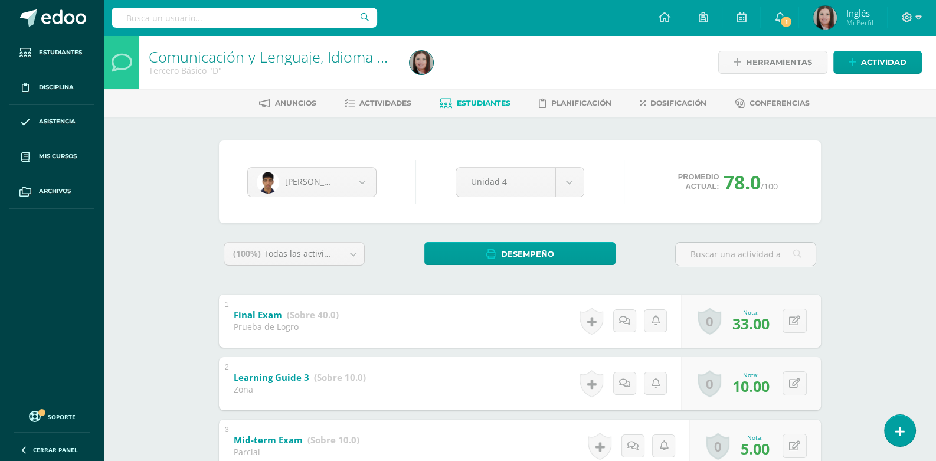
scroll to position [58, 0]
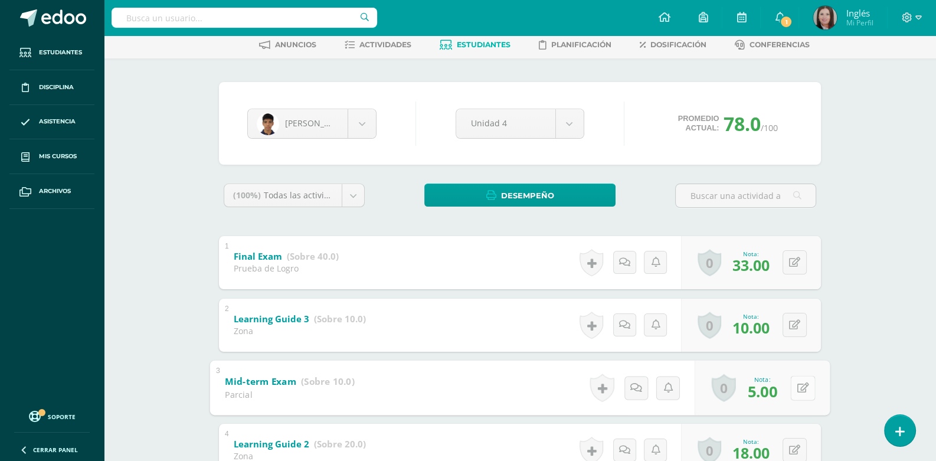
click at [799, 386] on icon at bounding box center [803, 387] width 12 height 10
type input "7"
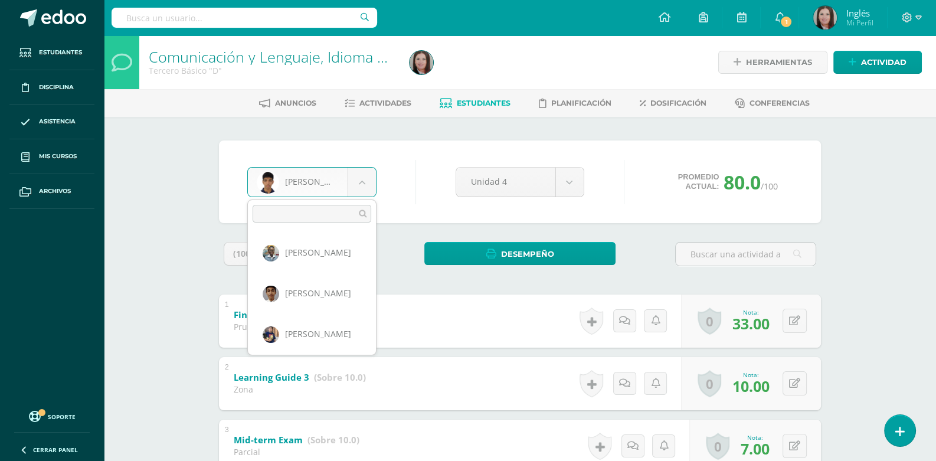
click at [362, 183] on body "Estudiantes Disciplina Asistencia Mis cursos Archivos Soporte Ayuda Reportar un…" at bounding box center [468, 338] width 936 height 676
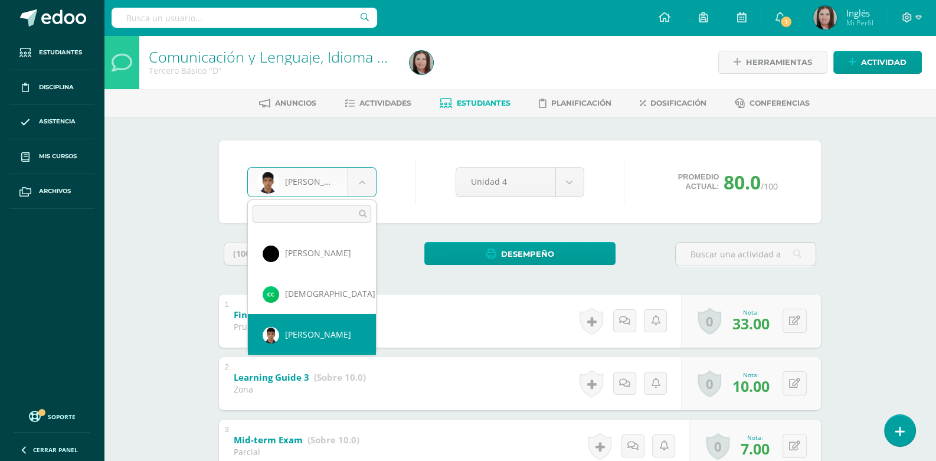
scroll to position [168, 0]
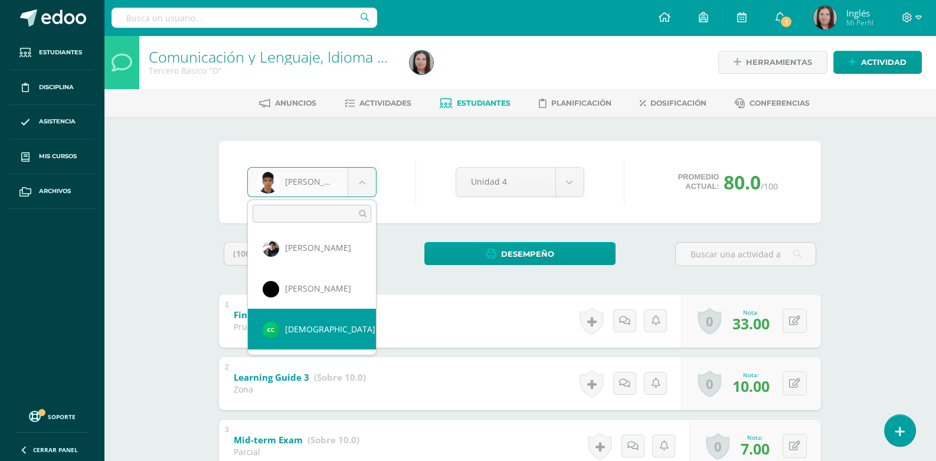
select select "1746"
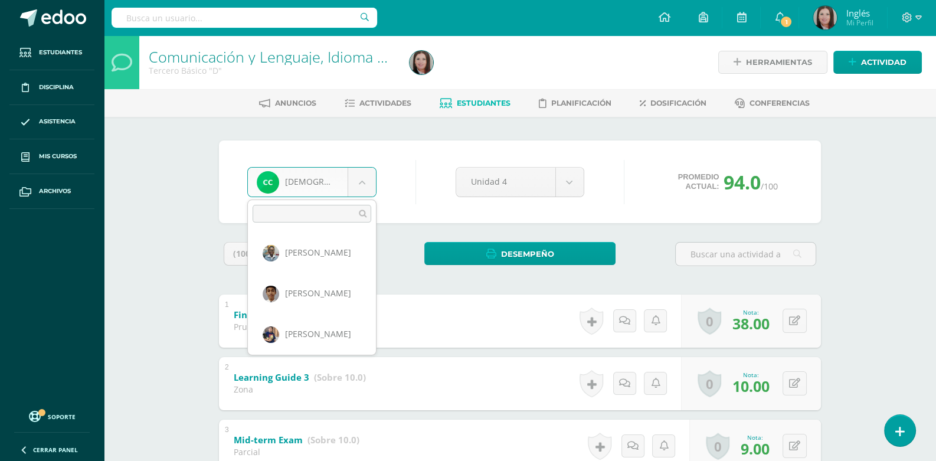
click at [368, 179] on body "Estudiantes Disciplina Asistencia Mis cursos Archivos Soporte Ayuda Reportar un…" at bounding box center [468, 338] width 936 height 676
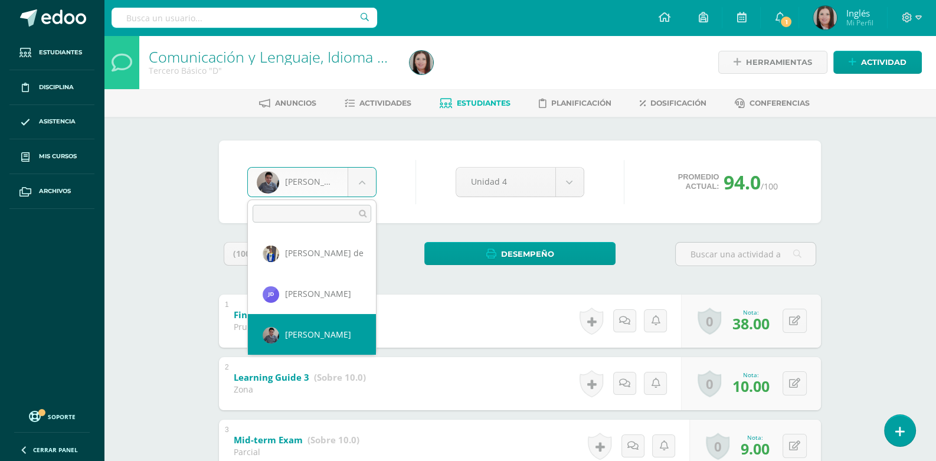
click at [355, 185] on body "Estudiantes Disciplina Asistencia Mis cursos Archivos Soporte Ayuda Reportar un…" at bounding box center [468, 338] width 936 height 676
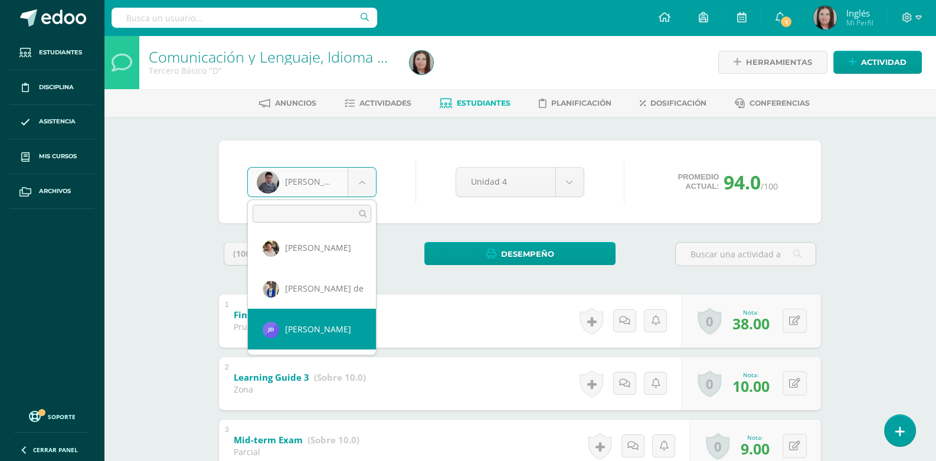
select select "2355"
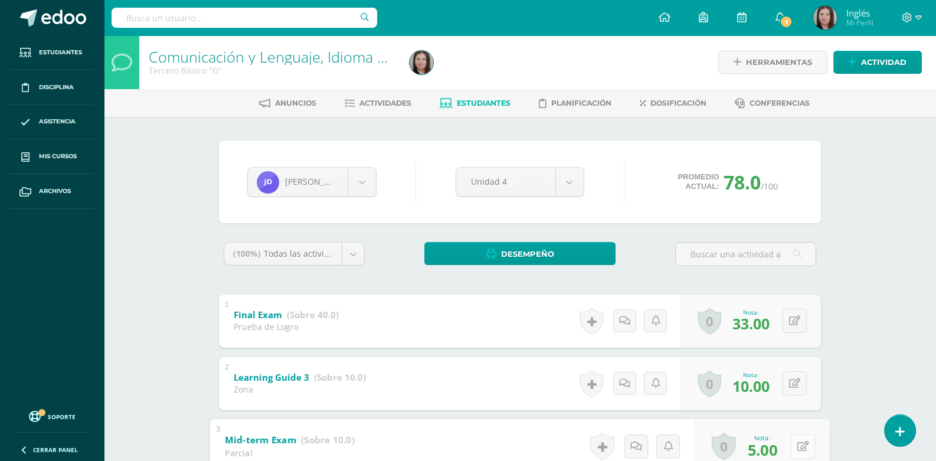
click at [796, 448] on button at bounding box center [802, 446] width 25 height 25
type input "8"
click at [362, 183] on body "Estudiantes Disciplina Asistencia Mis cursos Archivos Soporte Ayuda Reportar un…" at bounding box center [468, 338] width 936 height 676
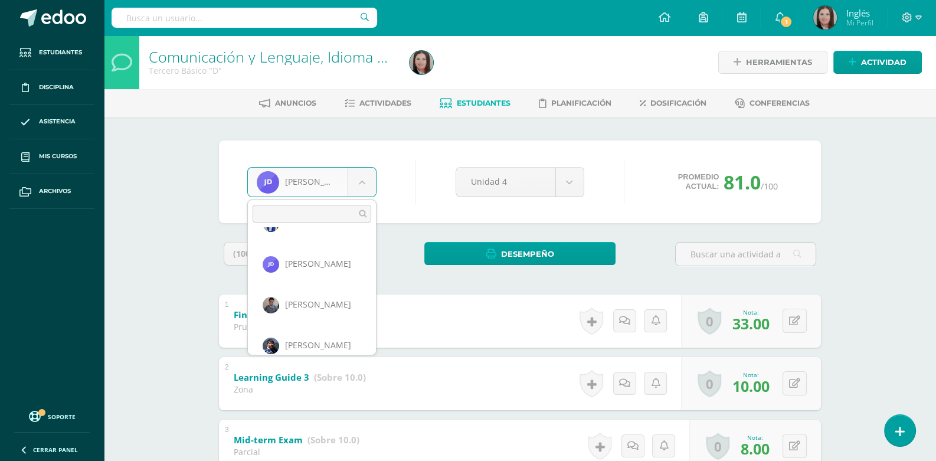
scroll to position [447, 0]
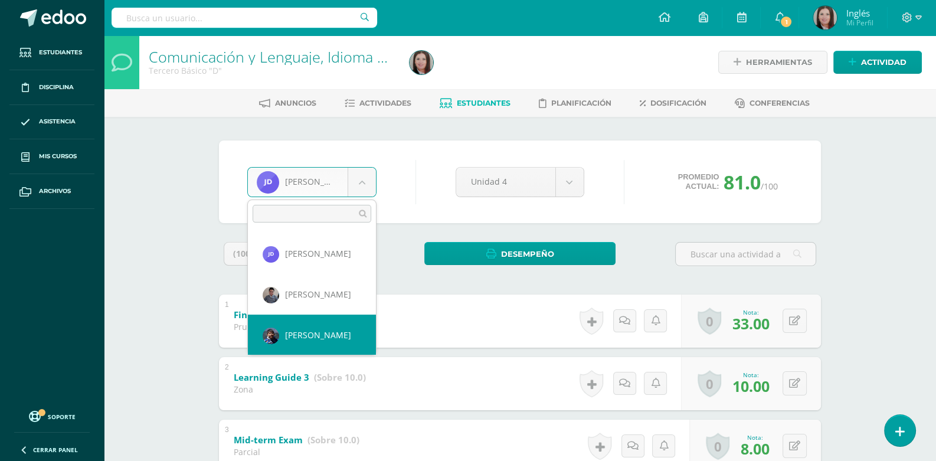
select select "525"
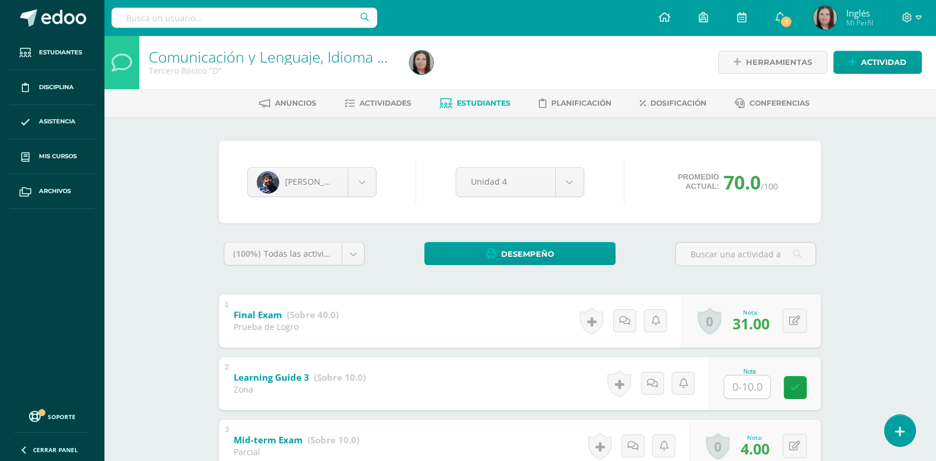
scroll to position [58, 0]
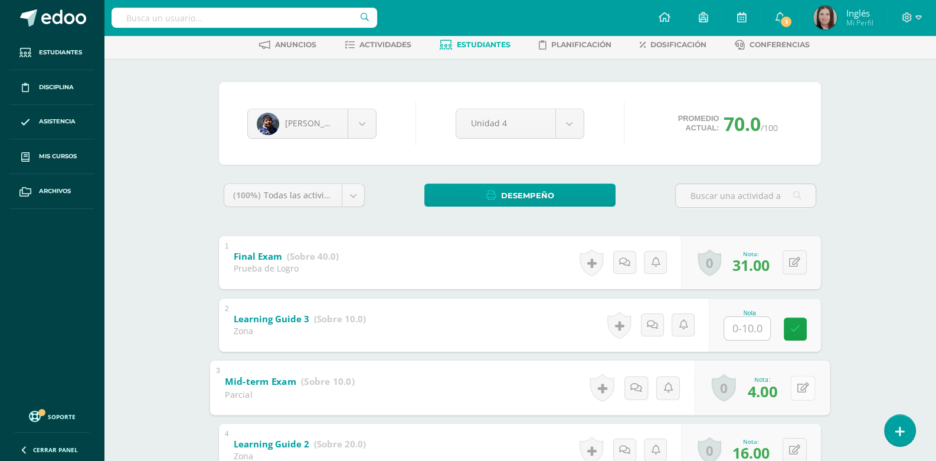
click at [799, 389] on button at bounding box center [802, 387] width 25 height 25
click at [774, 393] on icon at bounding box center [771, 391] width 11 height 10
type input "7"
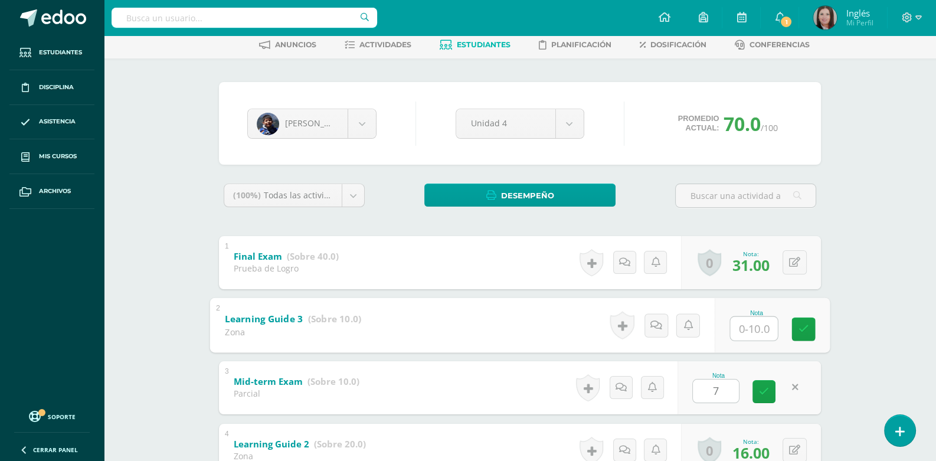
click at [743, 327] on input "text" at bounding box center [753, 328] width 47 height 24
click at [785, 323] on link at bounding box center [794, 328] width 23 height 23
click at [847, 329] on div "Comunicación y Lenguaje, Idioma Extranjero Inglés Tercero Básico "D" Herramient…" at bounding box center [520, 297] width 832 height 641
type input "0"
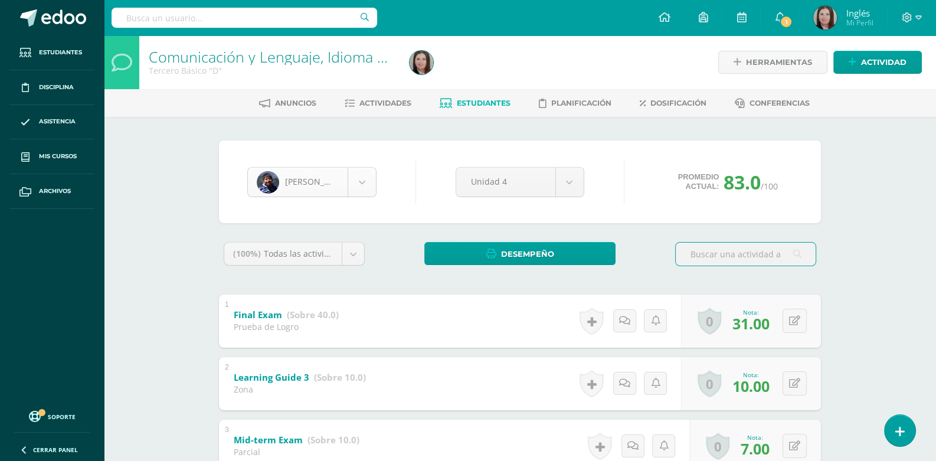
scroll to position [447, 0]
click at [361, 186] on body "Estudiantes Disciplina Asistencia Mis cursos Archivos Soporte Ayuda Reportar un…" at bounding box center [468, 338] width 936 height 676
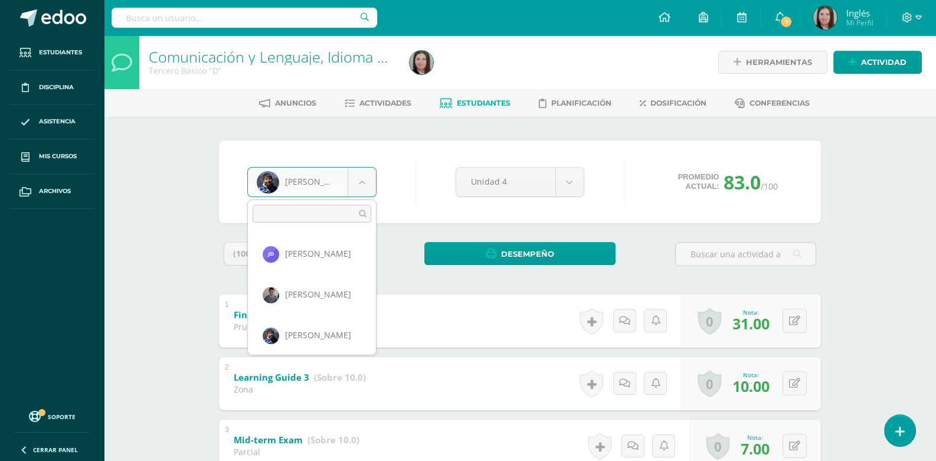
click at [376, 344] on div "Jaden Alvarez Juan Arévalo Selvyn Ayala Angel Ayala Juan Cabrera Luis Canté Chr…" at bounding box center [311, 277] width 129 height 156
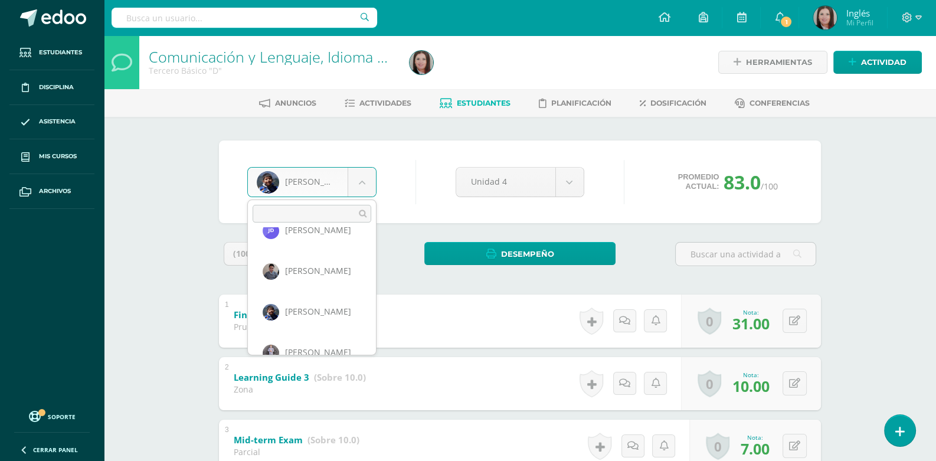
scroll to position [487, 0]
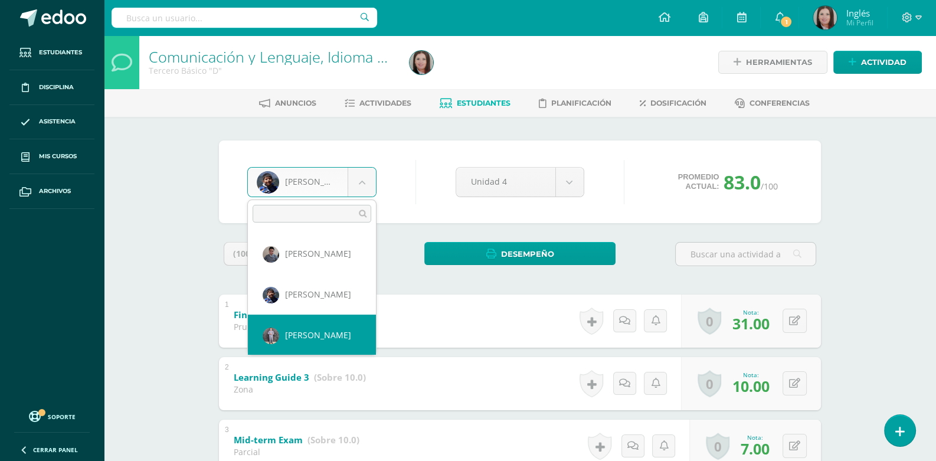
select select "555"
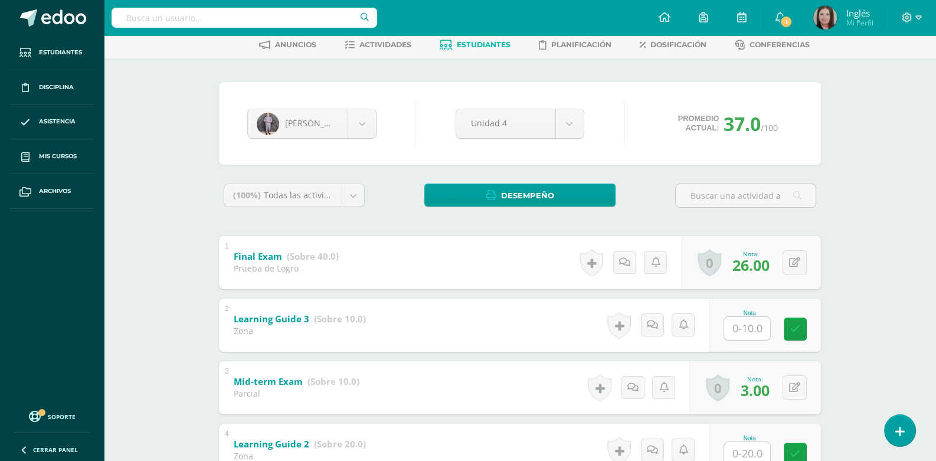
scroll to position [117, 0]
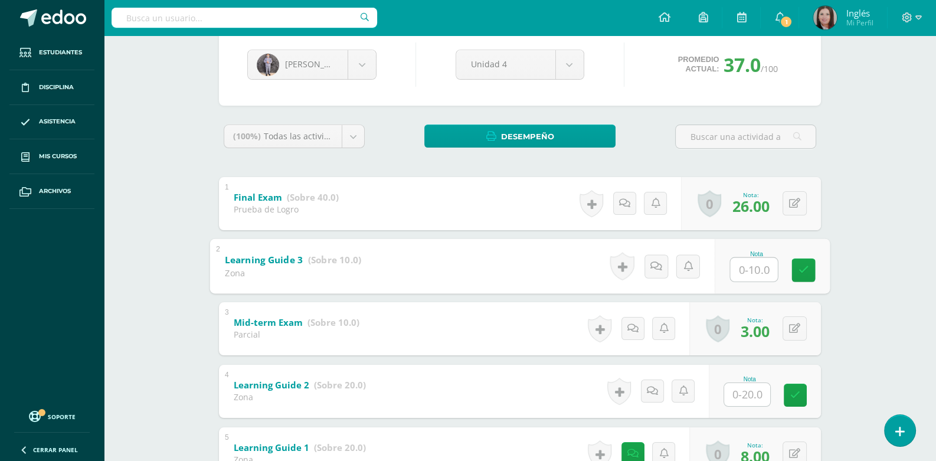
click at [743, 268] on input "text" at bounding box center [753, 269] width 47 height 24
type input "0"
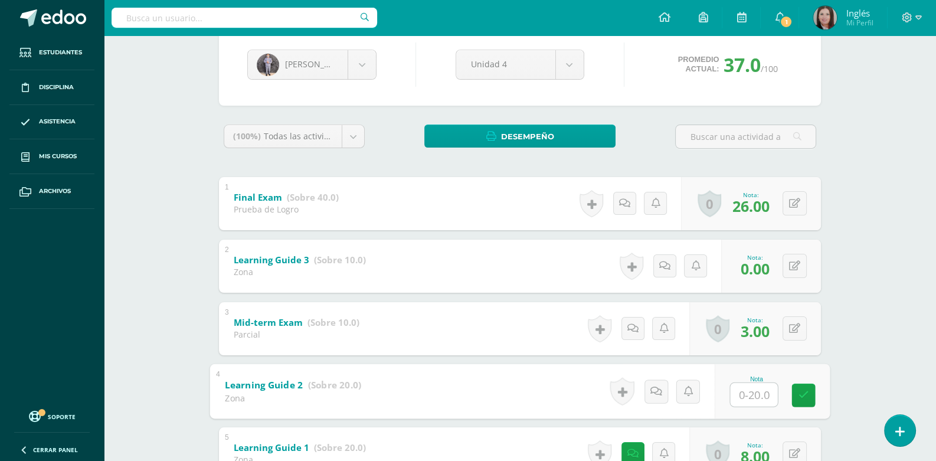
click at [758, 394] on input "text" at bounding box center [753, 394] width 47 height 24
type input "8"
click at [209, 47] on div "[PERSON_NAME] [PERSON_NAME] [PERSON_NAME] [PERSON_NAME] [PERSON_NAME] [PERSON_N…" at bounding box center [519, 278] width 649 height 559
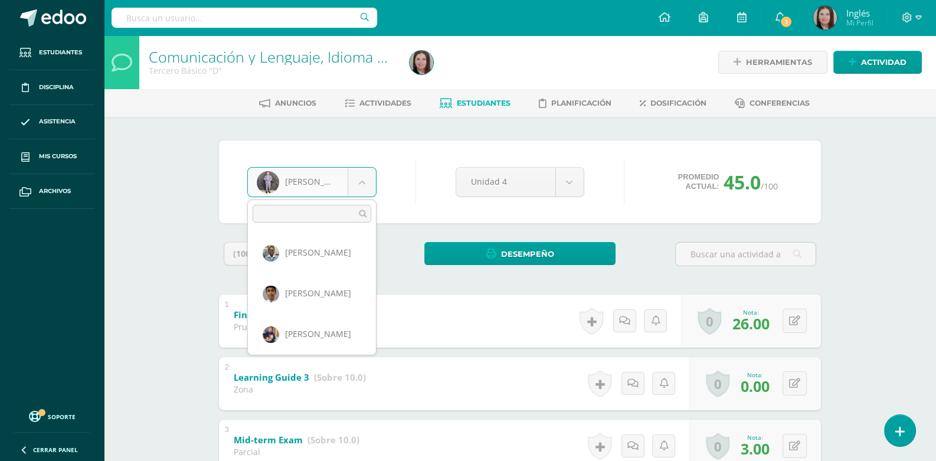
click at [365, 179] on body "Error al traer asignaciones para creación de actividades, por favor recargue la…" at bounding box center [468, 338] width 936 height 676
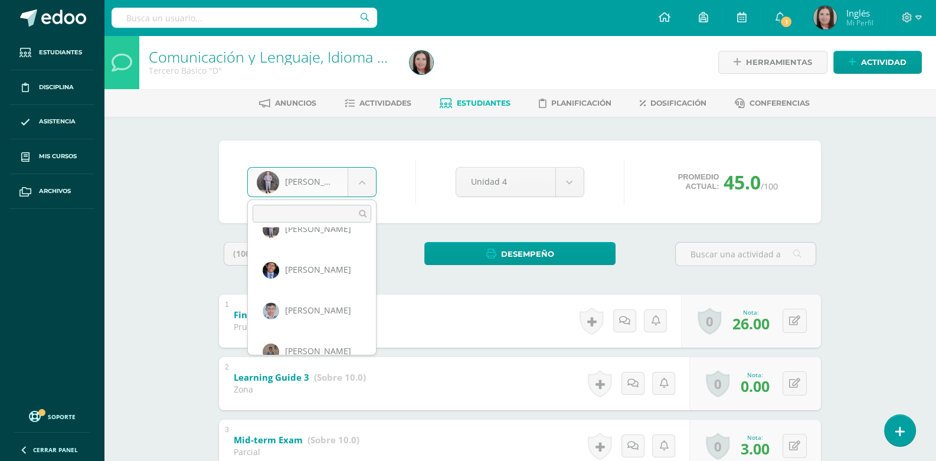
scroll to position [609, 0]
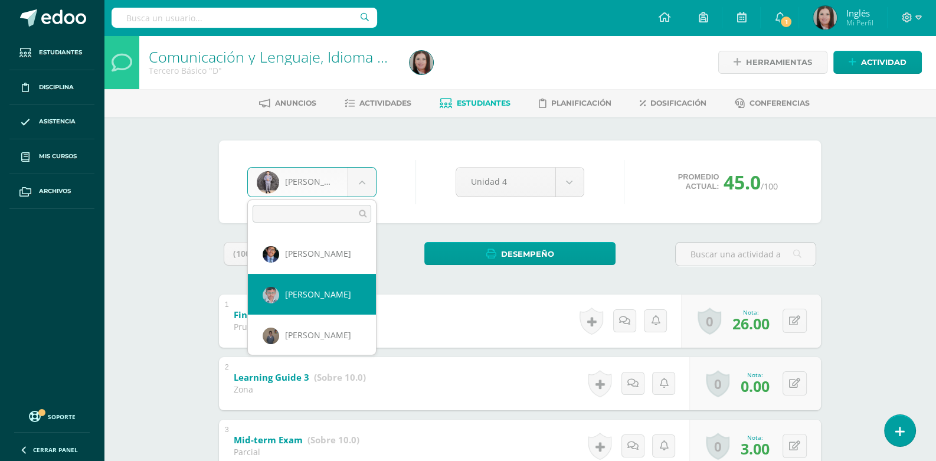
select select "586"
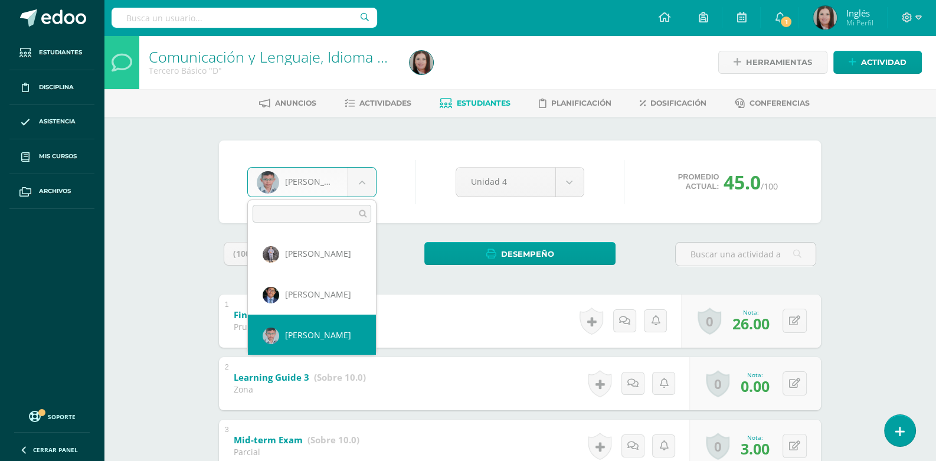
click at [317, 183] on body "Error al traer asignaciones para creación de actividades, por favor recargue la…" at bounding box center [468, 338] width 936 height 676
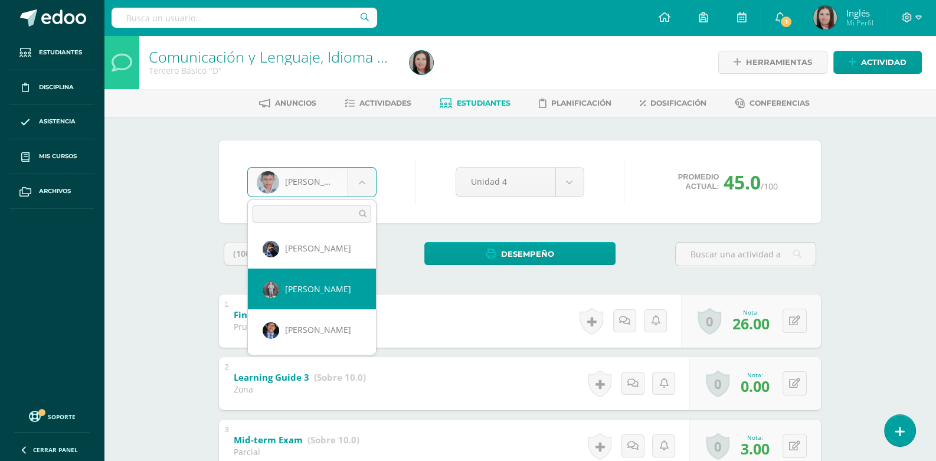
scroll to position [652, 0]
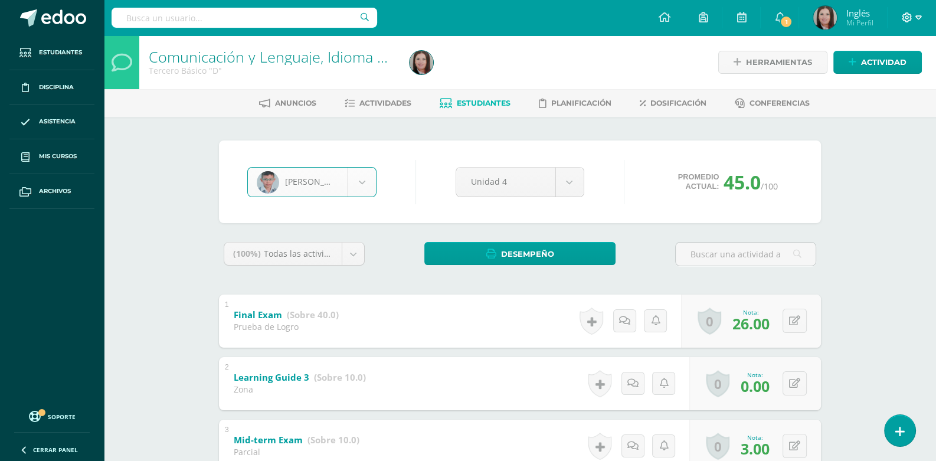
click at [917, 14] on icon at bounding box center [918, 17] width 6 height 11
click at [885, 79] on span "Cerrar sesión" at bounding box center [880, 80] width 53 height 11
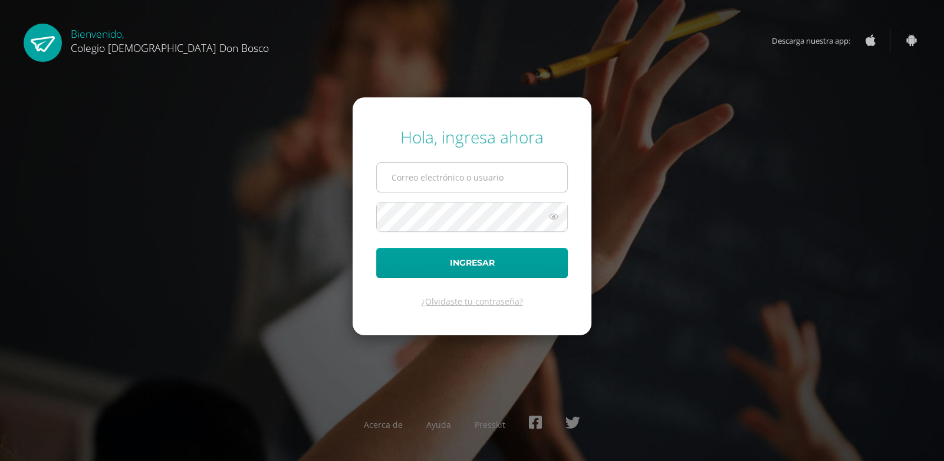
click at [504, 185] on input "text" at bounding box center [472, 177] width 191 height 29
type input "[EMAIL_ADDRESS][DOMAIN_NAME]"
click at [376, 248] on button "Ingresar" at bounding box center [472, 263] width 192 height 30
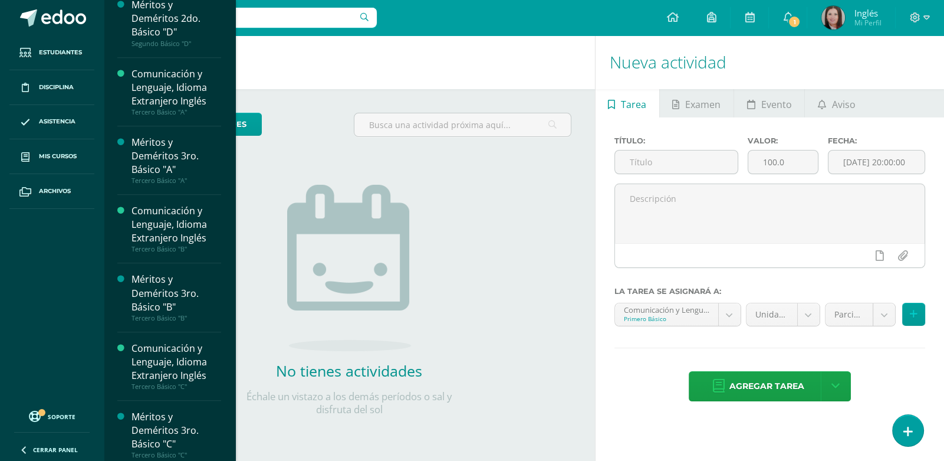
scroll to position [1415, 0]
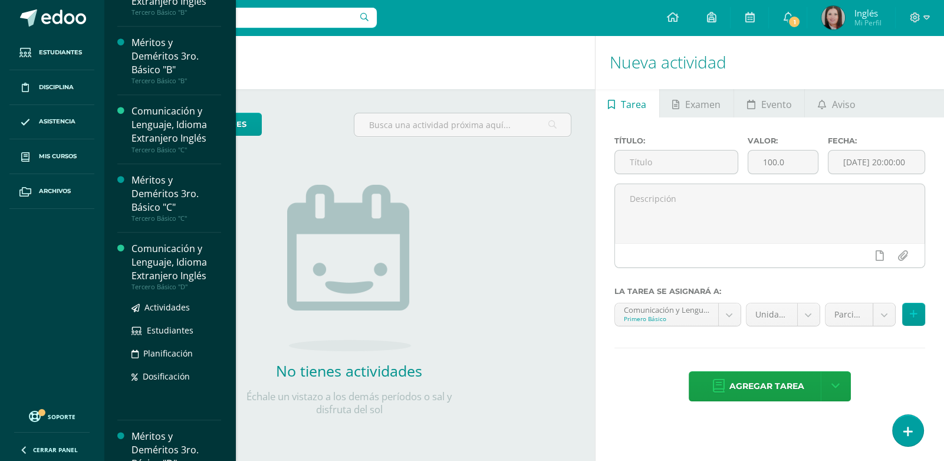
click at [168, 268] on div "Comunicación y Lenguaje, Idioma Extranjero Inglés" at bounding box center [177, 262] width 90 height 41
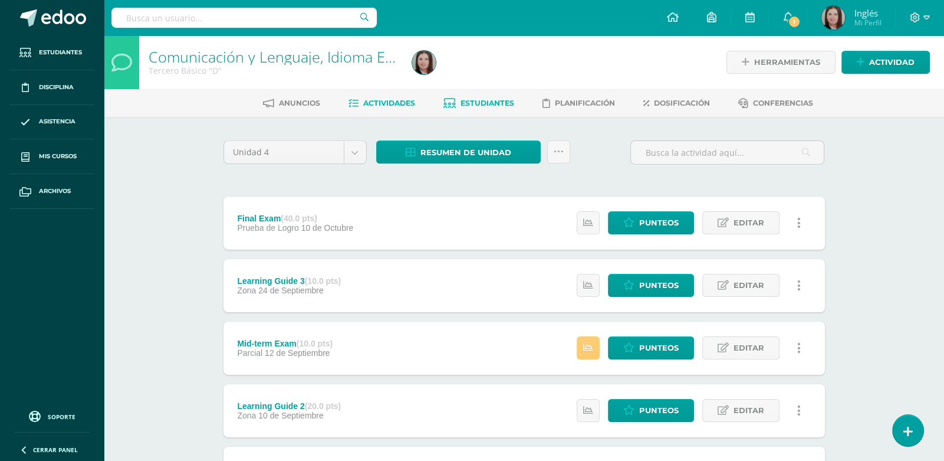
click at [484, 102] on span "Estudiantes" at bounding box center [488, 103] width 54 height 9
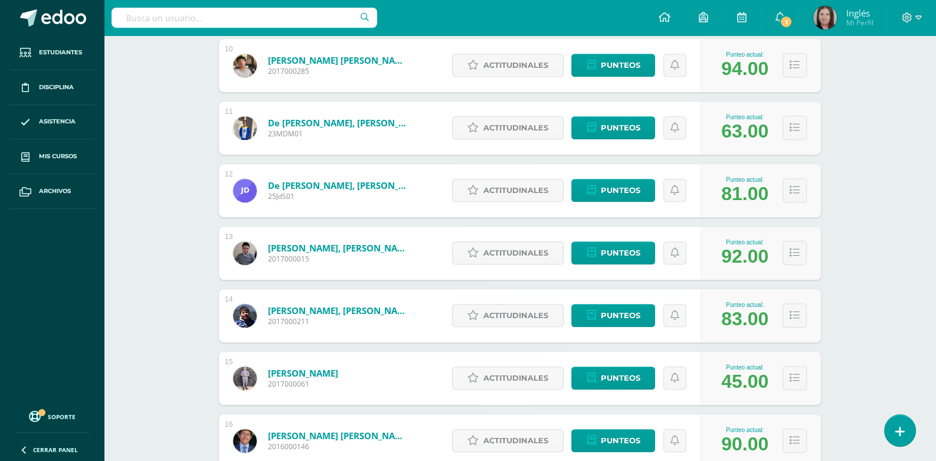
scroll to position [839, 0]
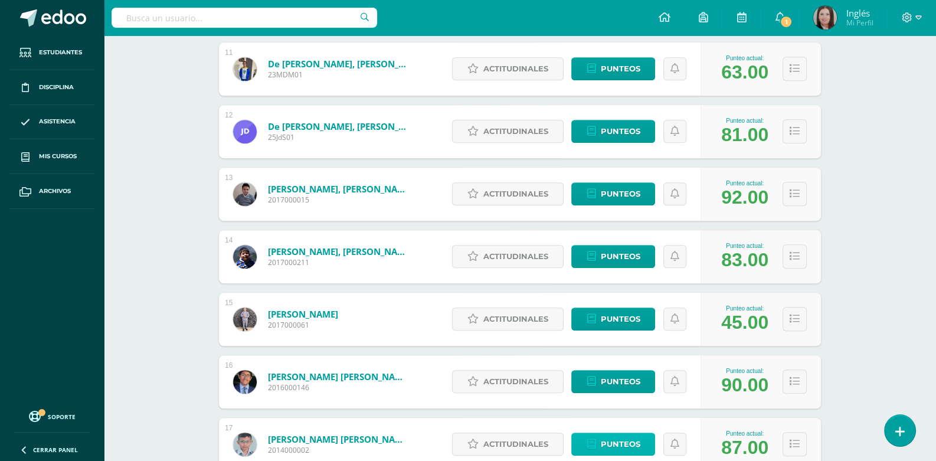
click at [608, 439] on span "Punteos" at bounding box center [620, 444] width 40 height 22
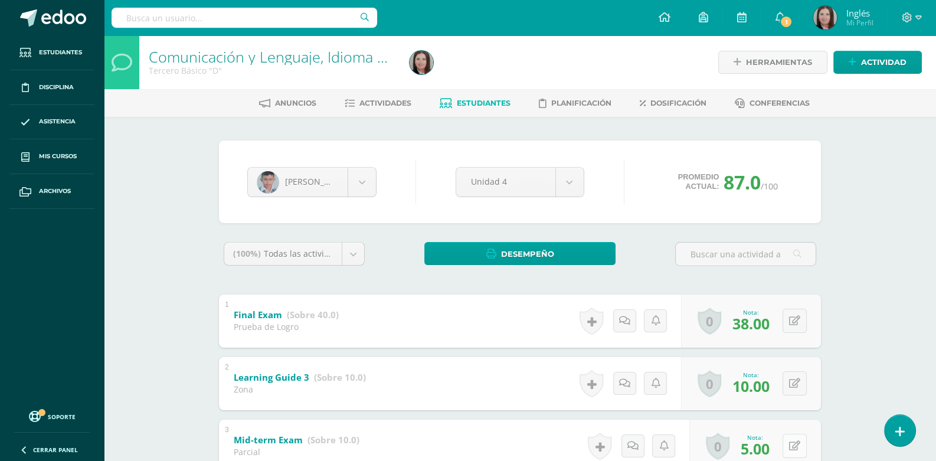
click at [791, 447] on button at bounding box center [794, 446] width 24 height 24
type input "8"
click at [355, 181] on body "Estudiantes Disciplina Asistencia Mis cursos Archivos Soporte Ayuda Reportar un…" at bounding box center [468, 338] width 936 height 676
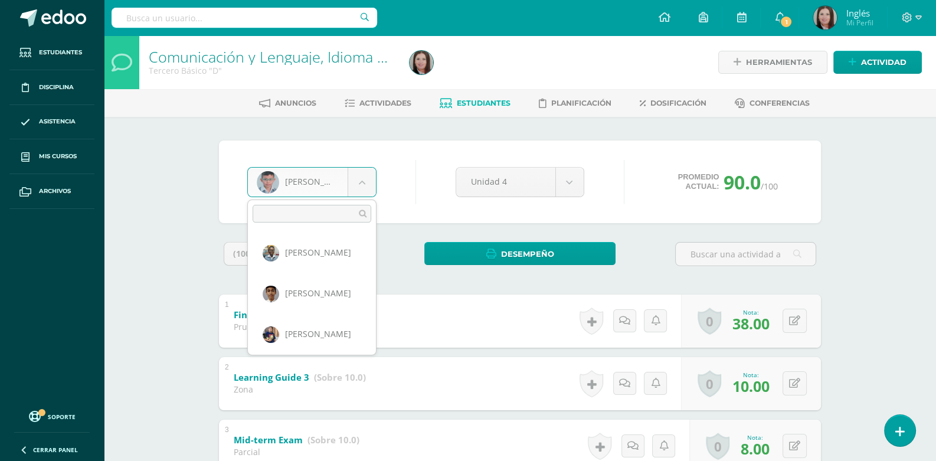
scroll to position [569, 0]
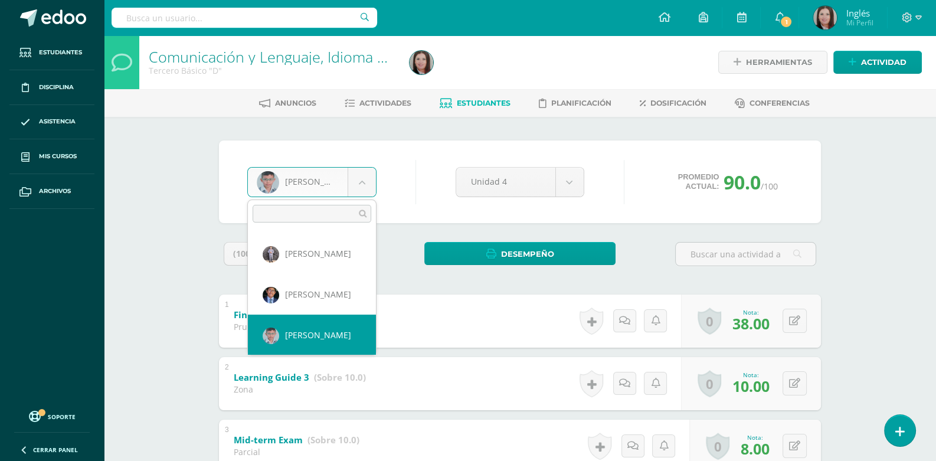
click at [366, 182] on body "Estudiantes Disciplina Asistencia Mis cursos Archivos Soporte Ayuda Reportar un…" at bounding box center [468, 338] width 936 height 676
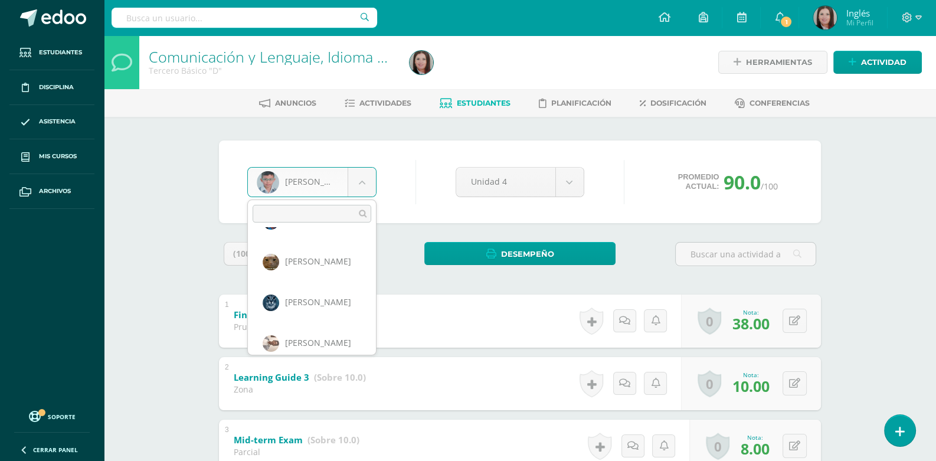
scroll to position [813, 0]
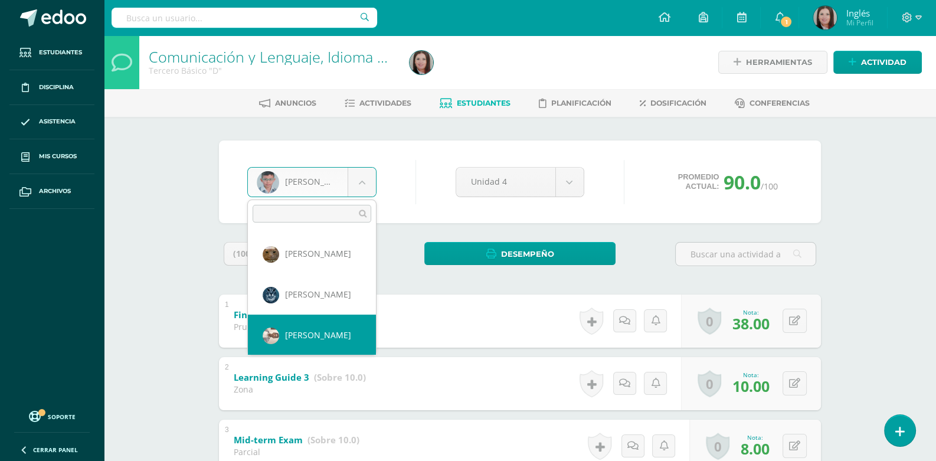
select select "538"
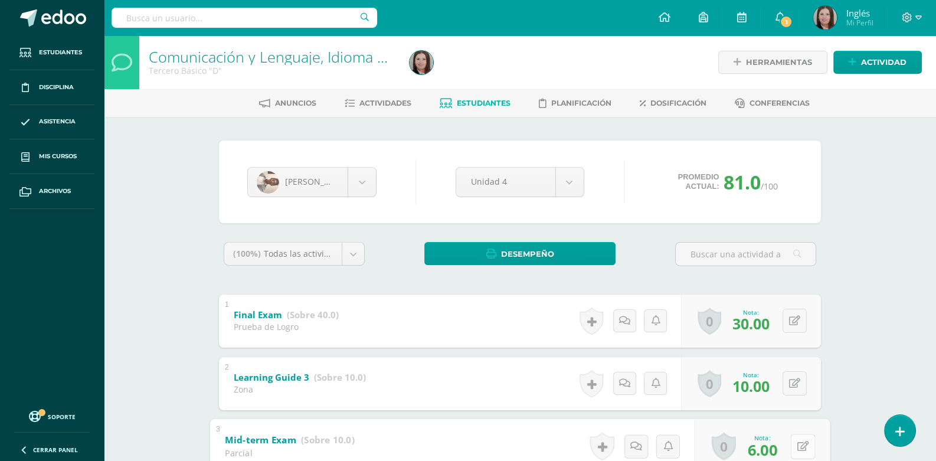
click at [791, 444] on button at bounding box center [802, 446] width 25 height 25
type input "7"
click at [359, 185] on body "Estudiantes Disciplina Asistencia Mis cursos Archivos Soporte Ayuda Reportar un…" at bounding box center [468, 338] width 936 height 676
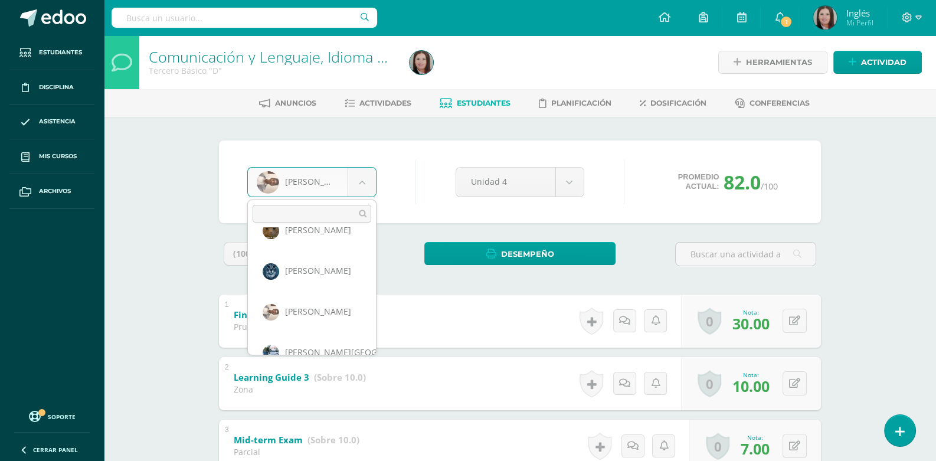
scroll to position [860, 0]
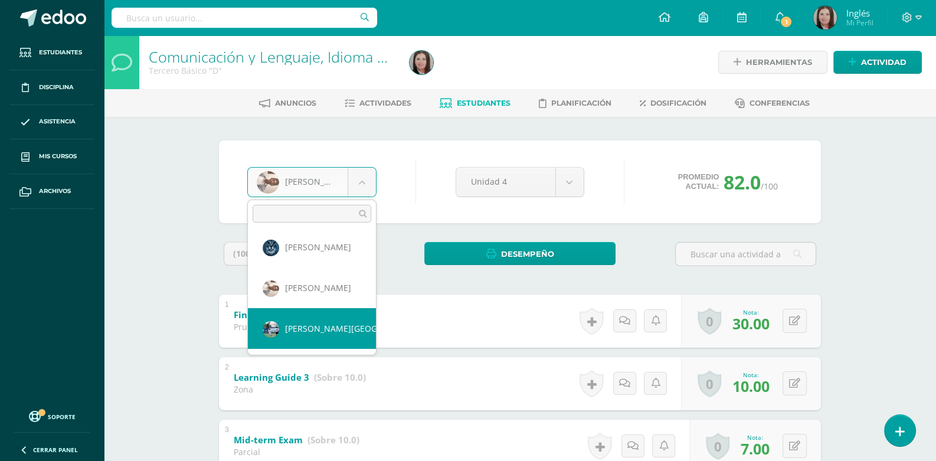
select select "2030"
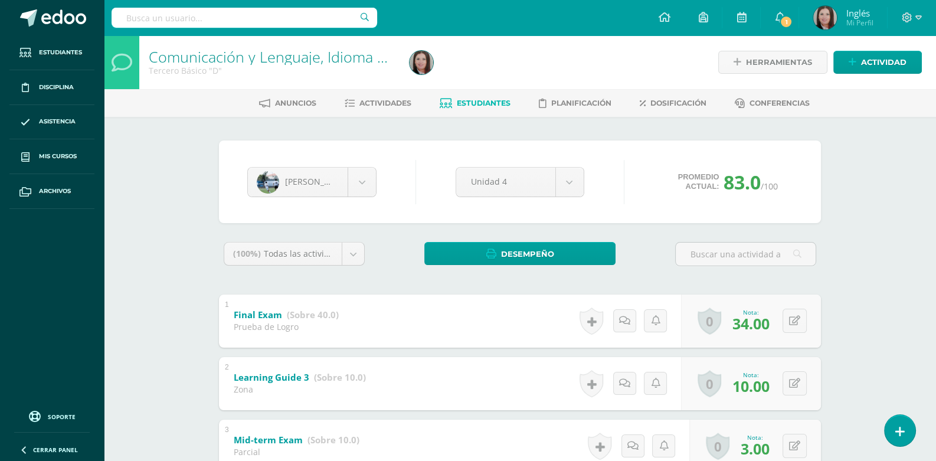
scroll to position [58, 0]
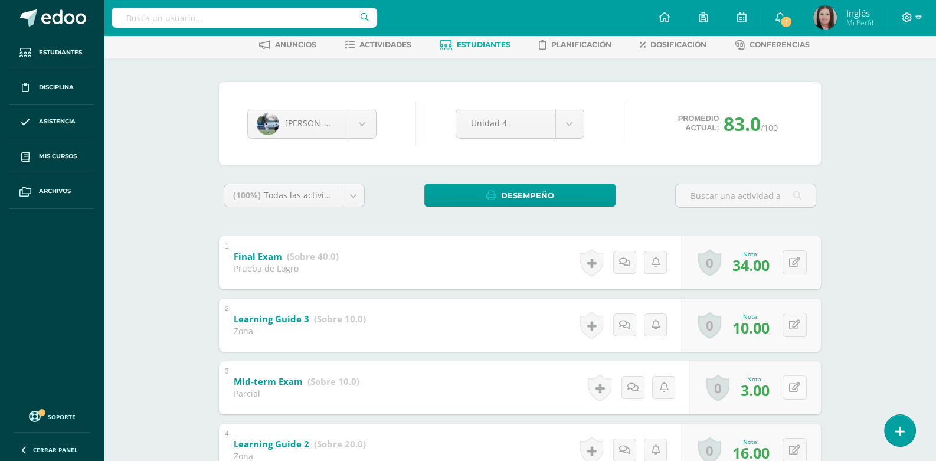
click at [799, 385] on icon at bounding box center [794, 387] width 11 height 10
type input "8"
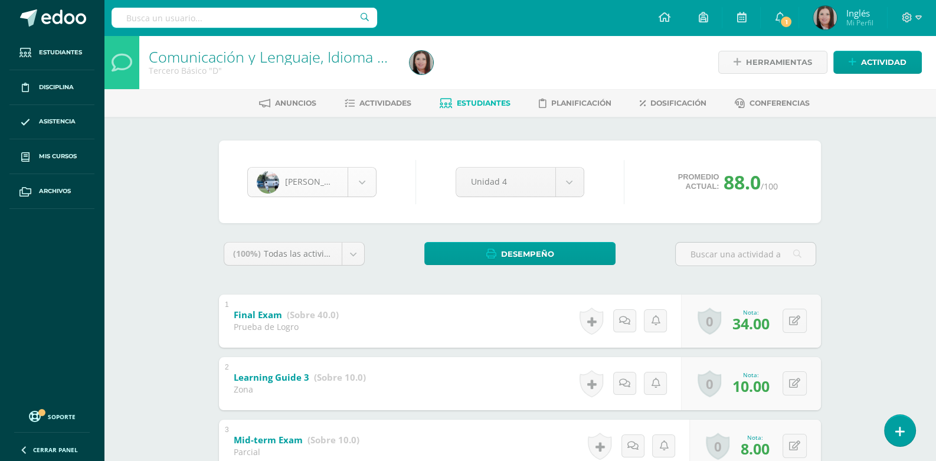
scroll to position [854, 0]
click at [367, 186] on body "Estudiantes Disciplina Asistencia Mis cursos Archivos Soporte Ayuda Reportar un…" at bounding box center [468, 338] width 936 height 676
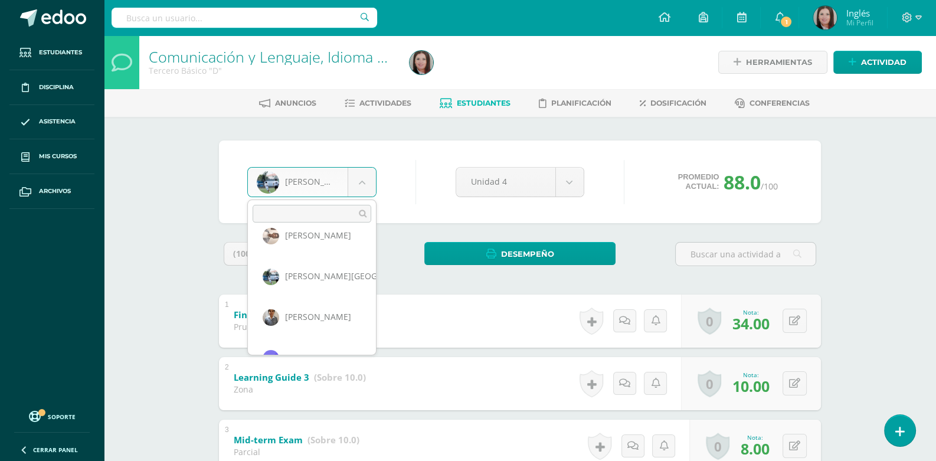
scroll to position [936, 0]
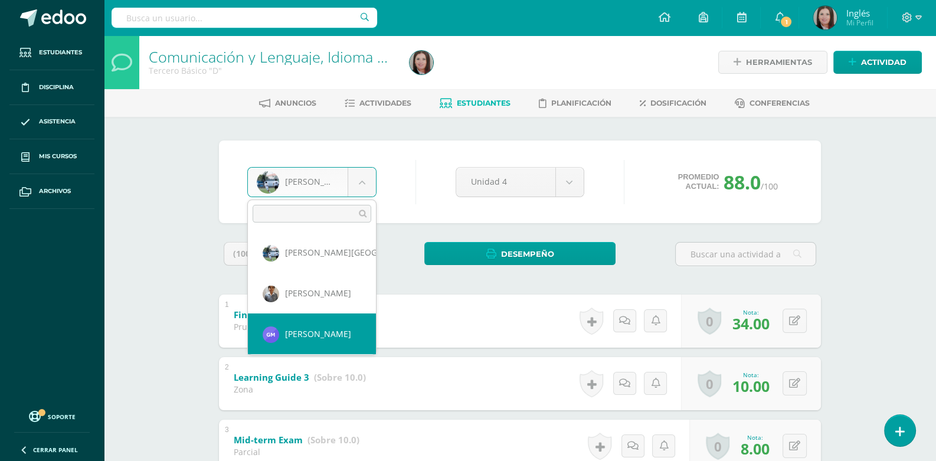
select select "1621"
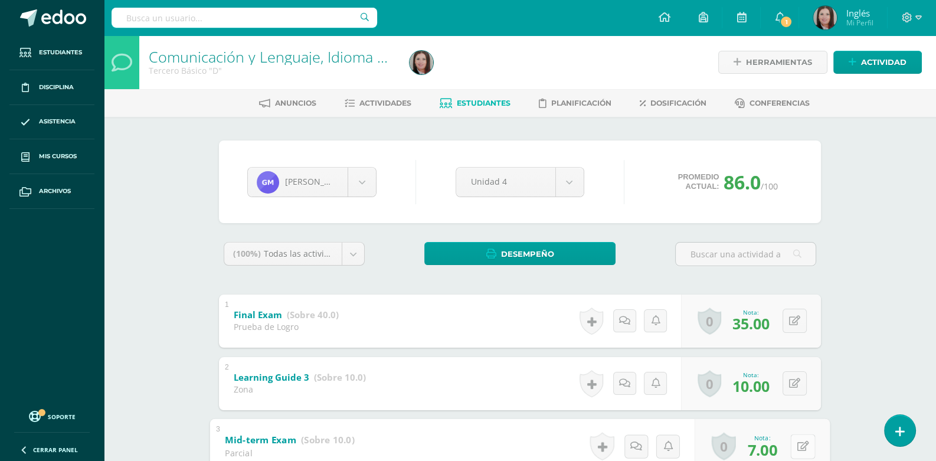
click at [799, 444] on button at bounding box center [802, 446] width 25 height 25
type input "8"
click at [365, 185] on body "Estudiantes Disciplina Asistencia Mis cursos Archivos Soporte Ayuda Reportar un…" at bounding box center [468, 338] width 936 height 676
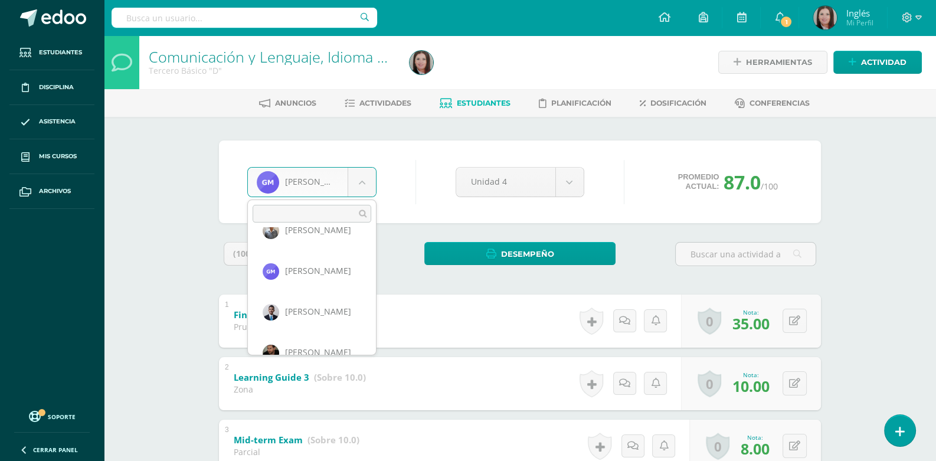
scroll to position [1023, 0]
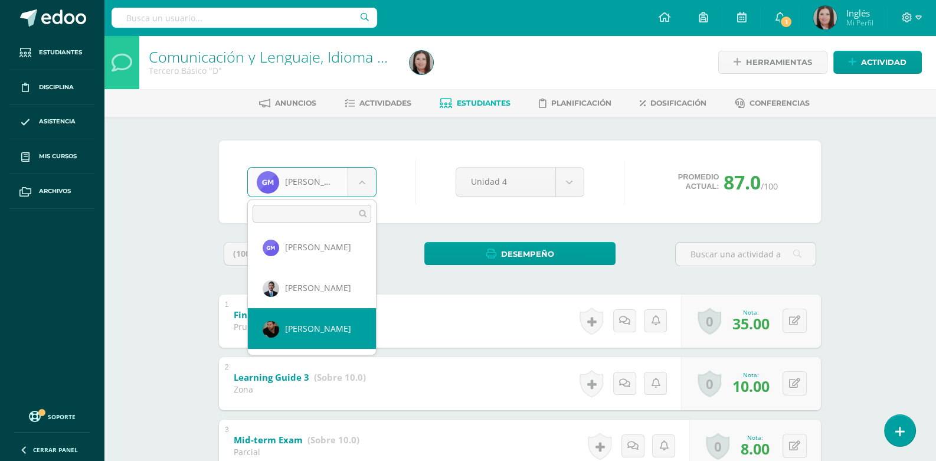
select select "540"
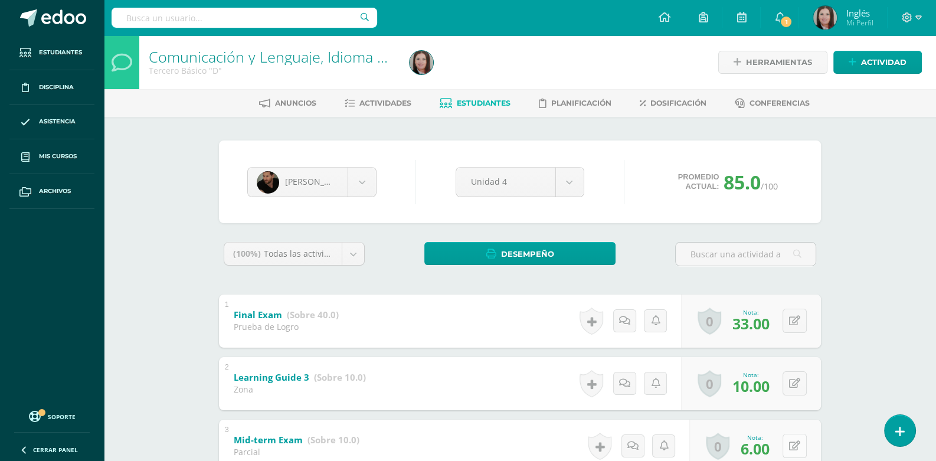
click at [801, 446] on button at bounding box center [794, 446] width 24 height 24
type input "7"
click at [356, 186] on body "Estudiantes Disciplina Asistencia Mis cursos Archivos Soporte Ayuda Reportar un…" at bounding box center [468, 338] width 936 height 676
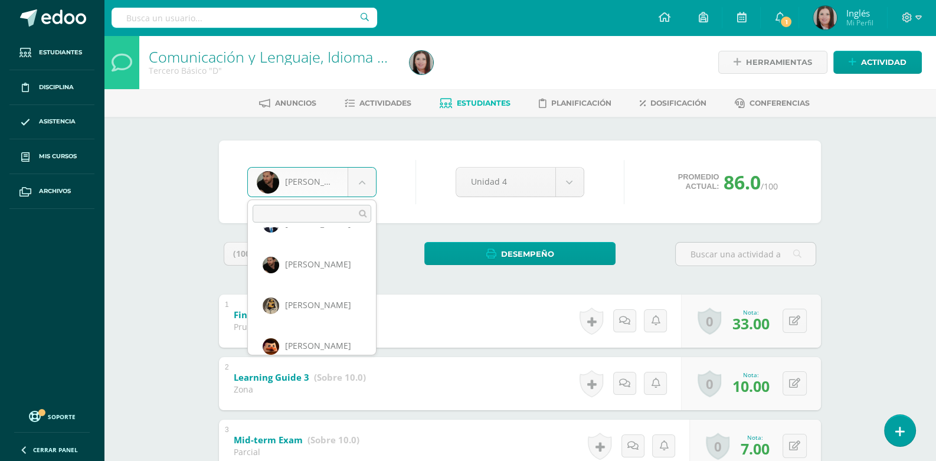
scroll to position [1098, 0]
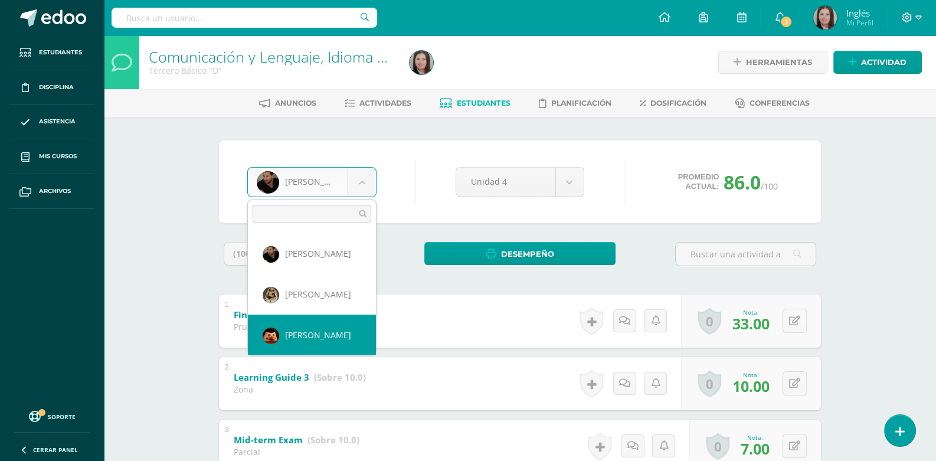
select select "594"
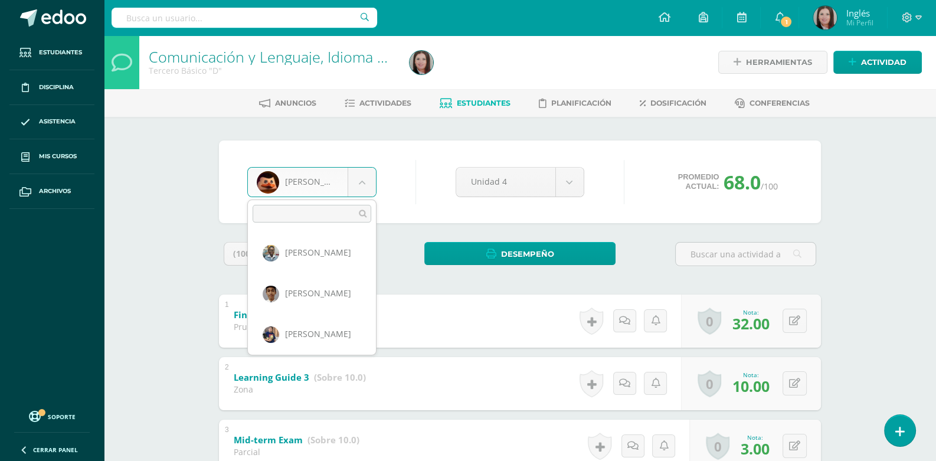
click at [364, 180] on body "Estudiantes Disciplina Asistencia Mis cursos Archivos Soporte Ayuda Reportar un…" at bounding box center [468, 338] width 936 height 676
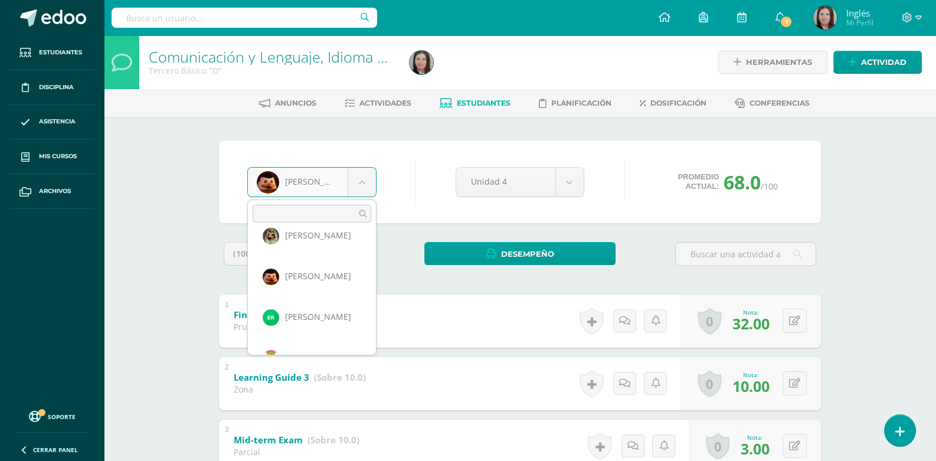
scroll to position [1180, 0]
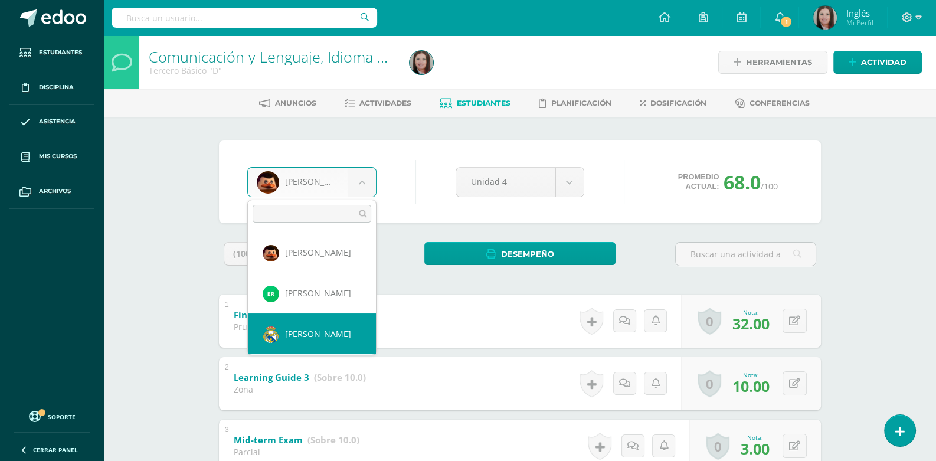
select select "1888"
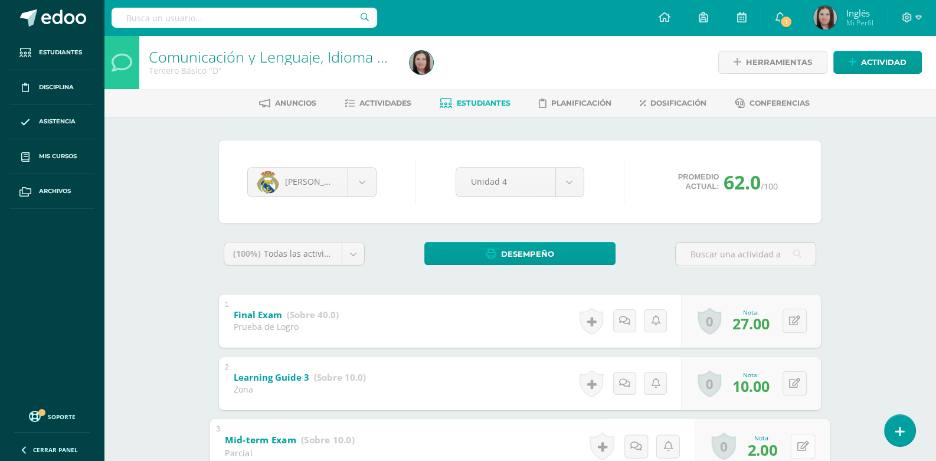
click at [791, 441] on button at bounding box center [802, 446] width 25 height 25
type input "4"
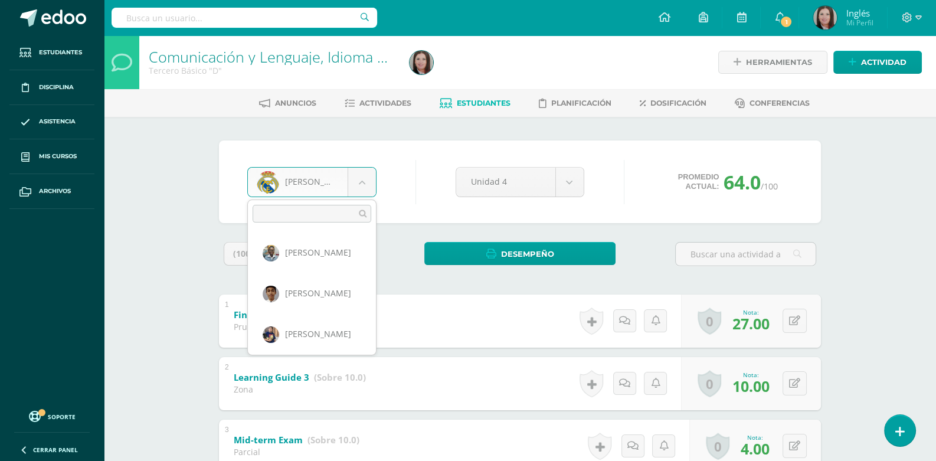
click at [365, 182] on body "Estudiantes Disciplina Asistencia Mis cursos Archivos Soporte Ayuda Reportar un…" at bounding box center [468, 338] width 936 height 676
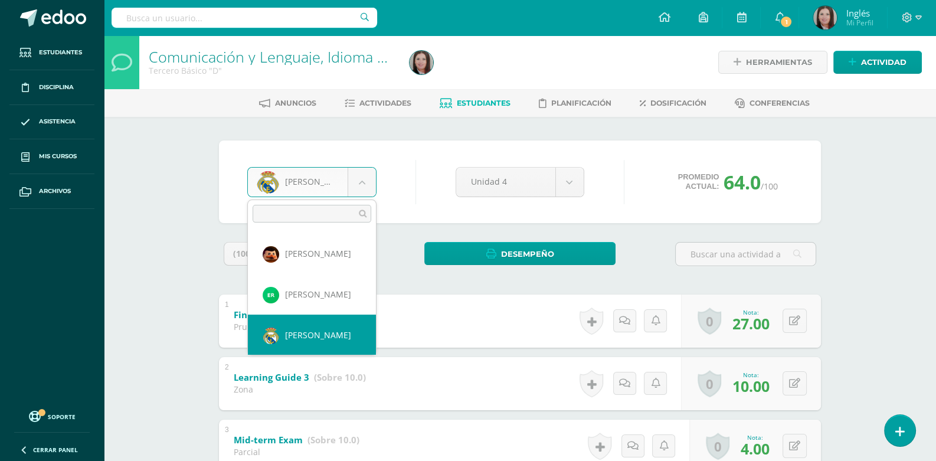
scroll to position [1224, 0]
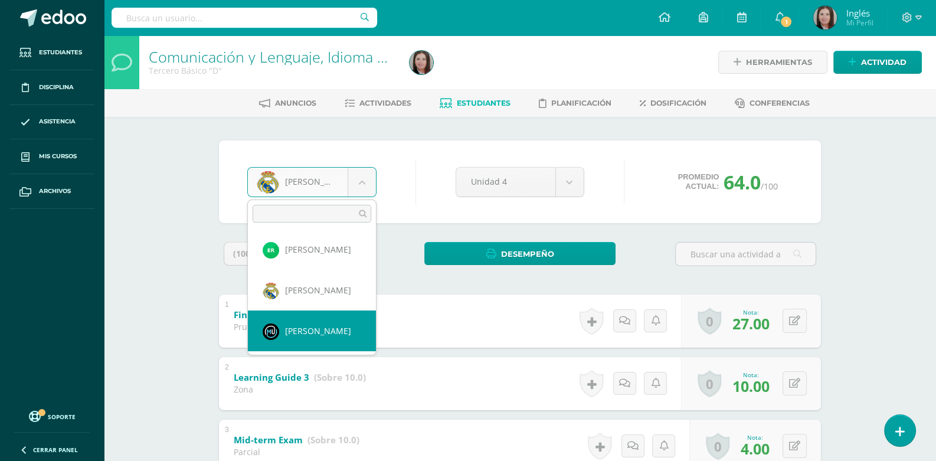
select select "1752"
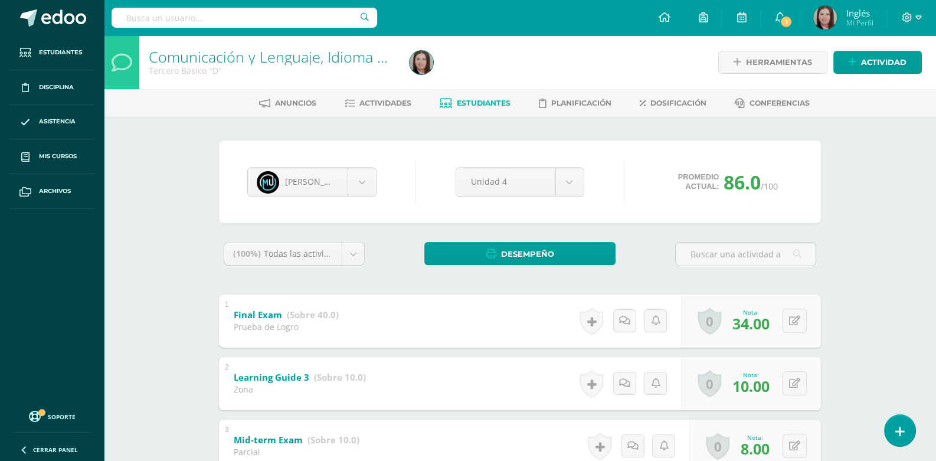
click at [214, 296] on div "Mattías Urizar Jaden Alvarez Juan Arévalo Selvyn Ayala Angel Ayala Juan Cabrera…" at bounding box center [519, 396] width 611 height 512
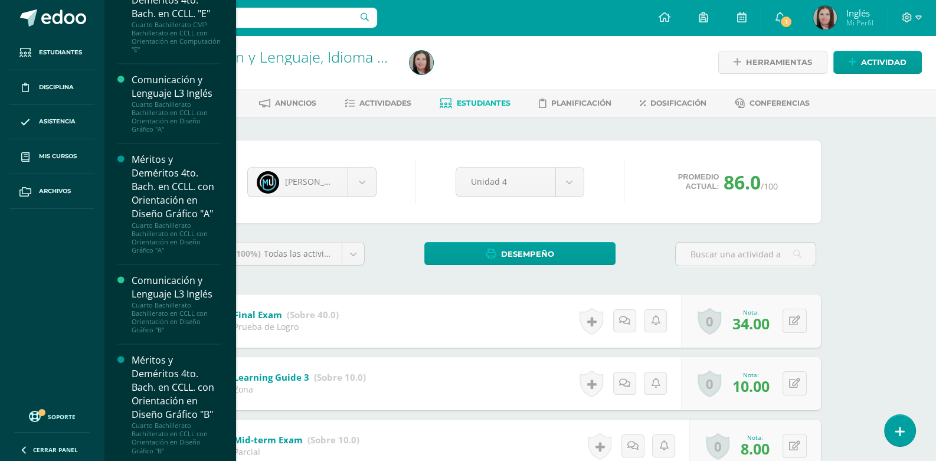
scroll to position [58, 0]
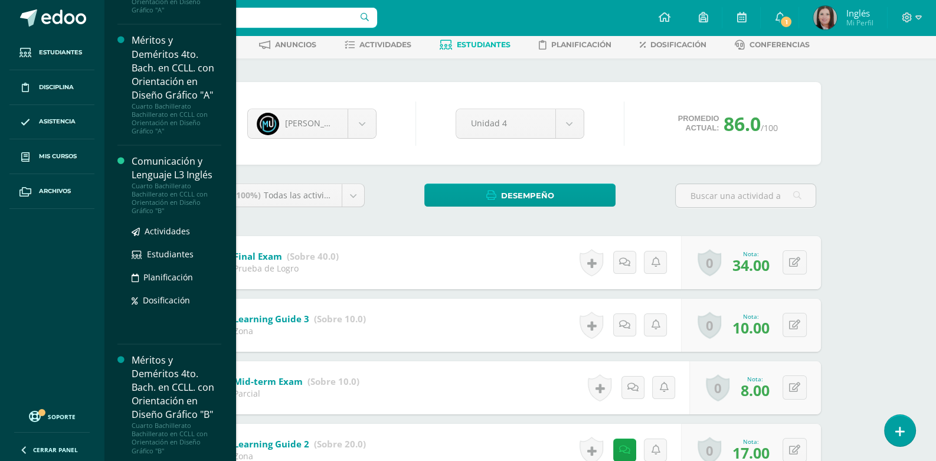
click at [162, 192] on div "Cuarto Bachillerato Bachillerato en CCLL con Orientación en Diseño Gráfico "B"" at bounding box center [177, 198] width 90 height 33
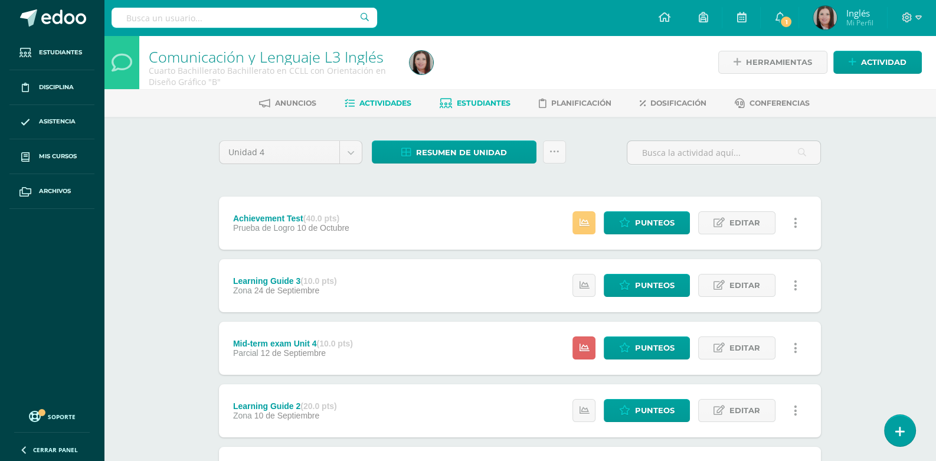
click at [477, 97] on link "Estudiantes" at bounding box center [474, 103] width 71 height 19
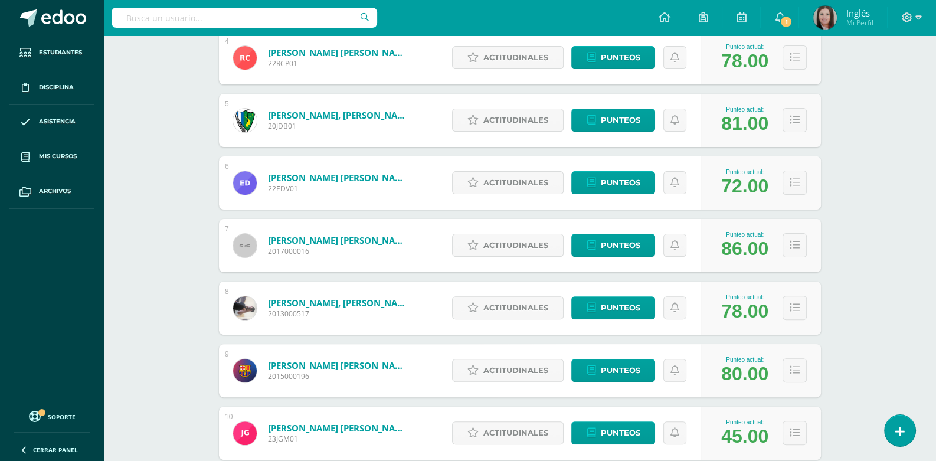
scroll to position [486, 0]
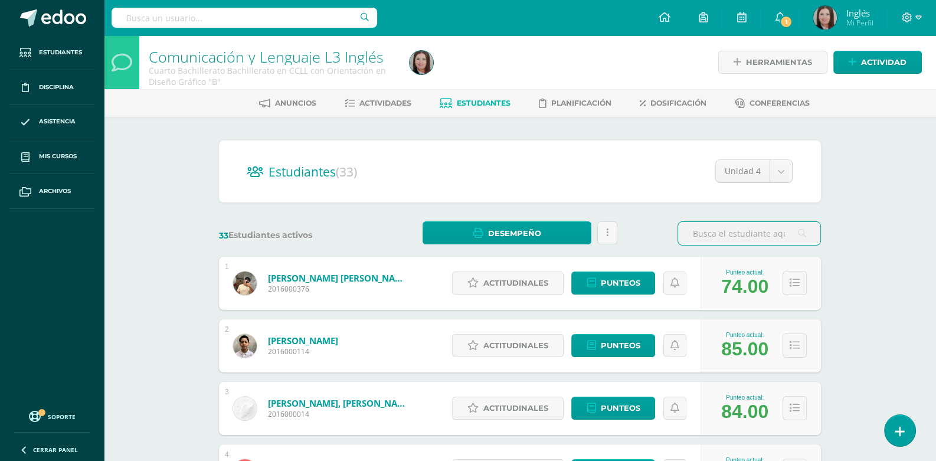
click at [712, 234] on input "text" at bounding box center [749, 233] width 142 height 23
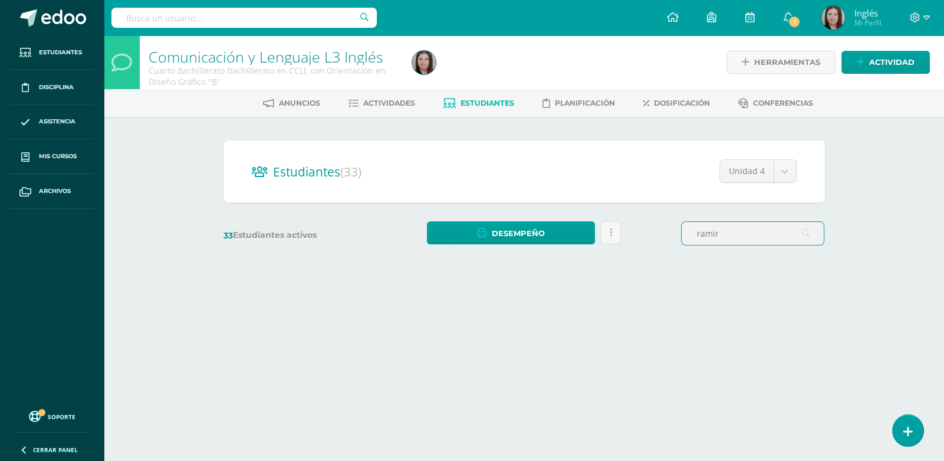
type input "ramire"
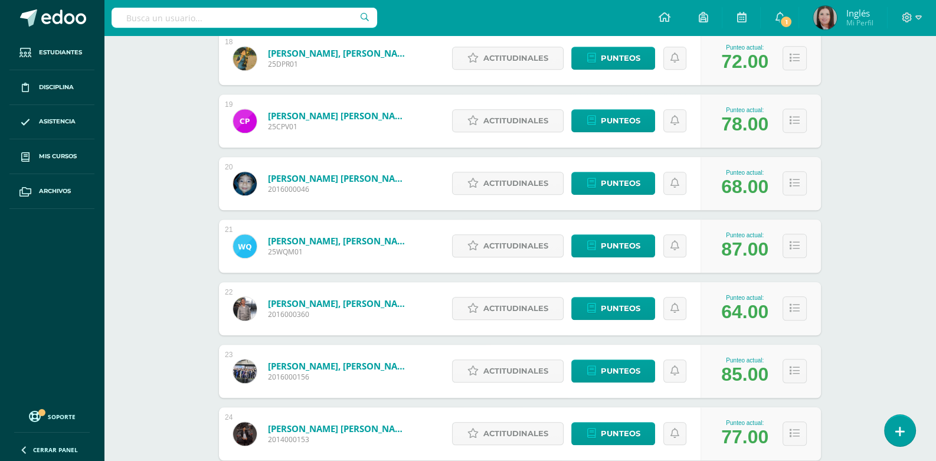
scroll to position [1347, 0]
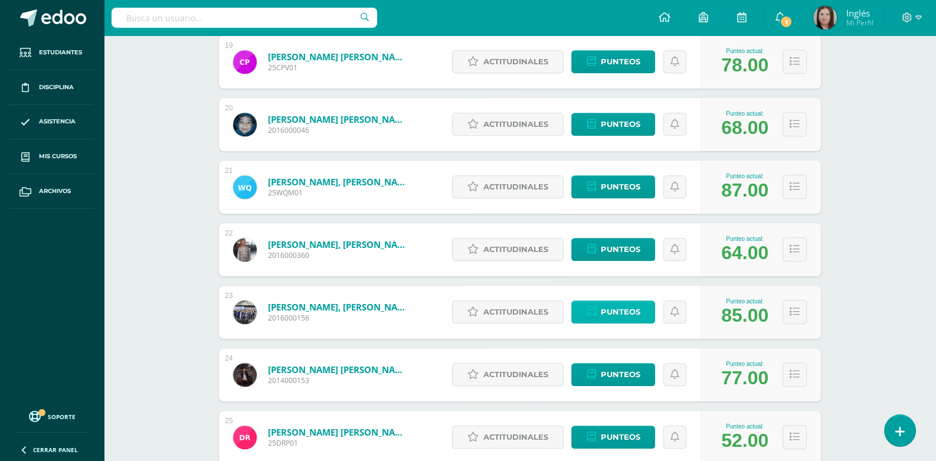
click at [634, 313] on span "Punteos" at bounding box center [620, 312] width 40 height 22
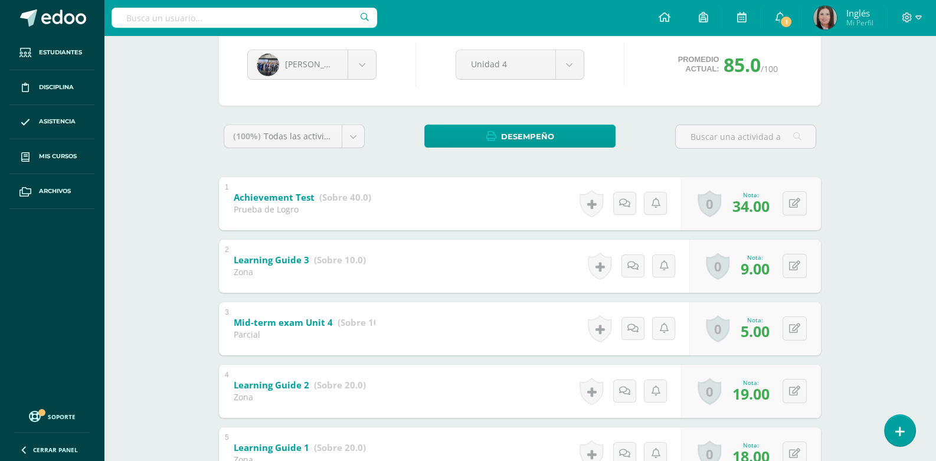
scroll to position [177, 0]
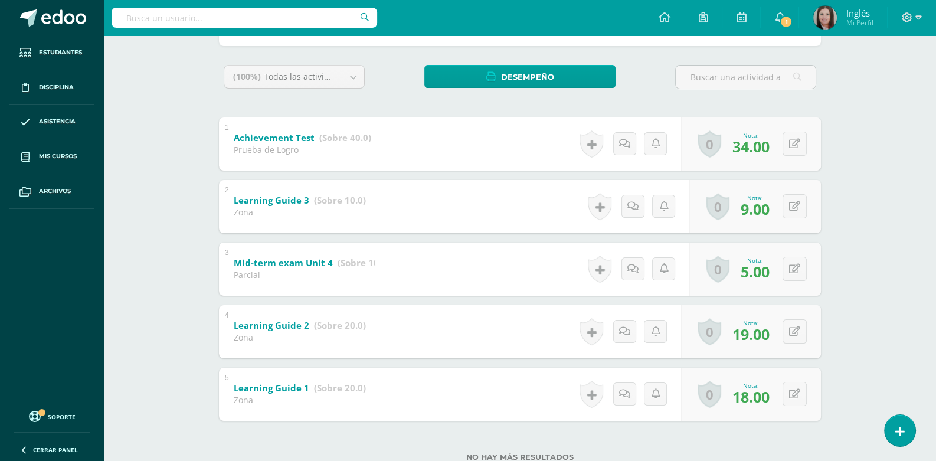
click at [381, 77] on div "(100%) Todas las actividades de esta unidad Todas las actividades de esta unida…" at bounding box center [520, 82] width 602 height 34
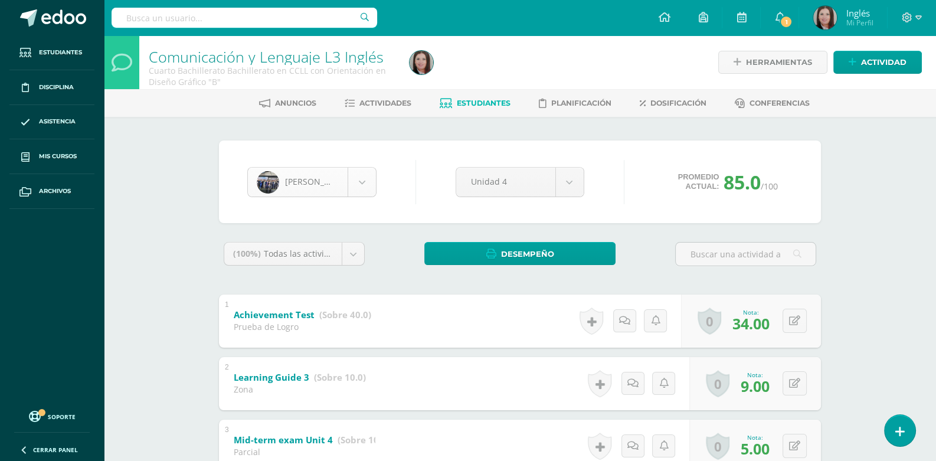
click at [366, 181] on body "Error al traer asignaciones para creación de actividades, por favor recargue la…" at bounding box center [468, 338] width 936 height 676
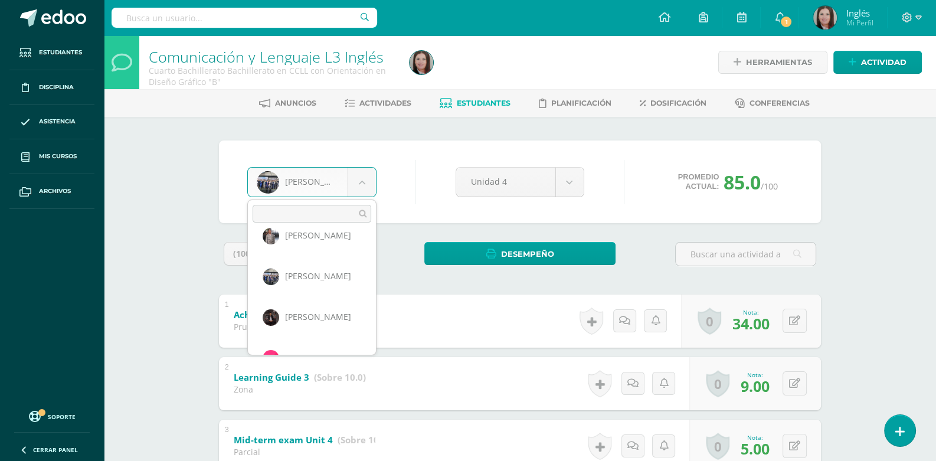
scroll to position [894, 0]
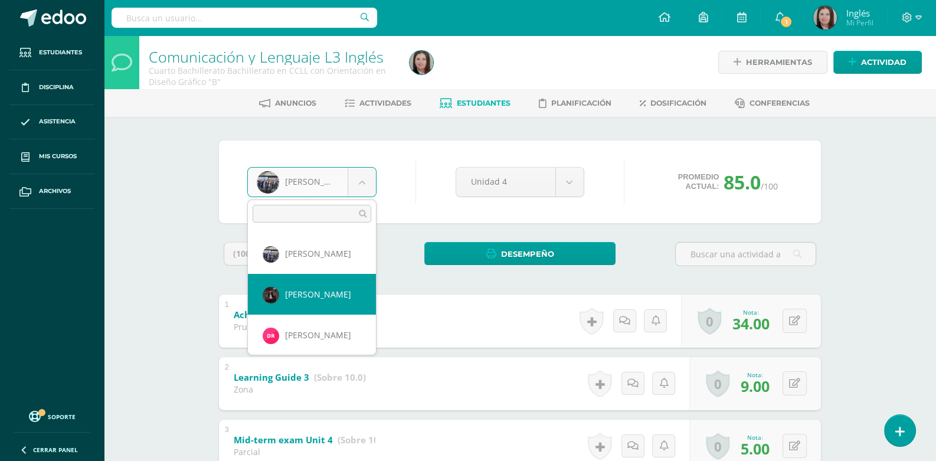
select select "660"
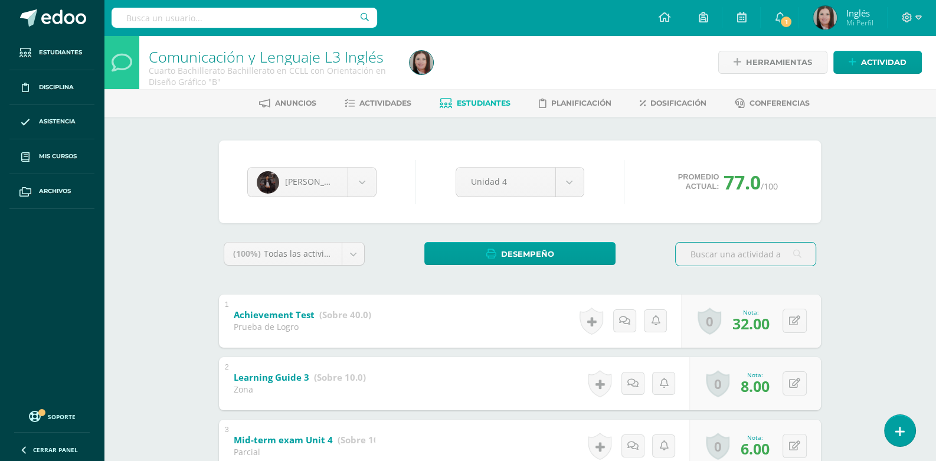
scroll to position [58, 0]
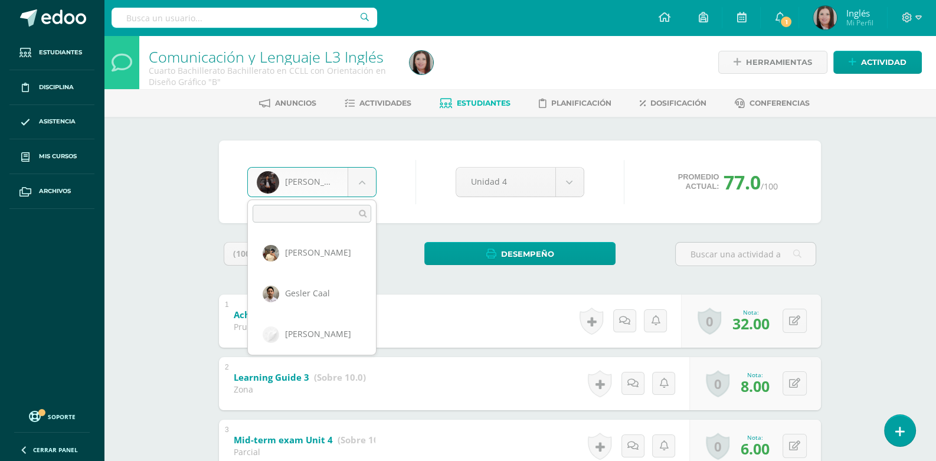
scroll to position [854, 0]
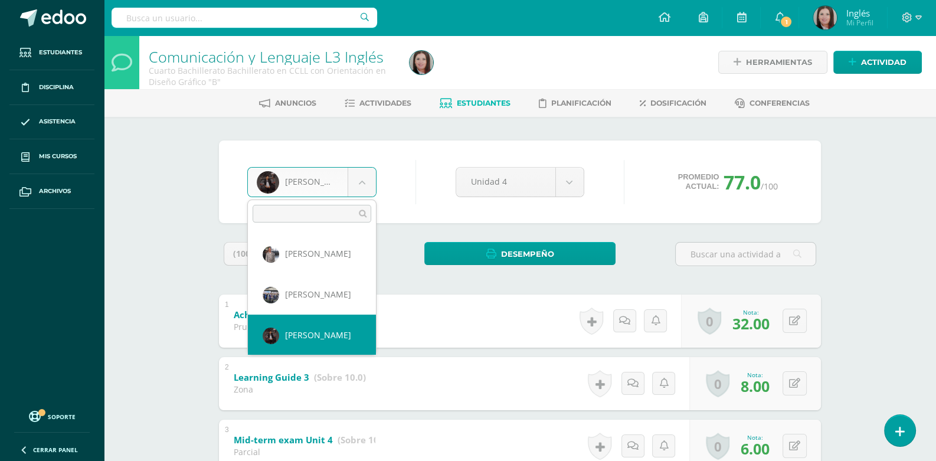
click at [359, 182] on body "Estudiantes Disciplina Asistencia Mis cursos Archivos Soporte Ayuda Reportar un…" at bounding box center [468, 338] width 936 height 676
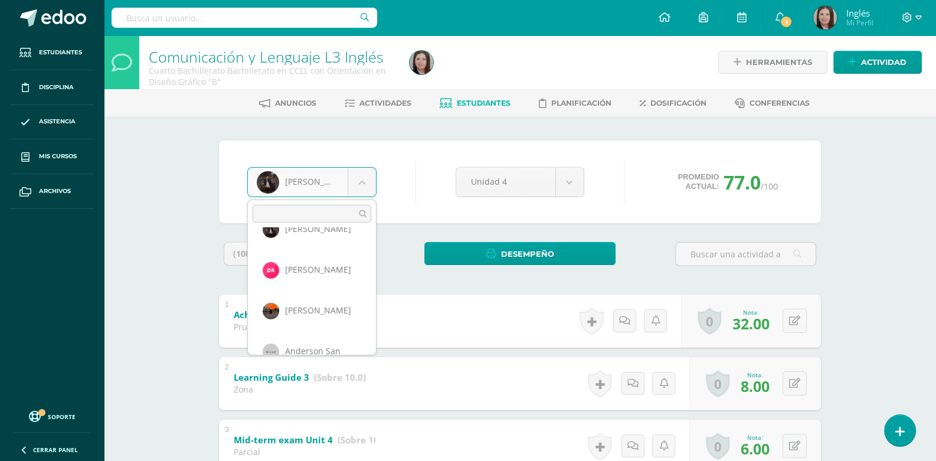
scroll to position [983, 0]
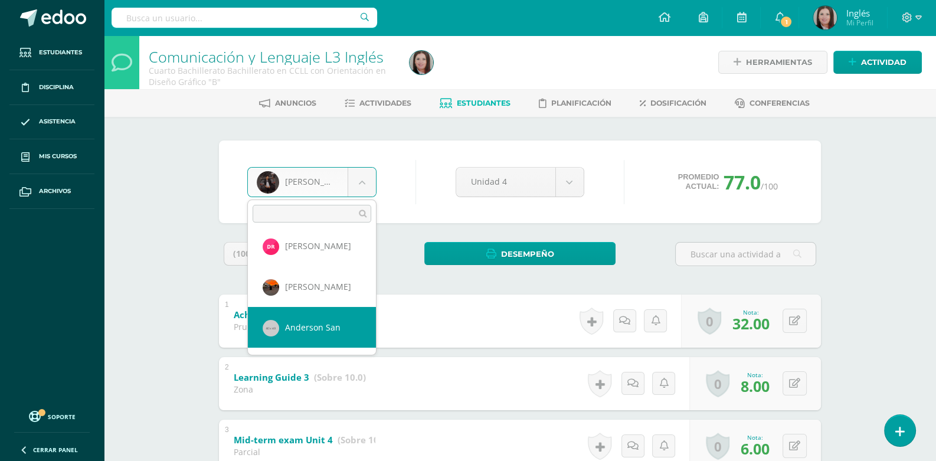
select select "633"
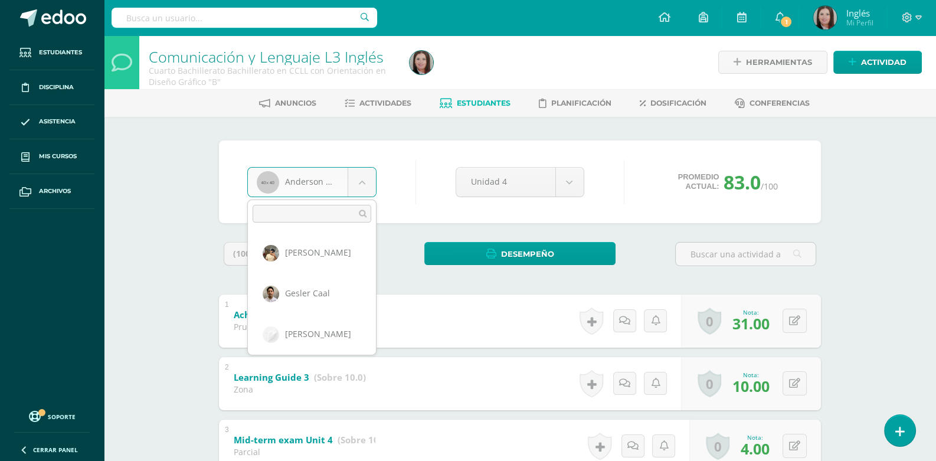
click at [353, 191] on body "Estudiantes Disciplina Asistencia Mis cursos Archivos Soporte Ayuda Reportar un…" at bounding box center [468, 338] width 936 height 676
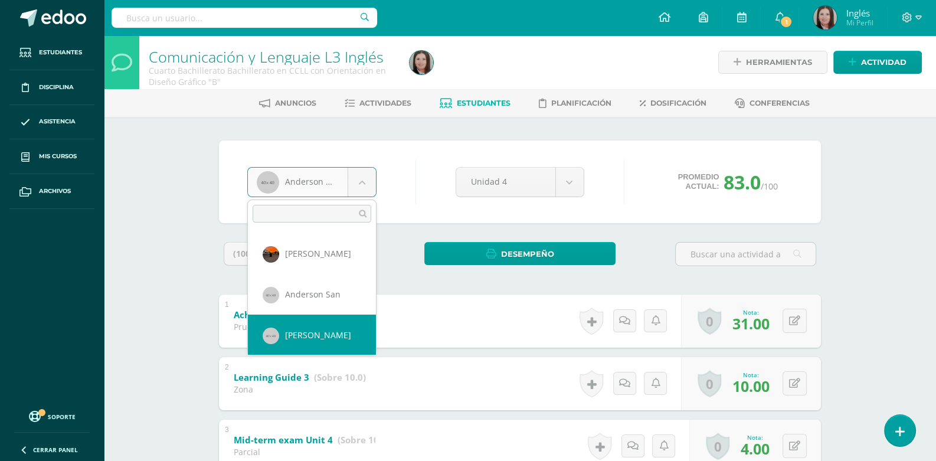
select select "730"
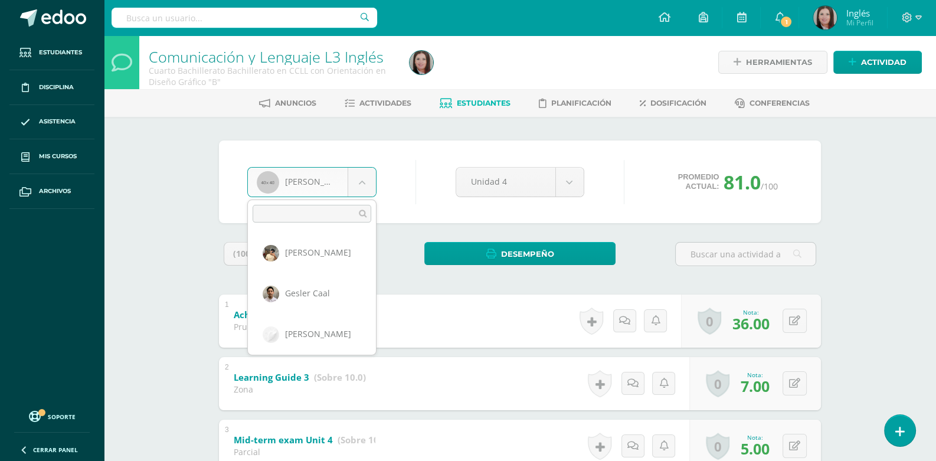
scroll to position [1016, 0]
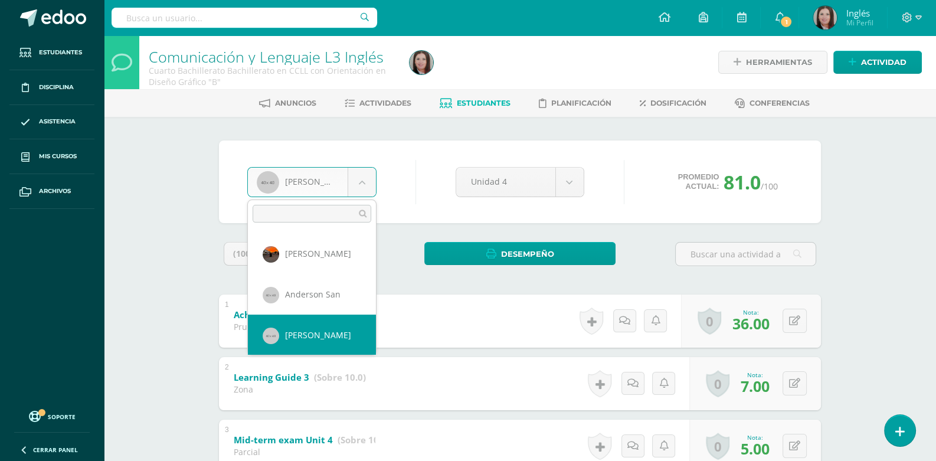
click at [365, 183] on body "Estudiantes Disciplina Asistencia Mis cursos Archivos Soporte Ayuda Reportar un…" at bounding box center [468, 338] width 936 height 676
select select "698"
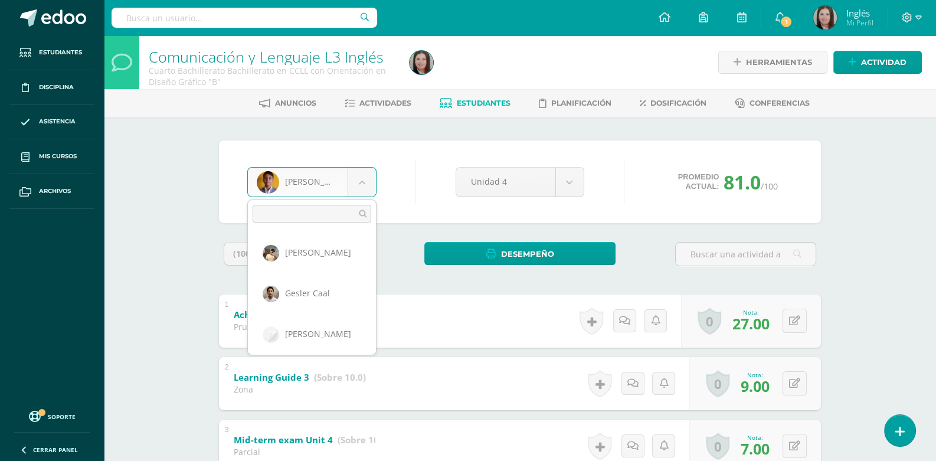
scroll to position [1139, 0]
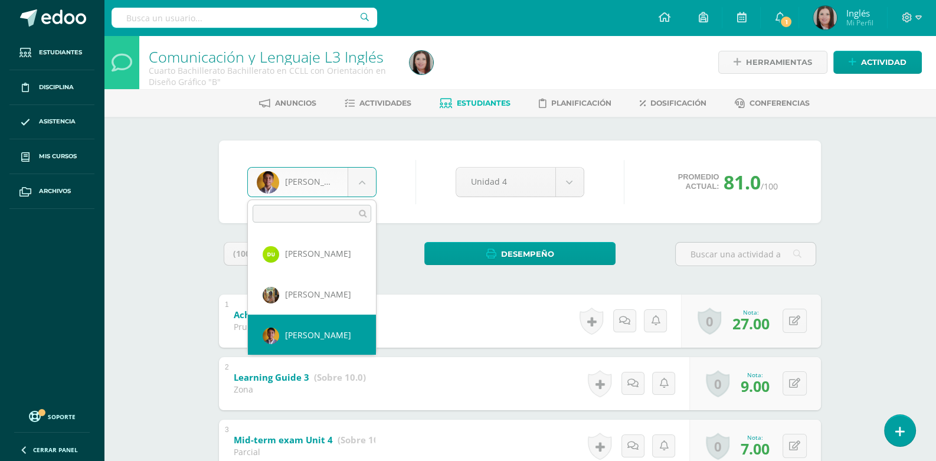
click at [363, 188] on body "Estudiantes Disciplina Asistencia Mis cursos Archivos Soporte Ayuda Reportar un…" at bounding box center [468, 338] width 936 height 676
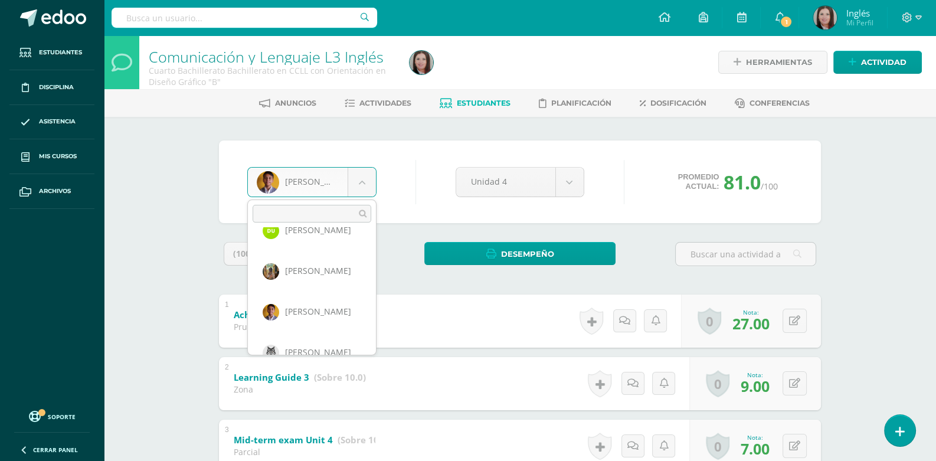
scroll to position [1186, 0]
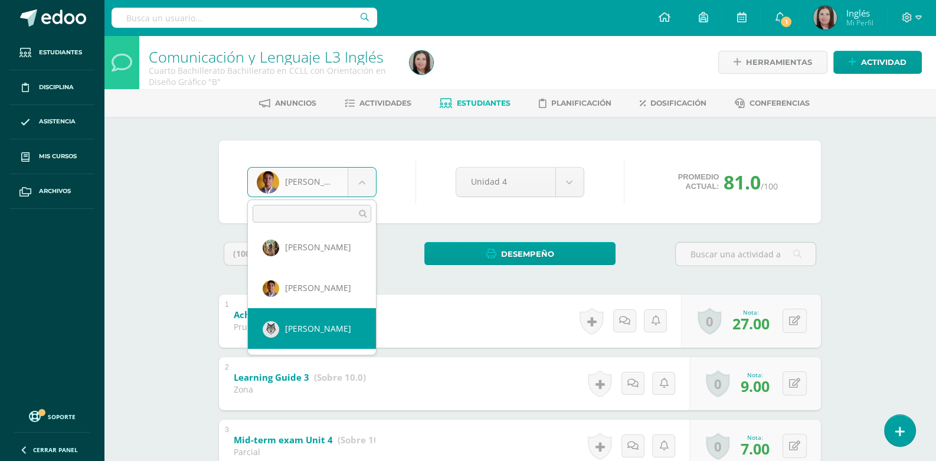
select select "699"
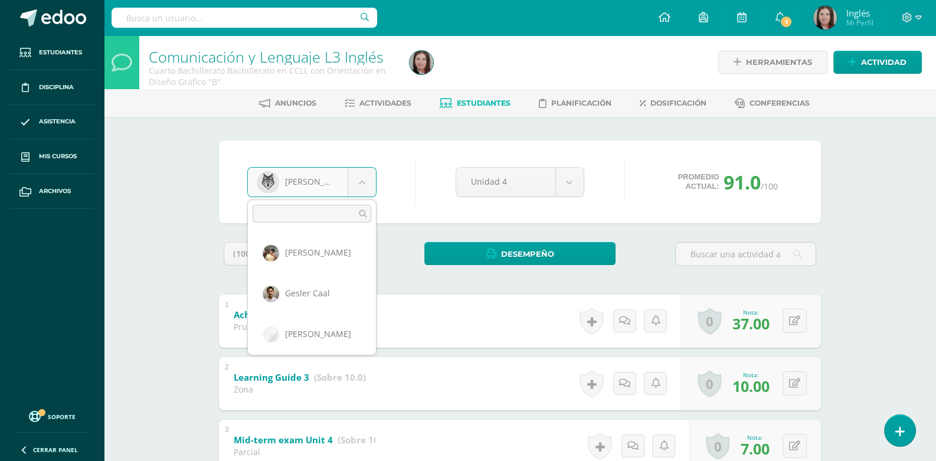
click at [359, 181] on body "Estudiantes Disciplina Asistencia Mis cursos Archivos Soporte Ayuda Reportar un…" at bounding box center [468, 338] width 936 height 676
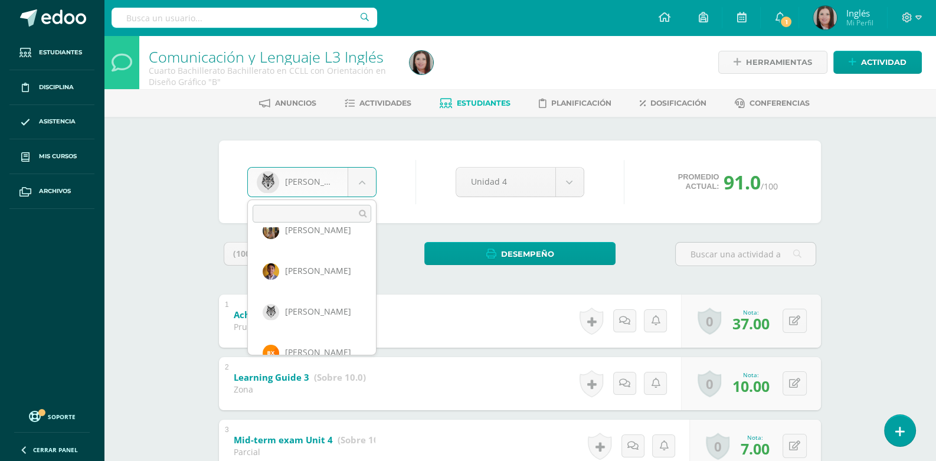
scroll to position [1220, 0]
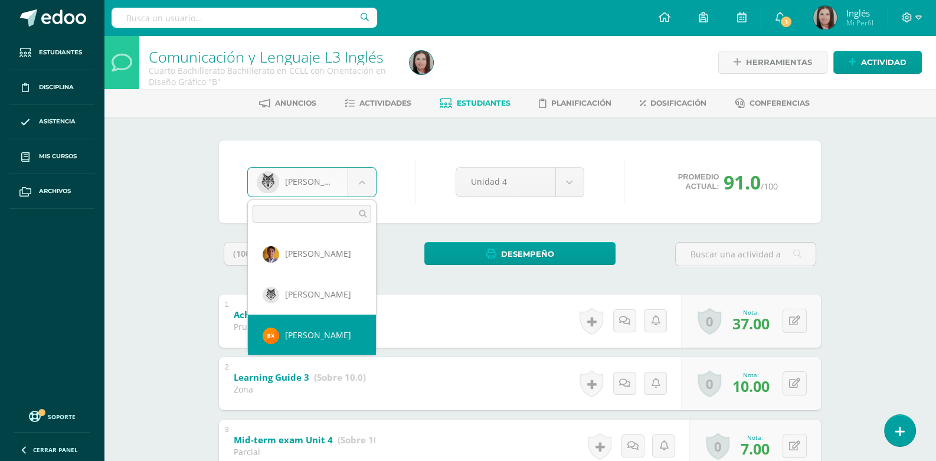
select select "1688"
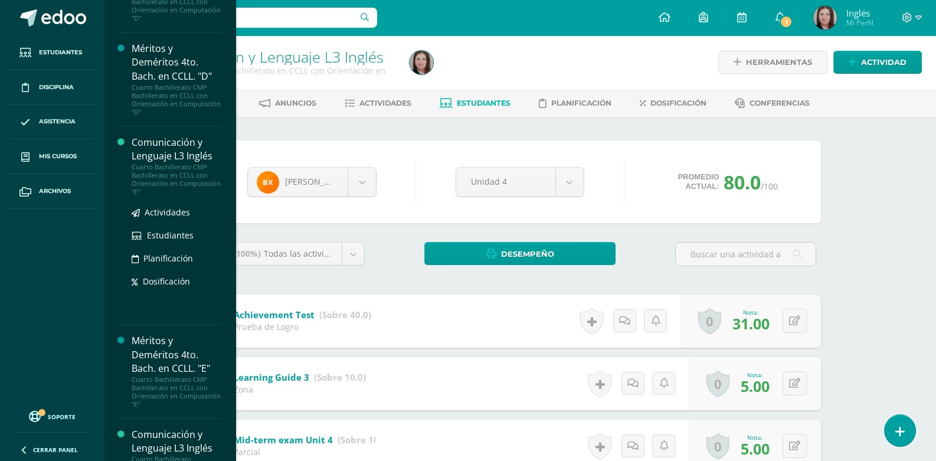
scroll to position [1946, 0]
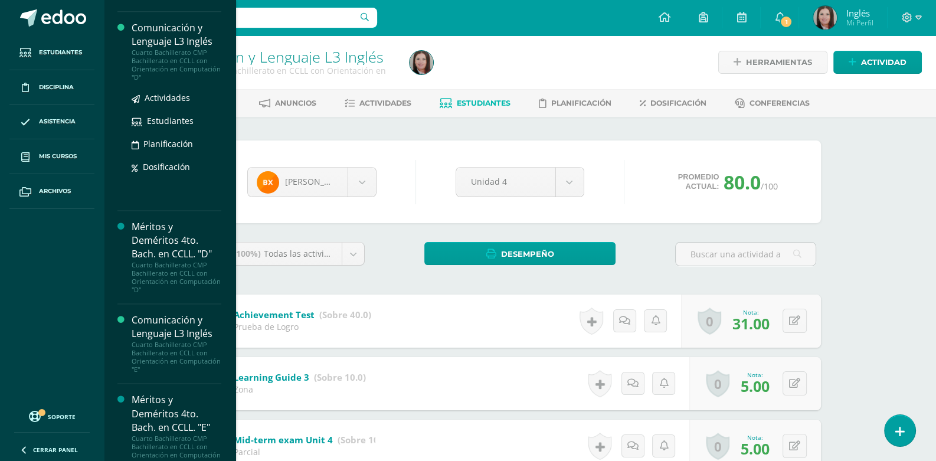
click at [175, 50] on div "Cuarto Bachillerato CMP Bachillerato en CCLL con Orientación en Computación "D"" at bounding box center [177, 64] width 90 height 33
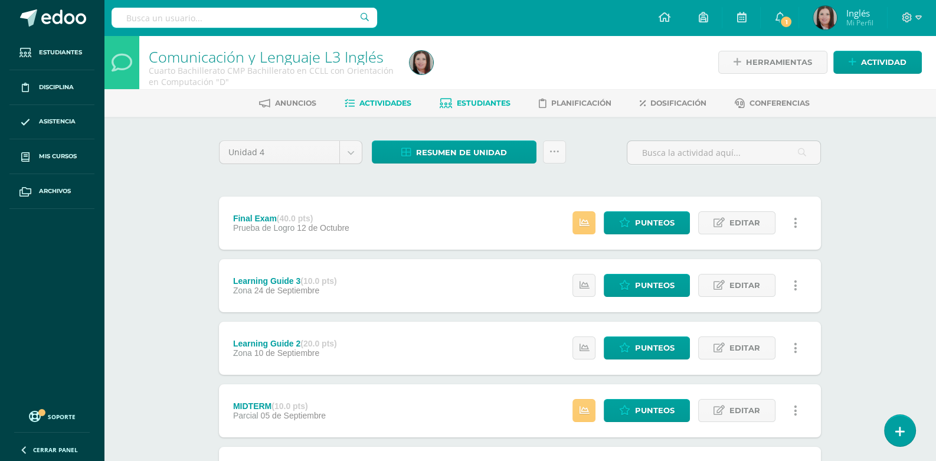
click at [489, 104] on span "Estudiantes" at bounding box center [484, 103] width 54 height 9
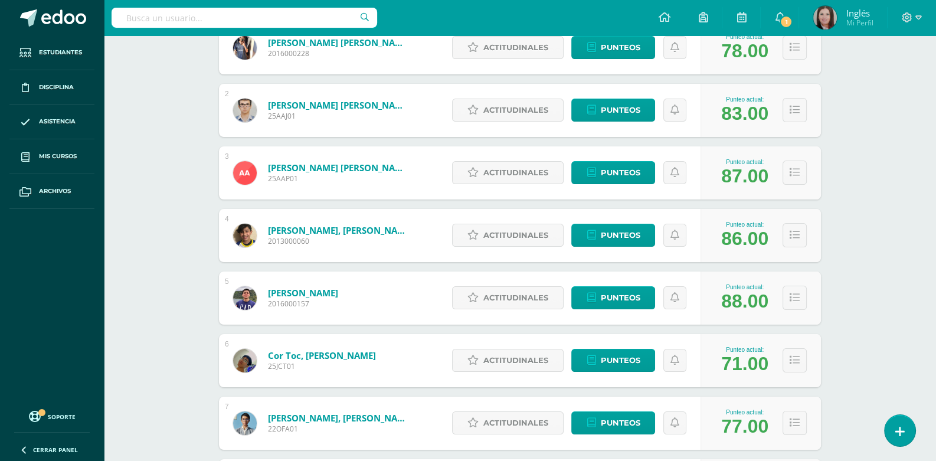
scroll to position [294, 0]
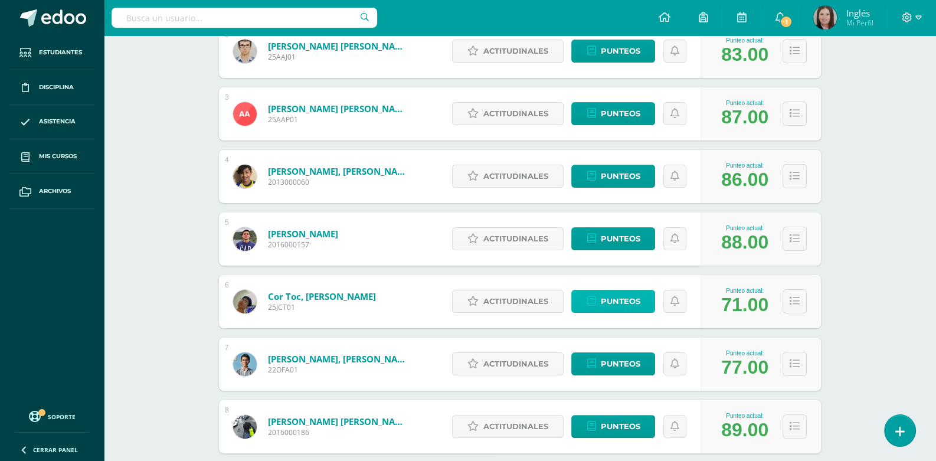
click at [624, 298] on span "Punteos" at bounding box center [620, 301] width 40 height 22
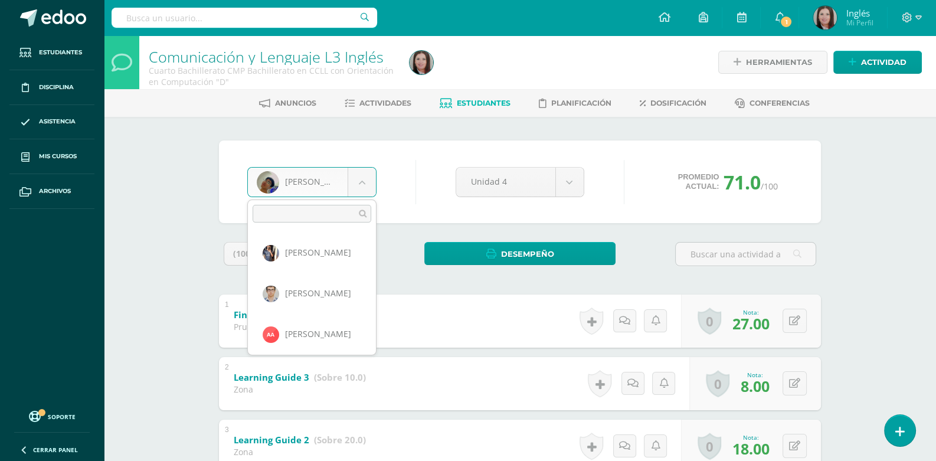
click at [362, 176] on body "Estudiantes Disciplina Asistencia Mis cursos Archivos Soporte Ayuda Reportar un…" at bounding box center [468, 338] width 936 height 676
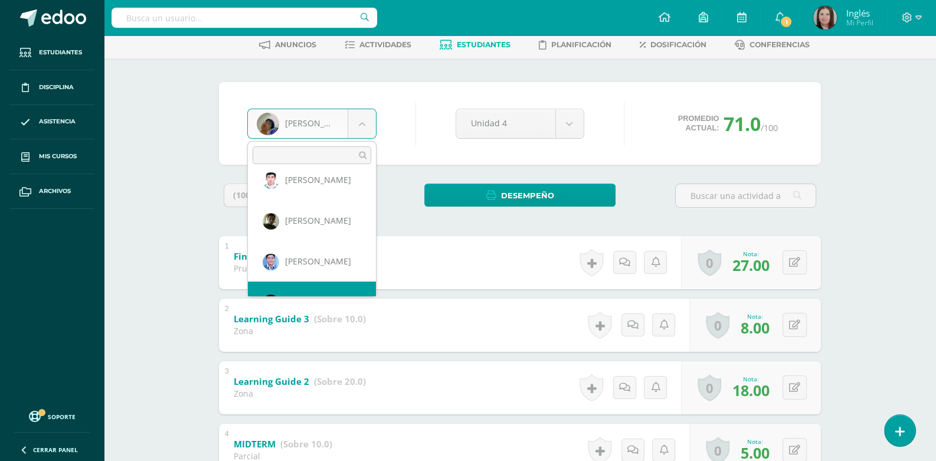
scroll to position [406, 0]
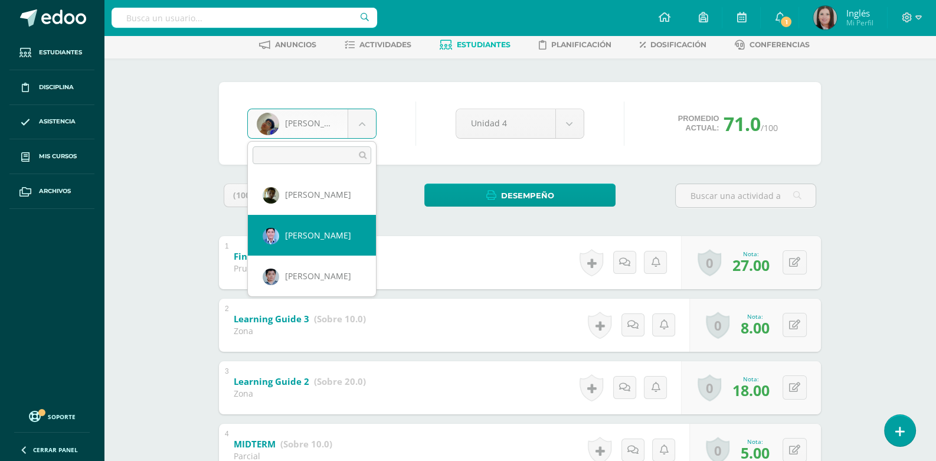
select select "622"
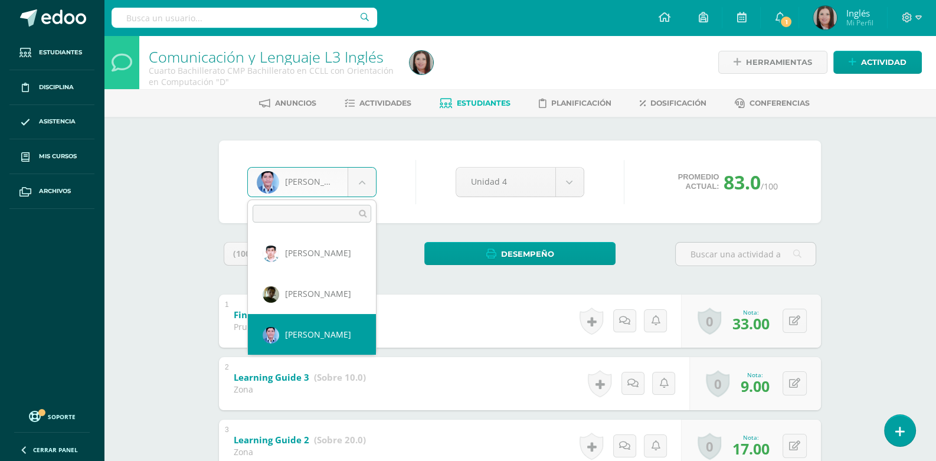
click at [369, 179] on body "Estudiantes Disciplina Asistencia Mis cursos Archivos Soporte Ayuda Reportar un…" at bounding box center [468, 338] width 936 height 676
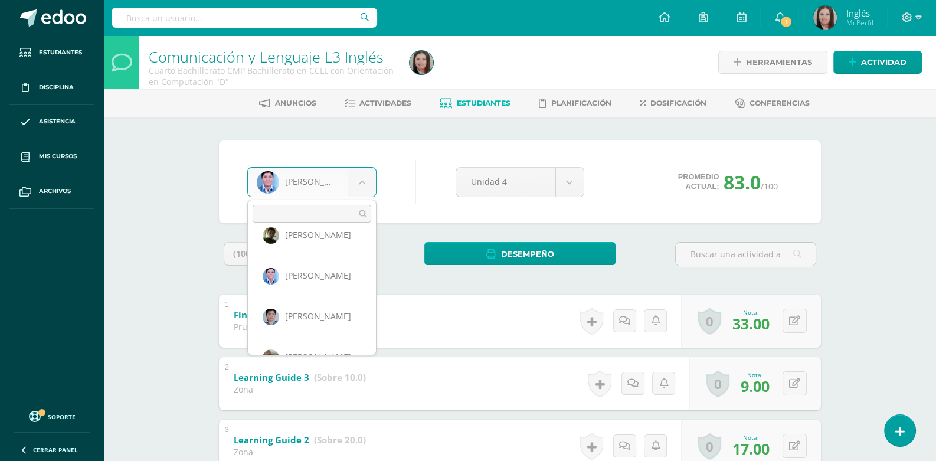
scroll to position [448, 0]
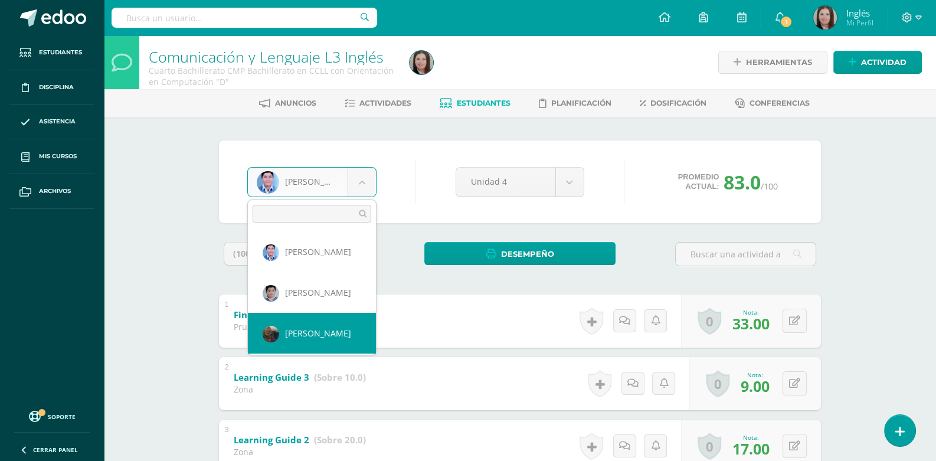
select select "625"
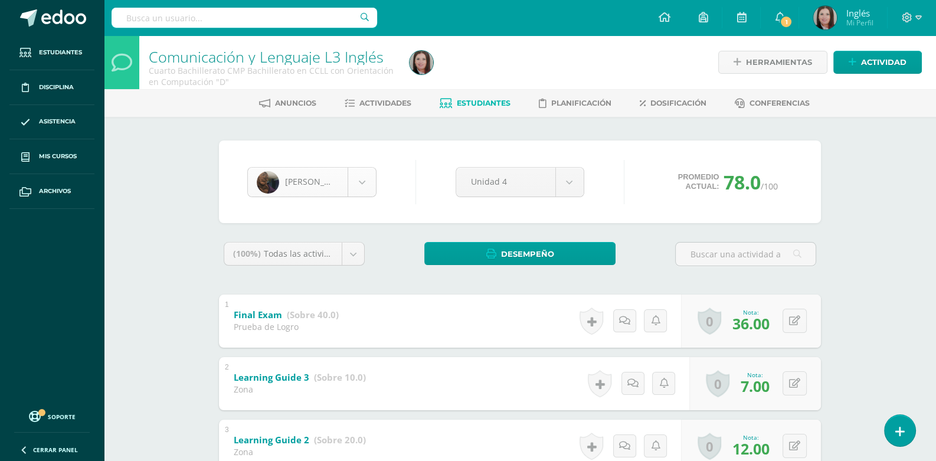
scroll to position [447, 0]
click at [366, 185] on body "Estudiantes Disciplina Asistencia Mis cursos Archivos Soporte Ayuda Reportar un…" at bounding box center [468, 338] width 936 height 676
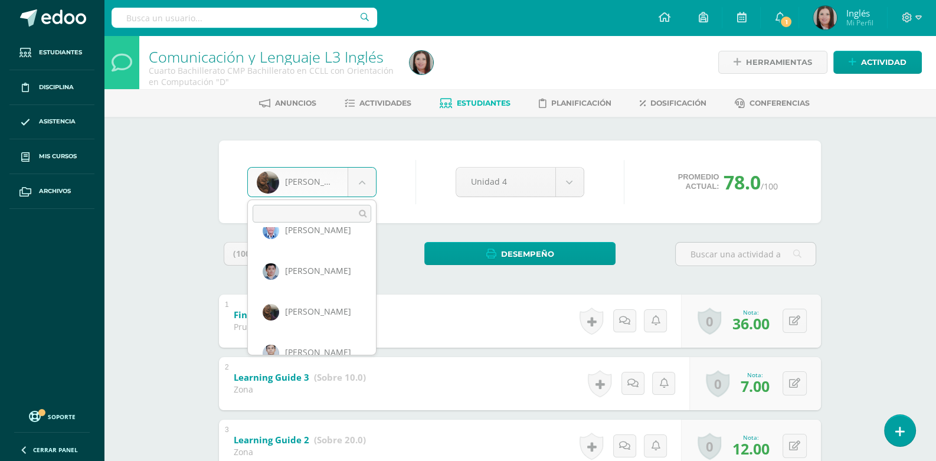
scroll to position [494, 0]
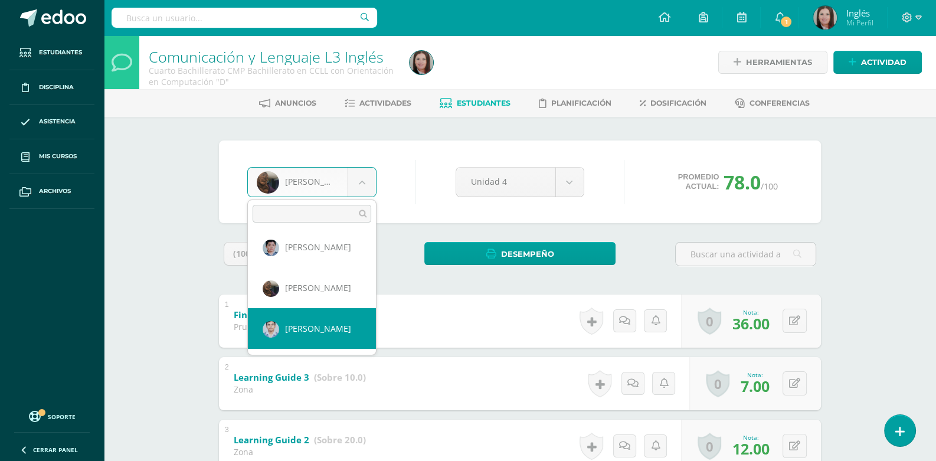
select select "627"
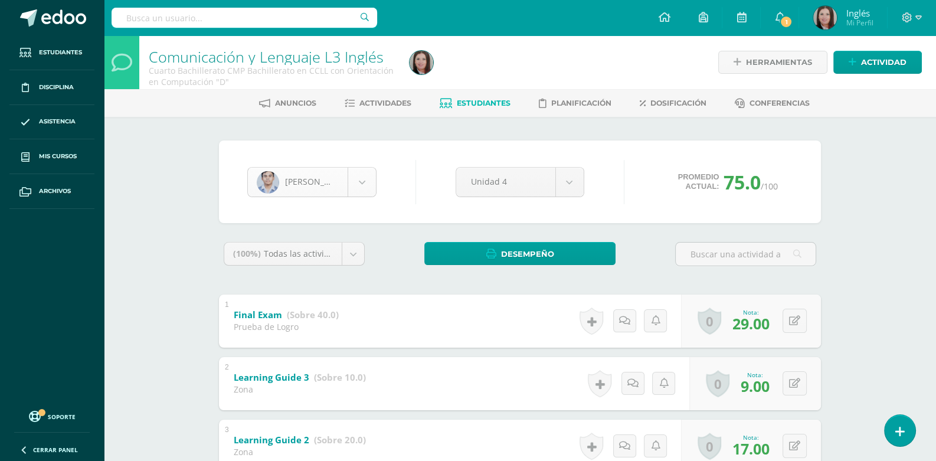
scroll to position [487, 0]
click at [368, 184] on body "Estudiantes Disciplina Asistencia Mis cursos Archivos Soporte Ayuda Reportar un…" at bounding box center [468, 338] width 936 height 676
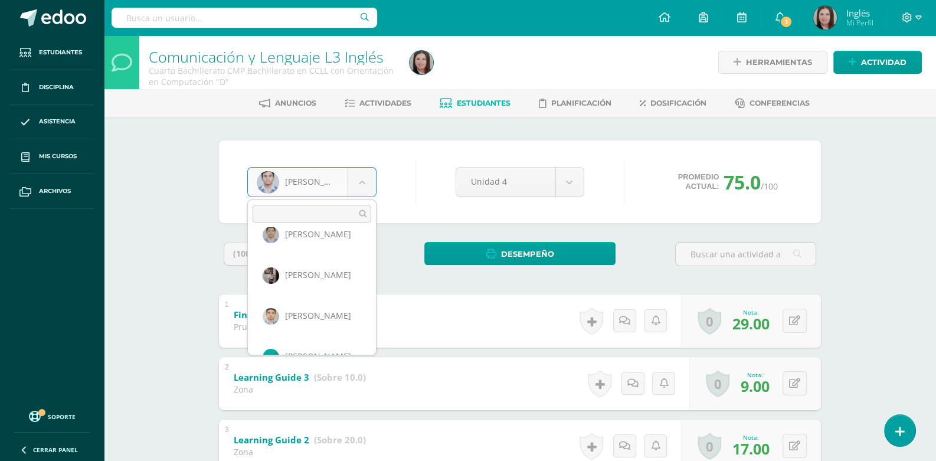
scroll to position [652, 0]
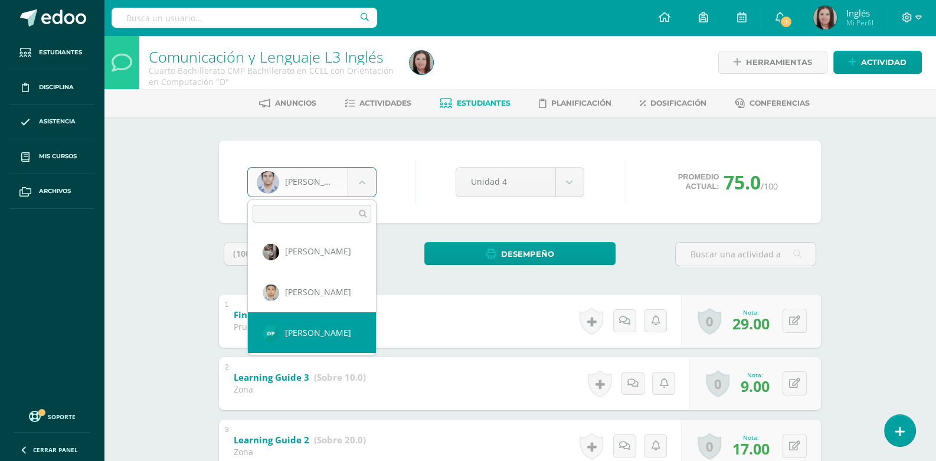
select select "2322"
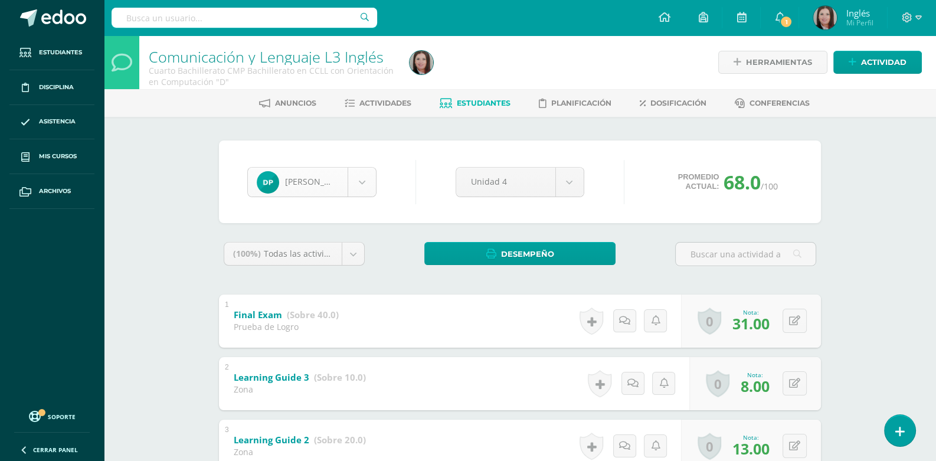
click at [356, 187] on body "Estudiantes Disciplina Asistencia Mis cursos Archivos Soporte Ayuda Reportar un…" at bounding box center [468, 338] width 936 height 676
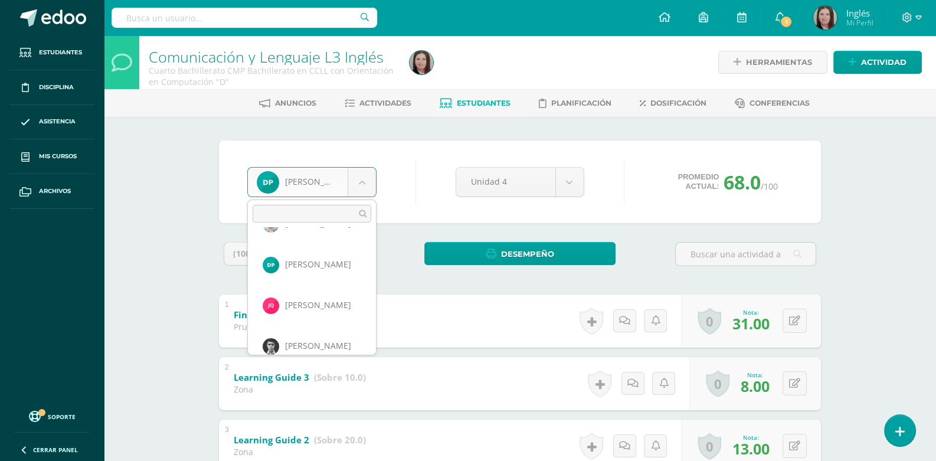
scroll to position [744, 0]
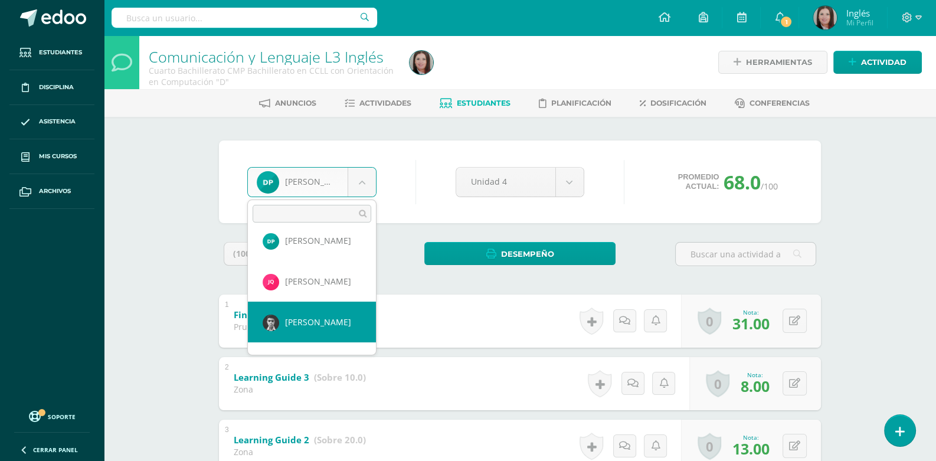
select select "661"
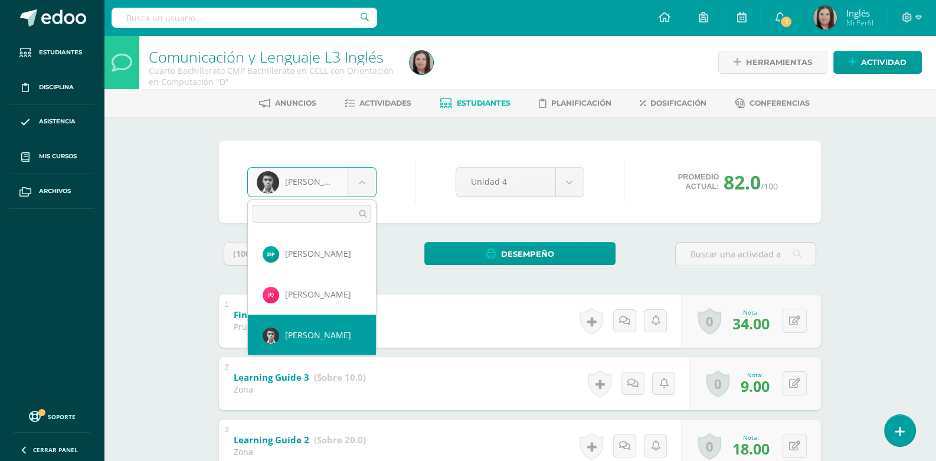
click at [365, 186] on body "Estudiantes Disciplina Asistencia Mis cursos Archivos Soporte Ayuda Reportar un…" at bounding box center [468, 338] width 936 height 676
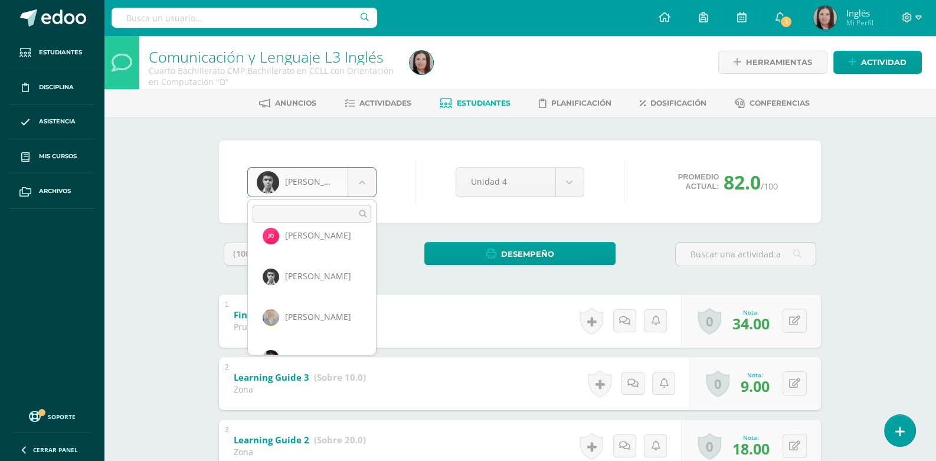
scroll to position [813, 0]
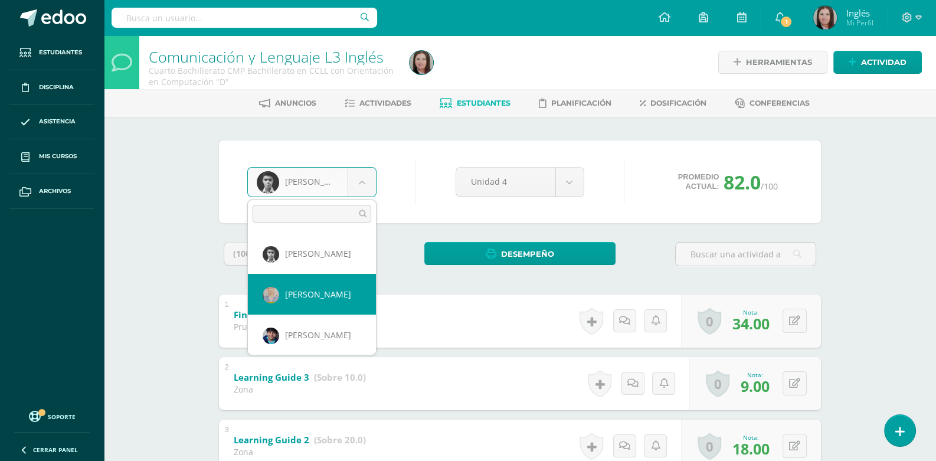
select select "2218"
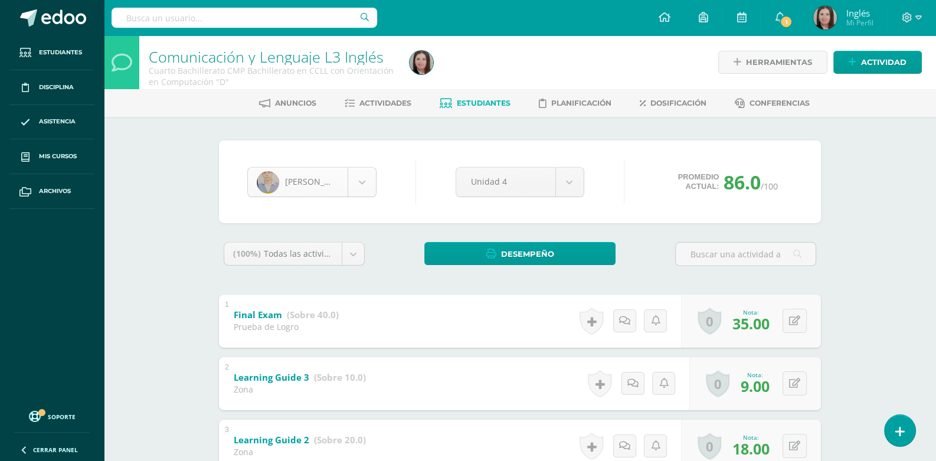
scroll to position [773, 0]
click at [361, 179] on body "Estudiantes Disciplina Asistencia Mis cursos Archivos Soporte Ayuda Reportar un…" at bounding box center [468, 338] width 936 height 676
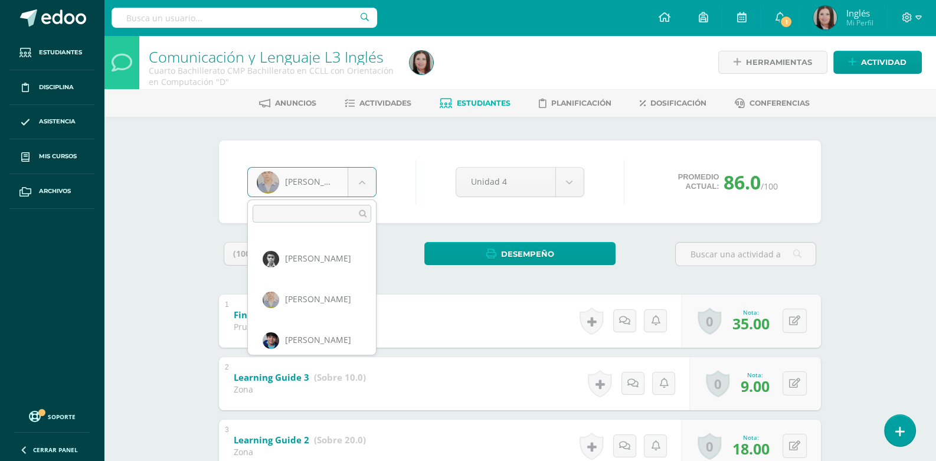
scroll to position [813, 0]
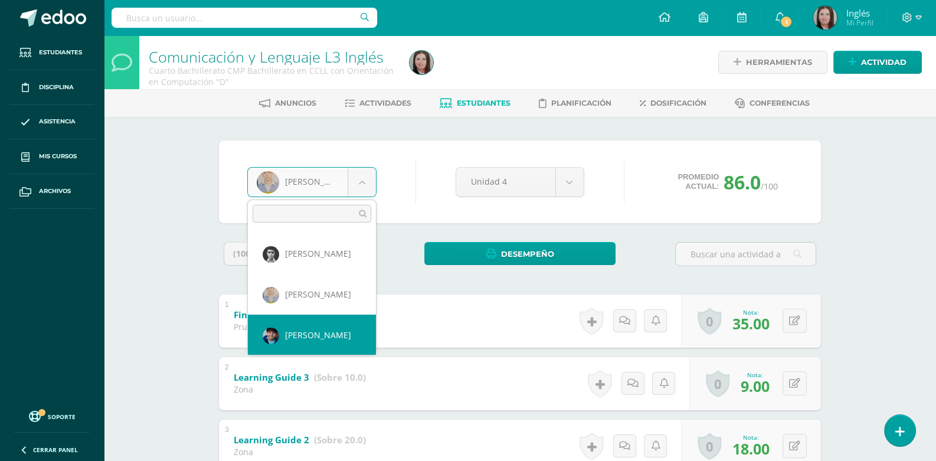
select select "662"
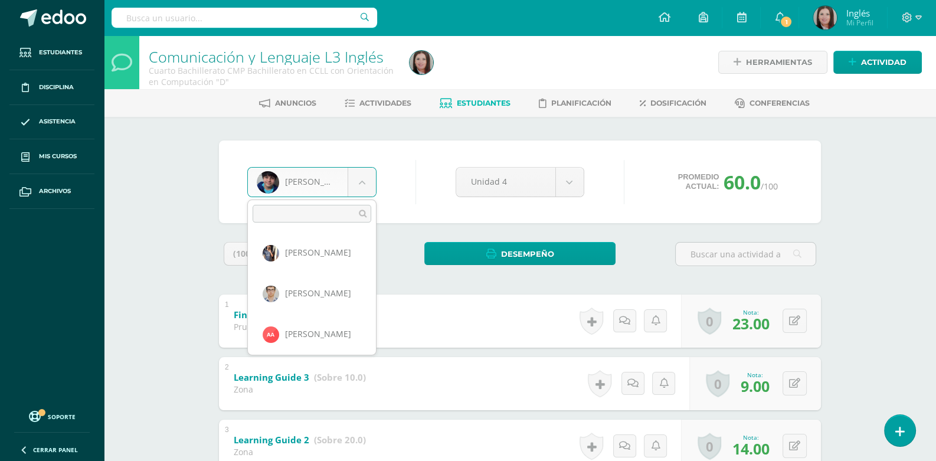
scroll to position [813, 0]
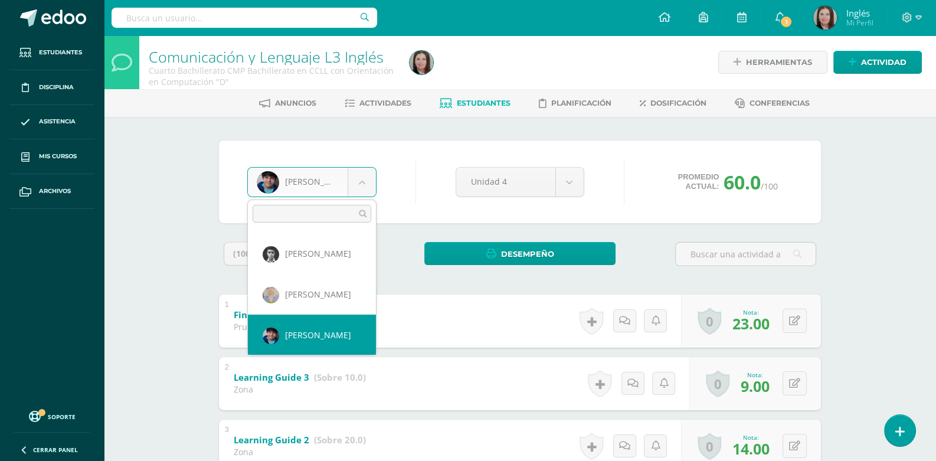
click at [360, 185] on body "Estudiantes Disciplina Asistencia Mis cursos Archivos Soporte Ayuda Reportar un…" at bounding box center [468, 338] width 936 height 676
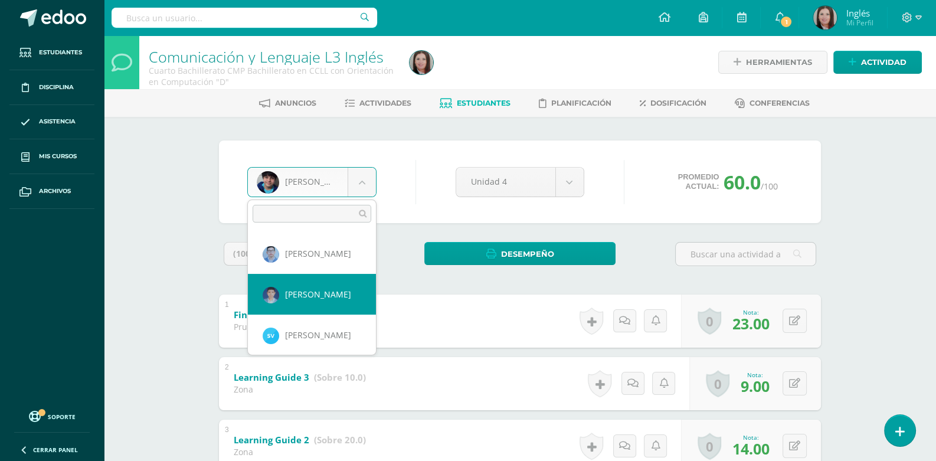
select select "669"
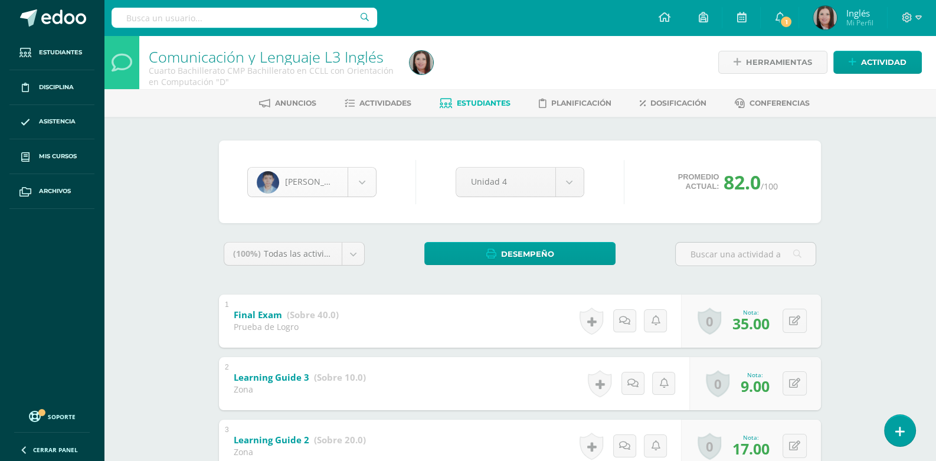
scroll to position [935, 0]
click at [360, 184] on body "Estudiantes Disciplina Asistencia Mis cursos Archivos Soporte Ayuda Reportar un…" at bounding box center [468, 338] width 936 height 676
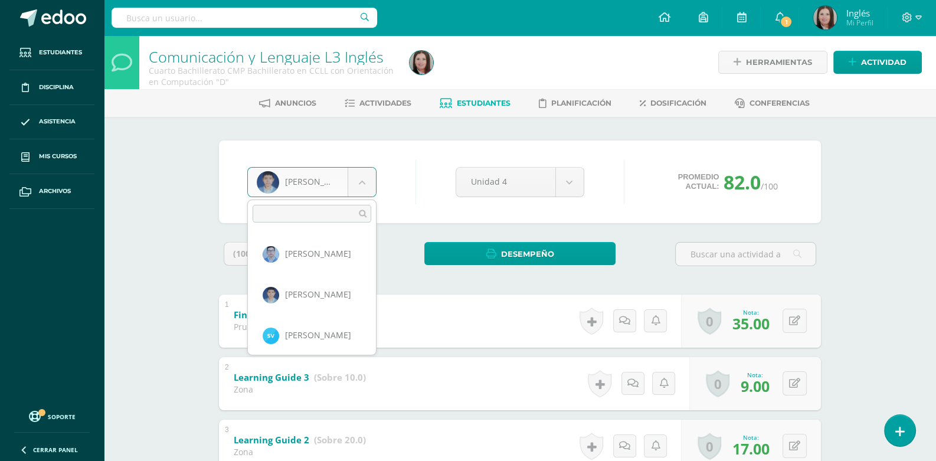
scroll to position [1016, 0]
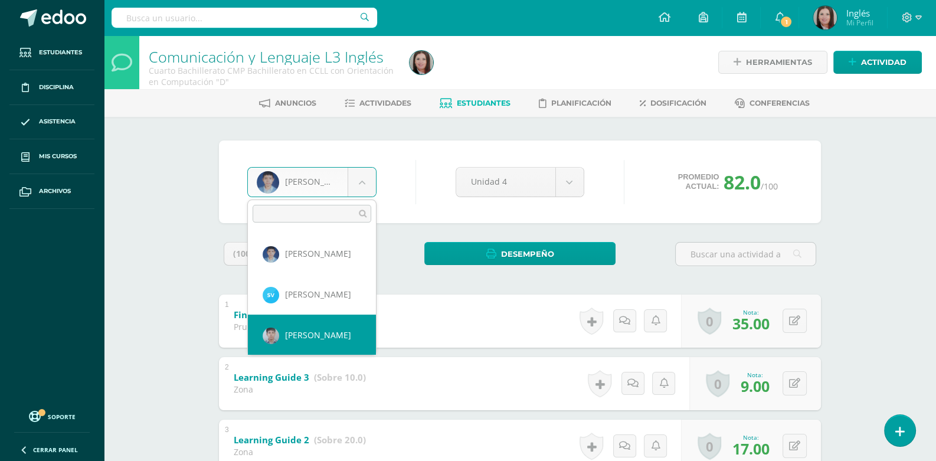
select select "2324"
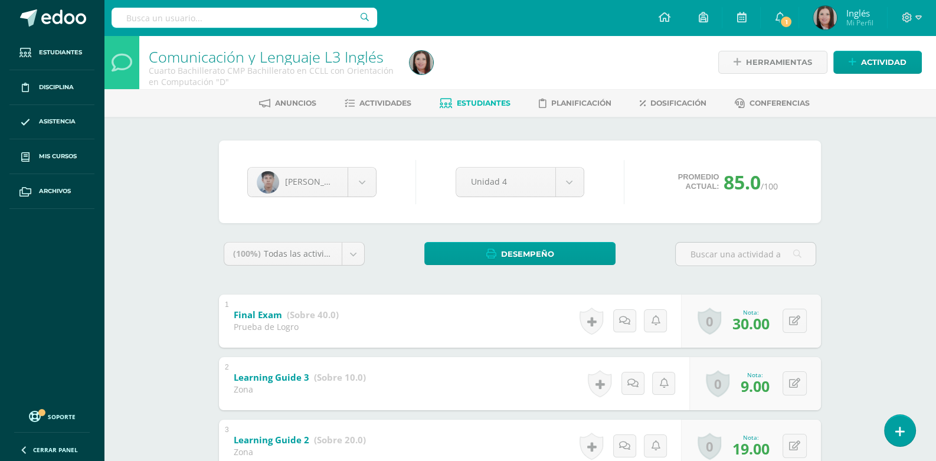
scroll to position [1016, 0]
click at [360, 184] on body "Estudiantes Disciplina Asistencia Mis cursos Archivos Soporte Ayuda Reportar un…" at bounding box center [468, 338] width 936 height 676
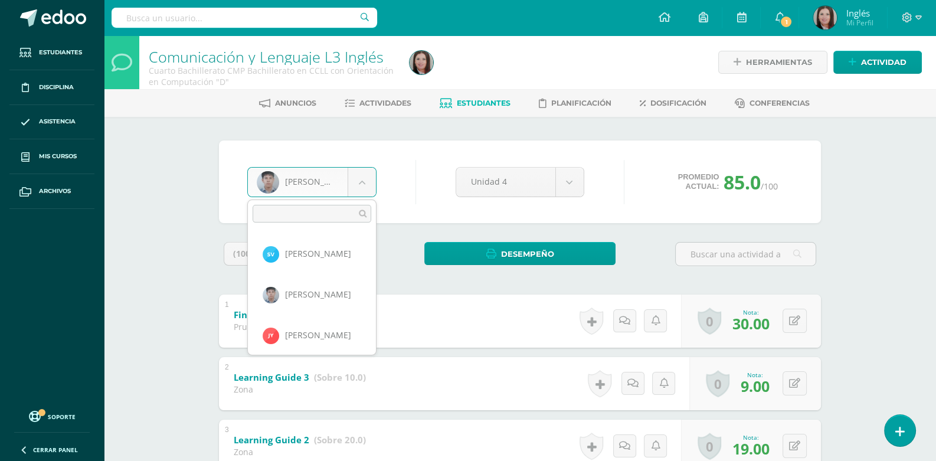
scroll to position [1098, 0]
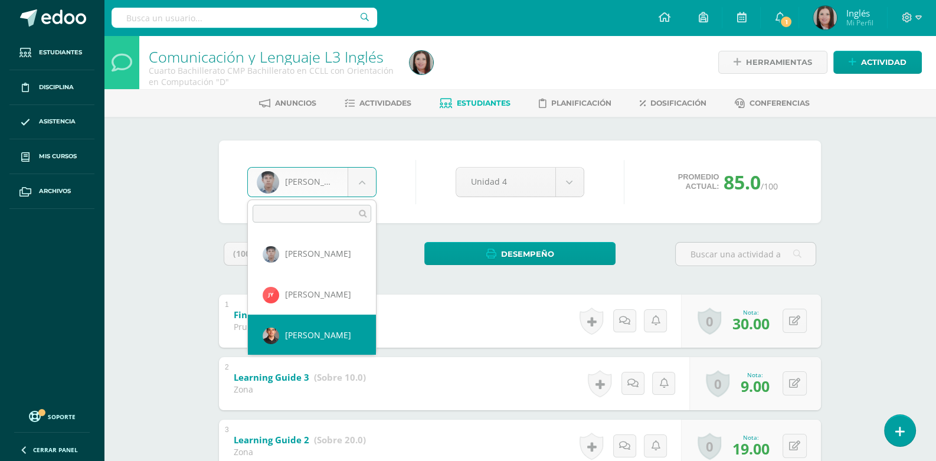
select select "2220"
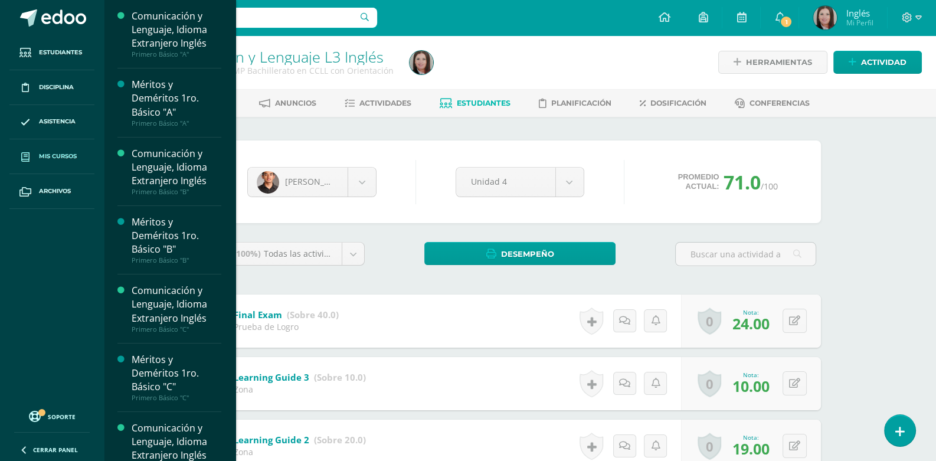
click at [53, 157] on span "Mis cursos" at bounding box center [58, 156] width 38 height 9
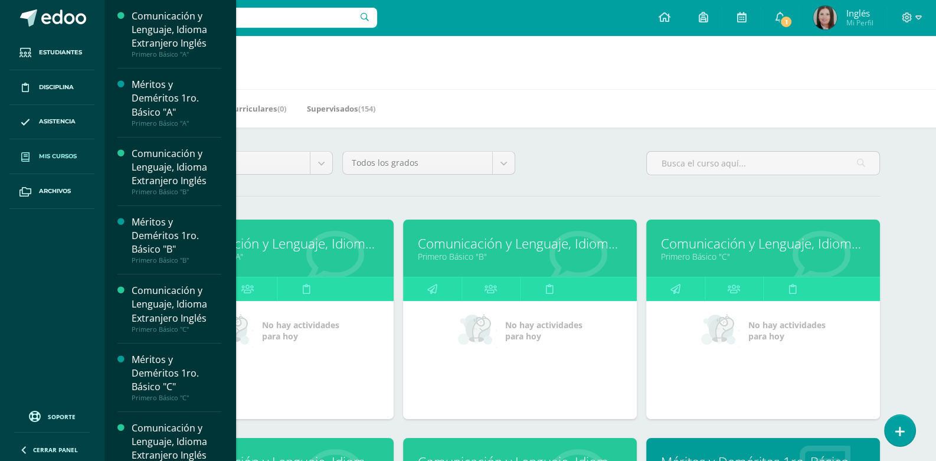
click at [63, 162] on link "Mis cursos" at bounding box center [51, 156] width 85 height 35
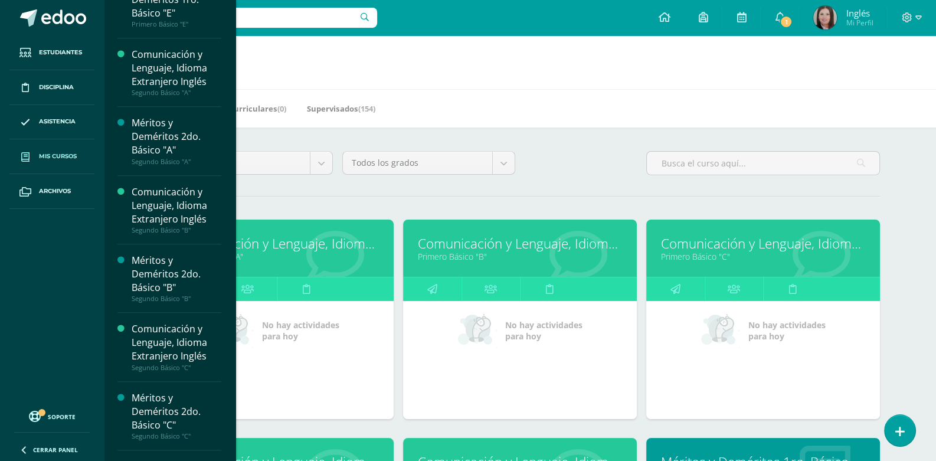
scroll to position [885, 0]
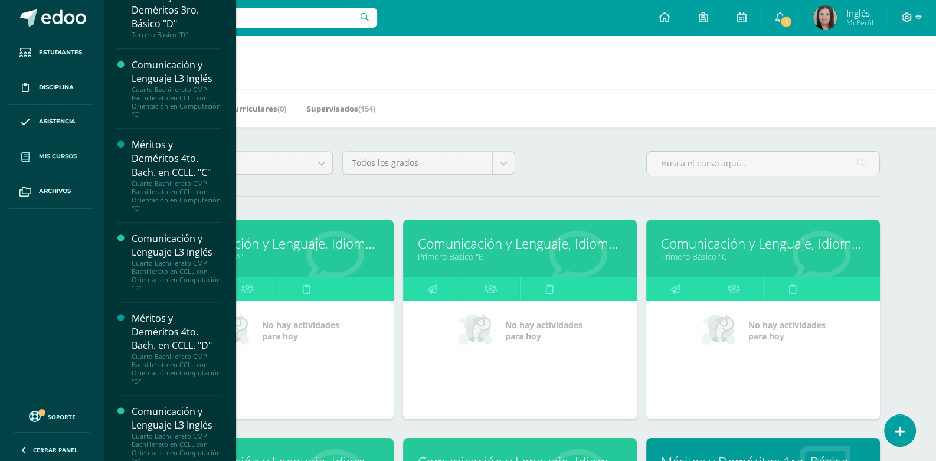
scroll to position [1913, 0]
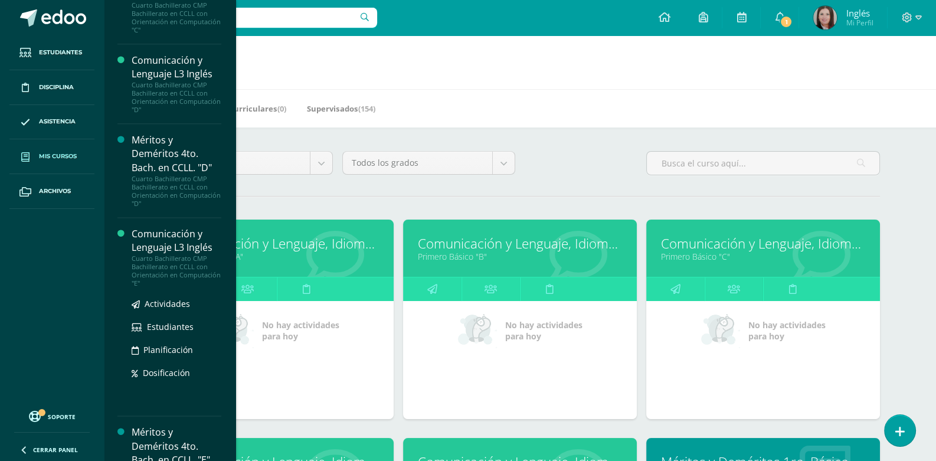
click at [166, 235] on div "Comunicación y Lenguaje L3 Inglés" at bounding box center [177, 240] width 90 height 27
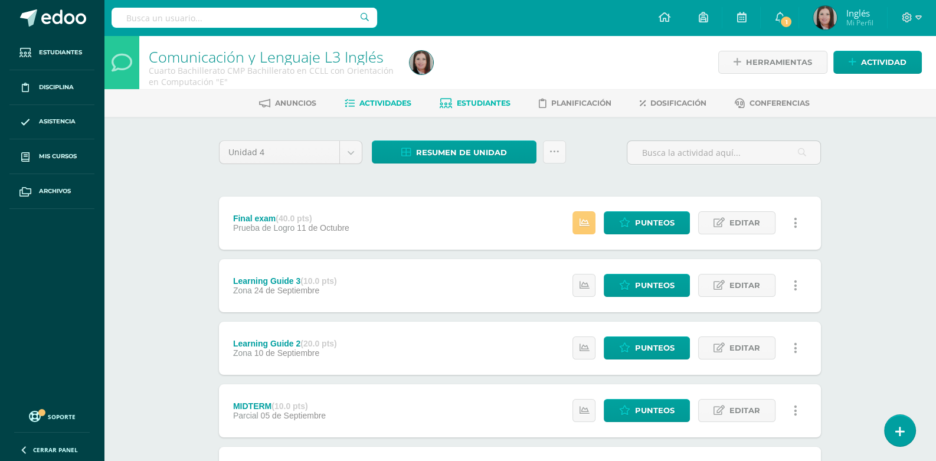
click at [480, 106] on span "Estudiantes" at bounding box center [484, 103] width 54 height 9
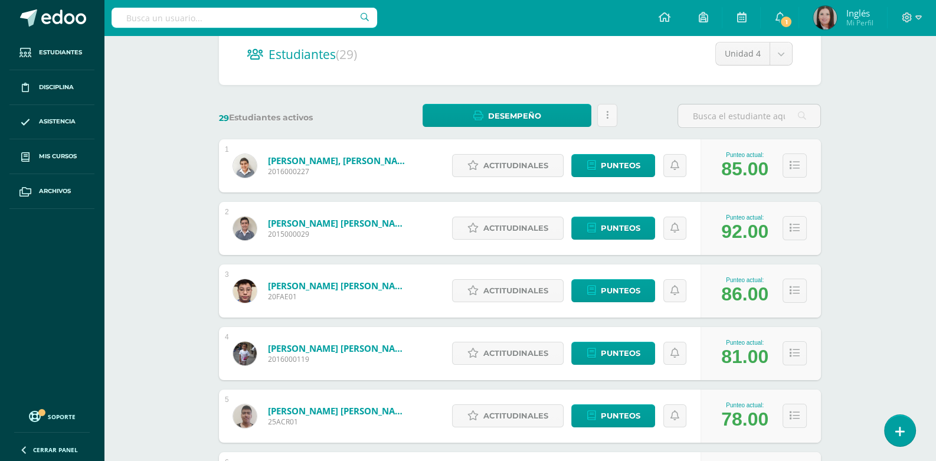
scroll to position [177, 0]
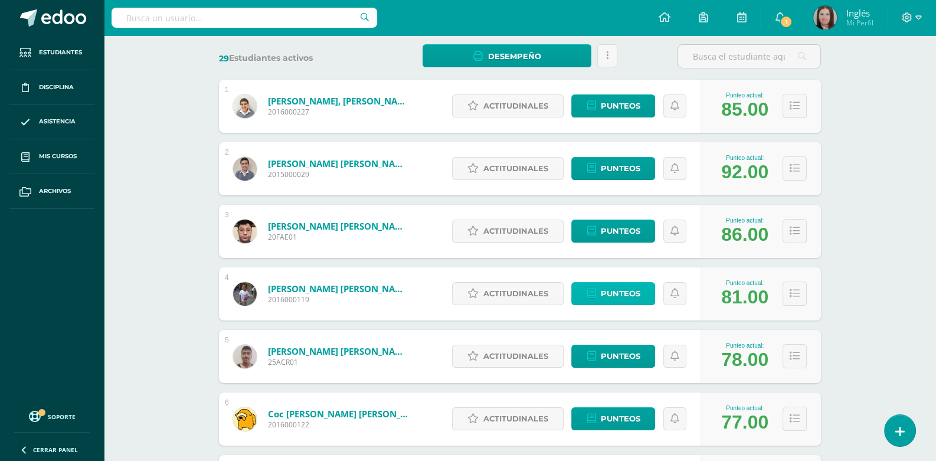
click at [596, 294] on link "Punteos" at bounding box center [613, 293] width 84 height 23
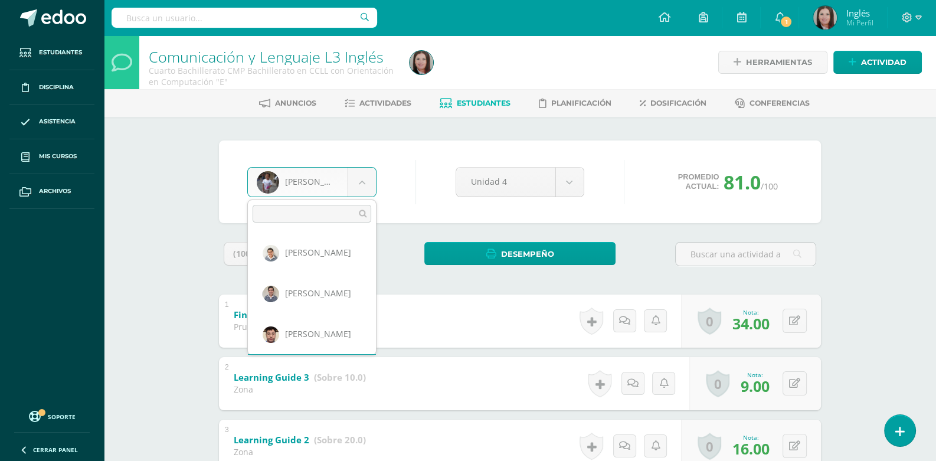
scroll to position [40, 0]
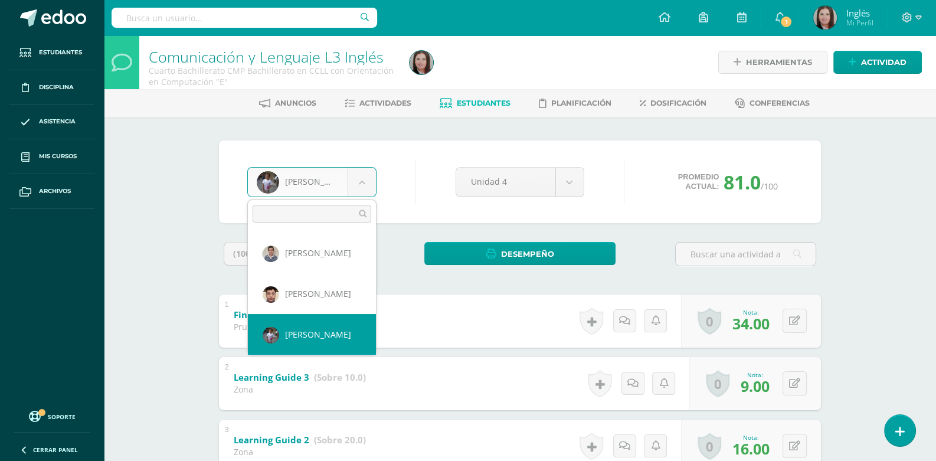
click at [369, 184] on body "Estudiantes Disciplina Asistencia Mis cursos Archivos Soporte Ayuda Reportar un…" at bounding box center [468, 338] width 936 height 676
select select "1647"
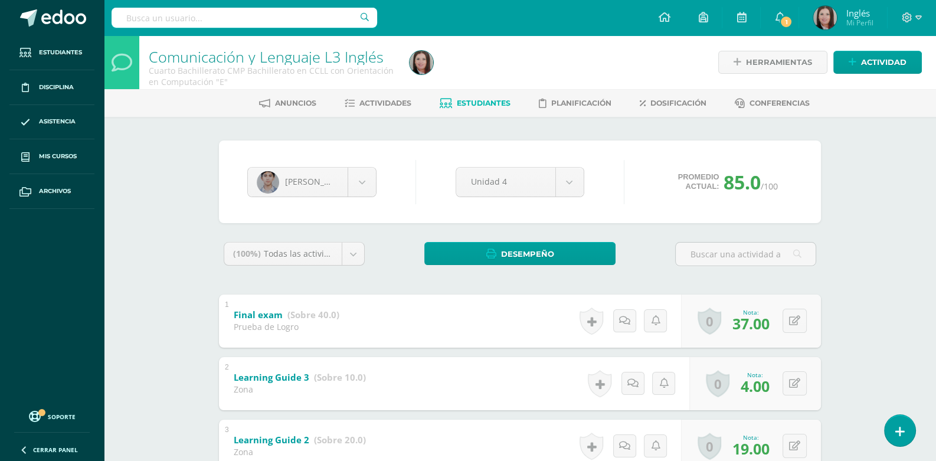
scroll to position [691, 0]
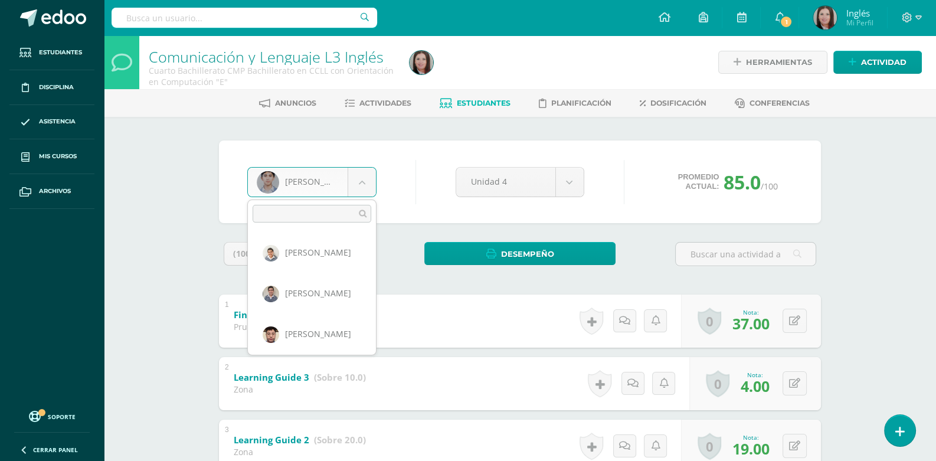
click at [367, 184] on body "Estudiantes Disciplina Asistencia Mis cursos Archivos Soporte Ayuda Reportar un…" at bounding box center [468, 338] width 936 height 676
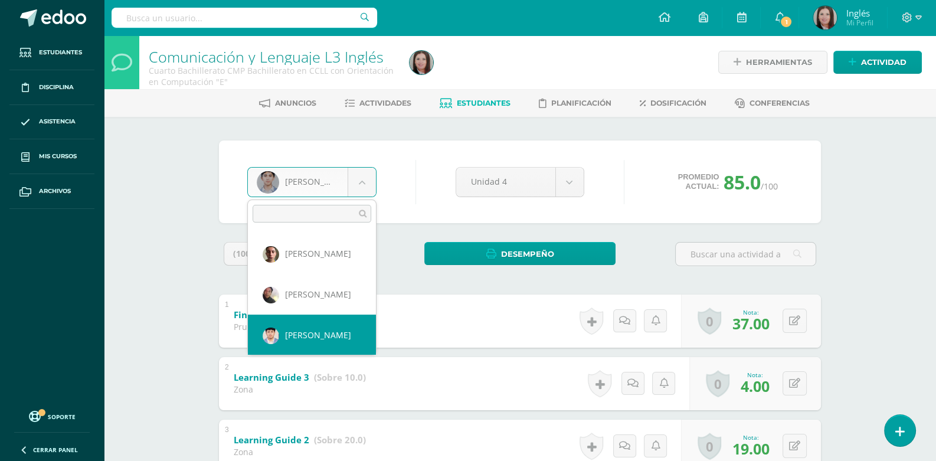
select select "658"
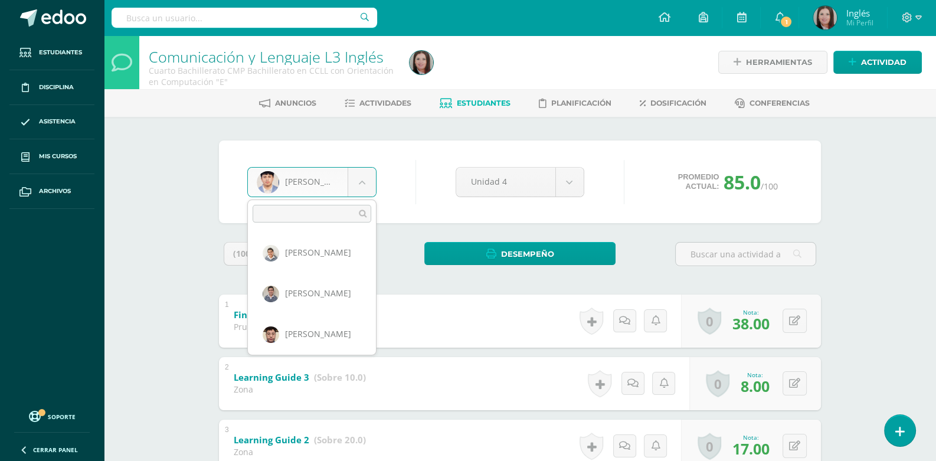
click at [373, 178] on body "Estudiantes Disciplina Asistencia Mis cursos Archivos Soporte Ayuda Reportar un…" at bounding box center [468, 338] width 936 height 676
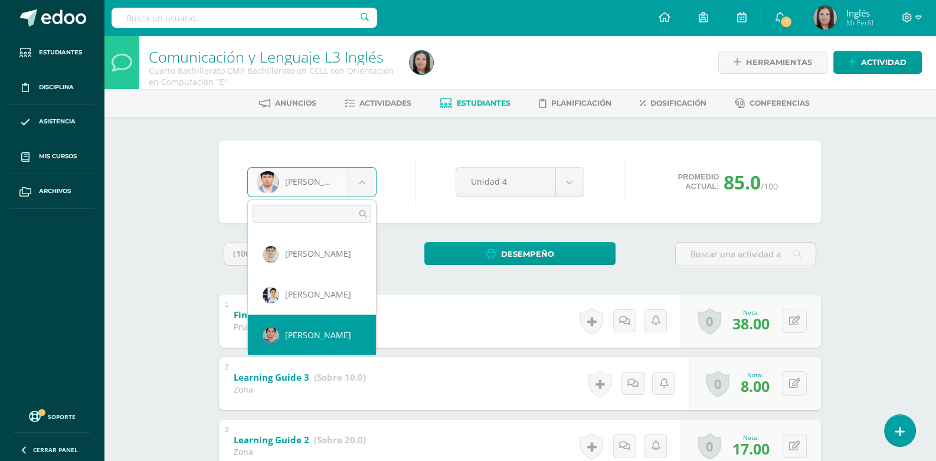
select select "637"
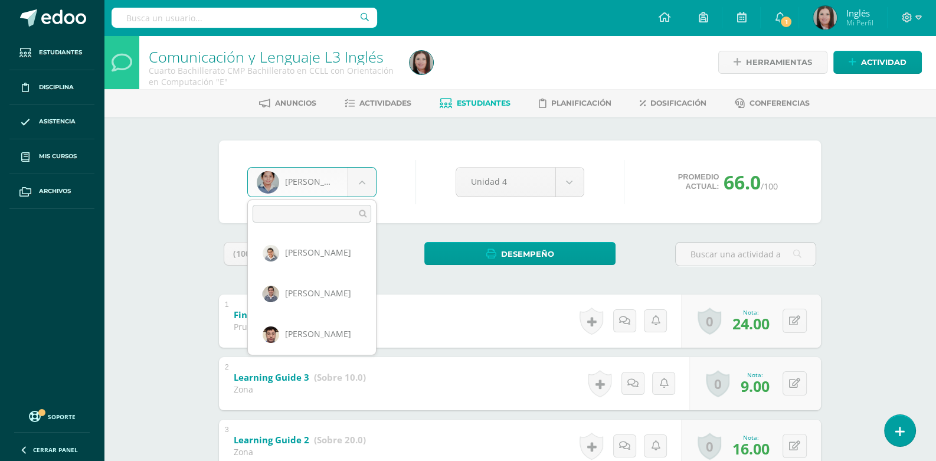
click at [373, 178] on body "Estudiantes Disciplina Asistencia Mis cursos Archivos Soporte Ayuda Reportar un…" at bounding box center [468, 338] width 936 height 676
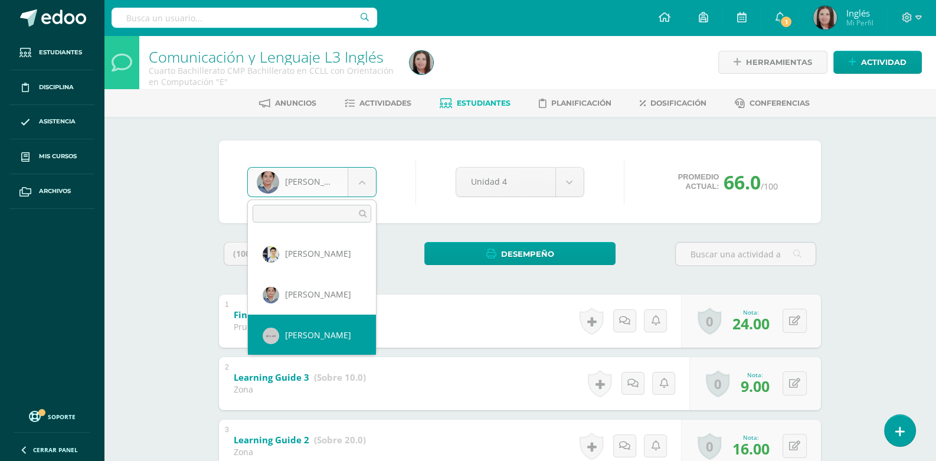
select select "733"
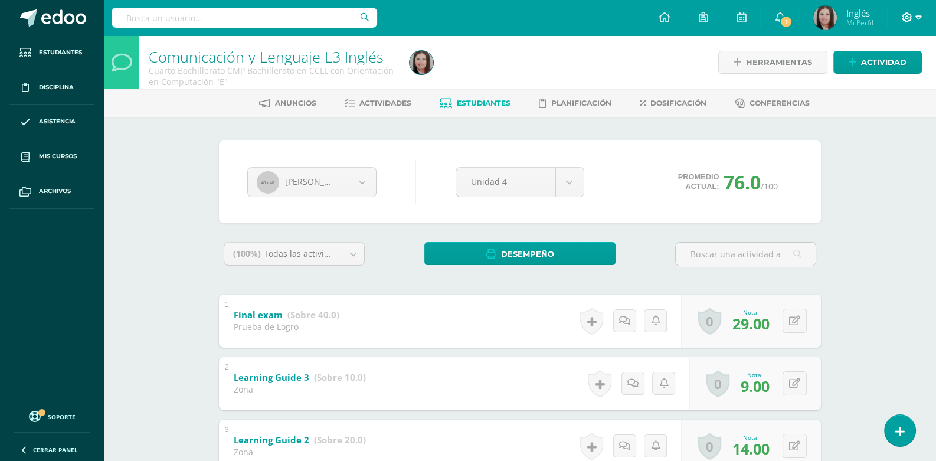
click at [919, 18] on icon at bounding box center [918, 17] width 6 height 11
click at [879, 80] on span "Cerrar sesión" at bounding box center [880, 80] width 53 height 11
